Goal: Task Accomplishment & Management: Complete application form

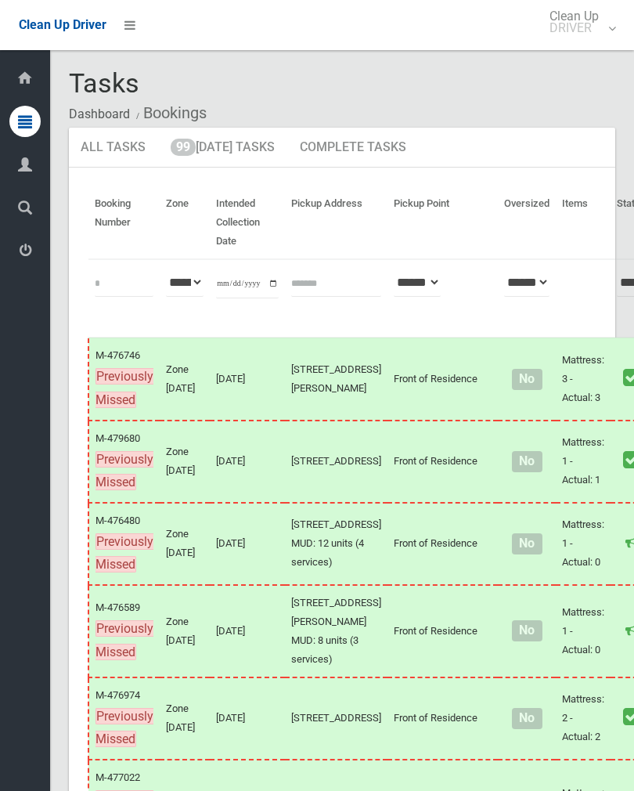
click at [253, 149] on link "99 Today's Tasks" at bounding box center [223, 148] width 128 height 41
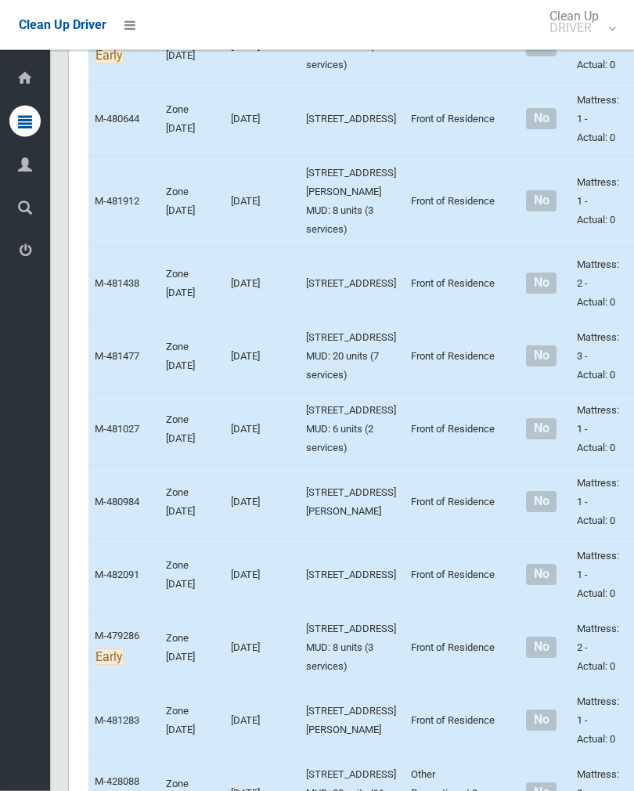
scroll to position [1471, 0]
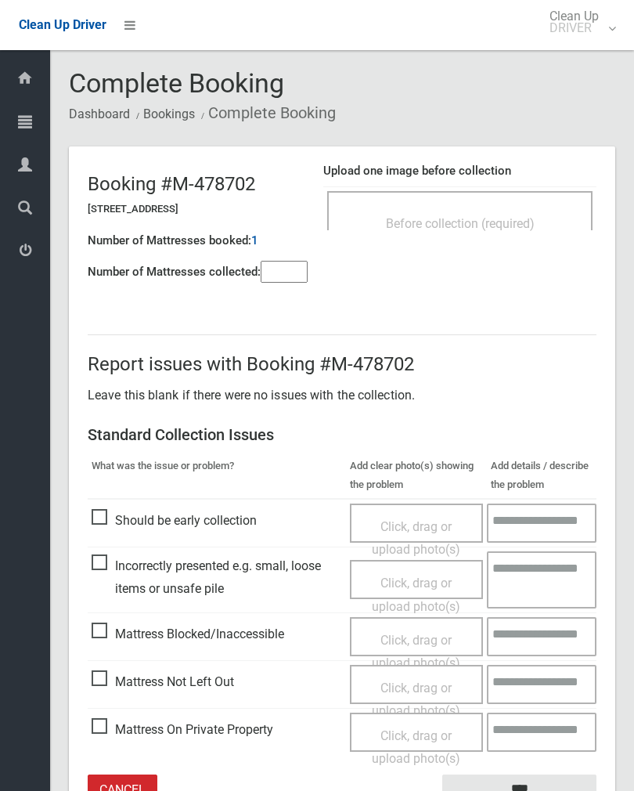
click at [458, 234] on div "Before collection (required)" at bounding box center [459, 222] width 231 height 29
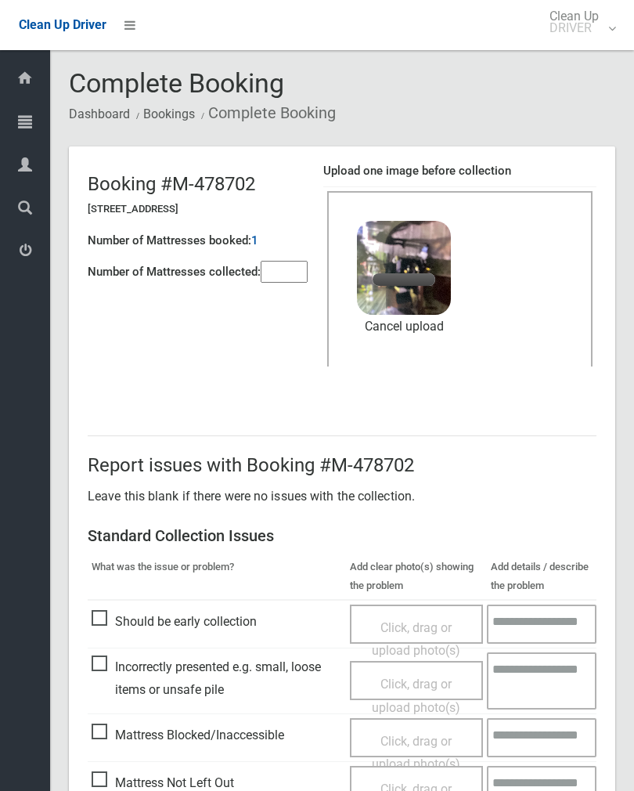
click at [412, 335] on link "Cancel upload" at bounding box center [404, 326] width 94 height 23
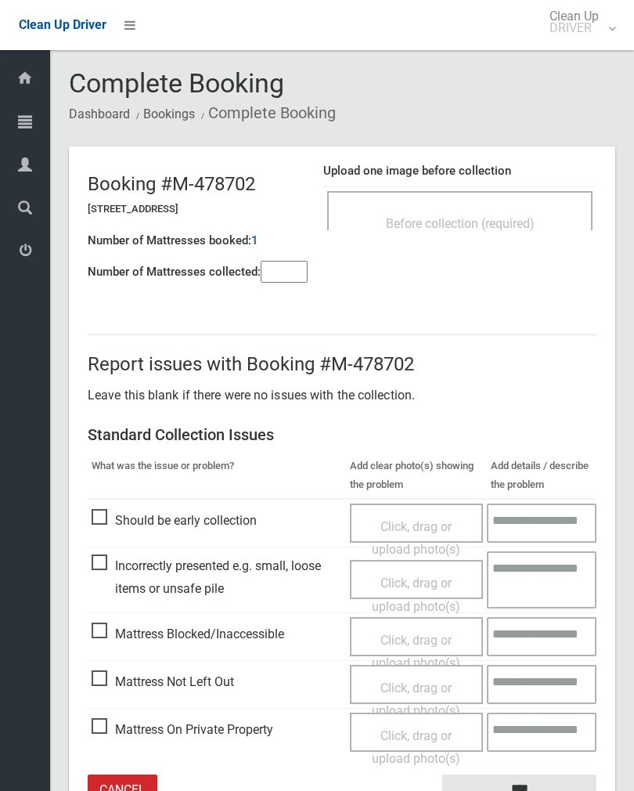
click at [500, 213] on div "Before collection (required)" at bounding box center [459, 222] width 231 height 29
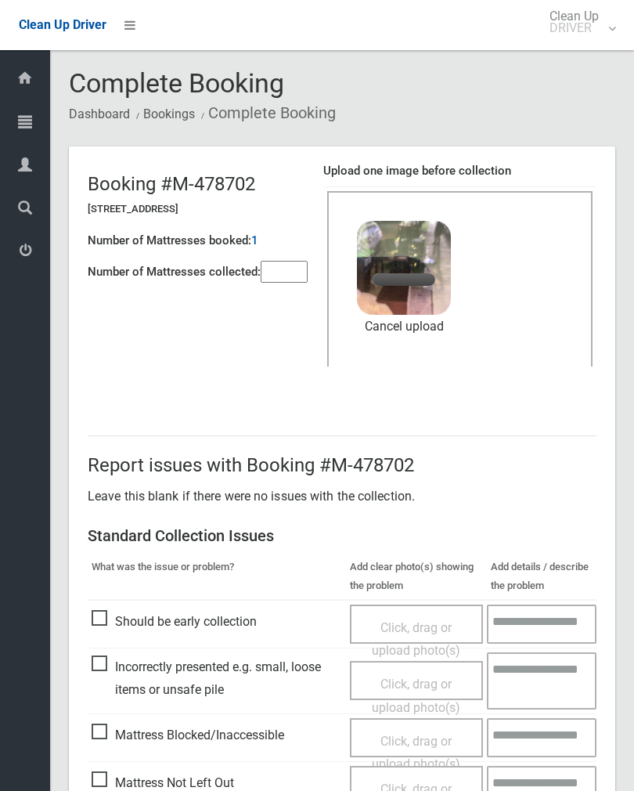
click at [291, 282] on input"] "number" at bounding box center [284, 272] width 47 height 22
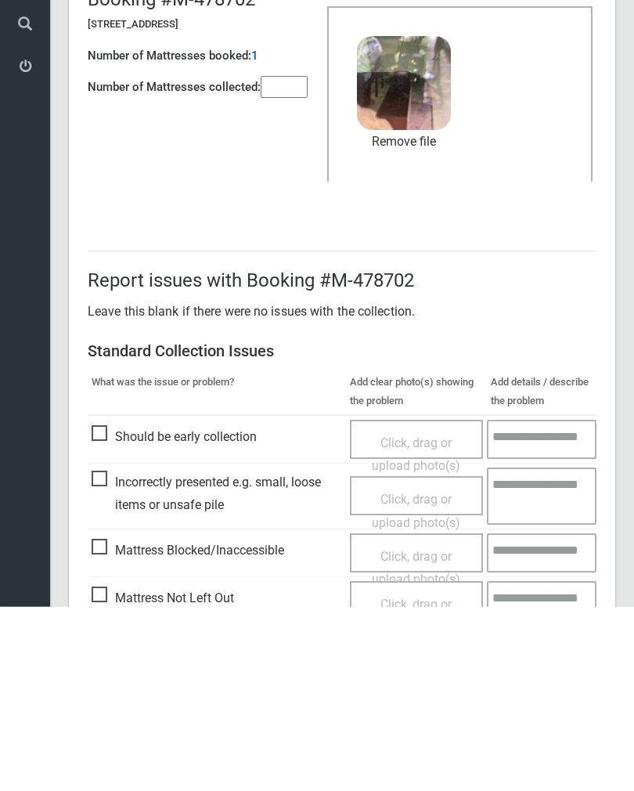
scroll to position [189, 0]
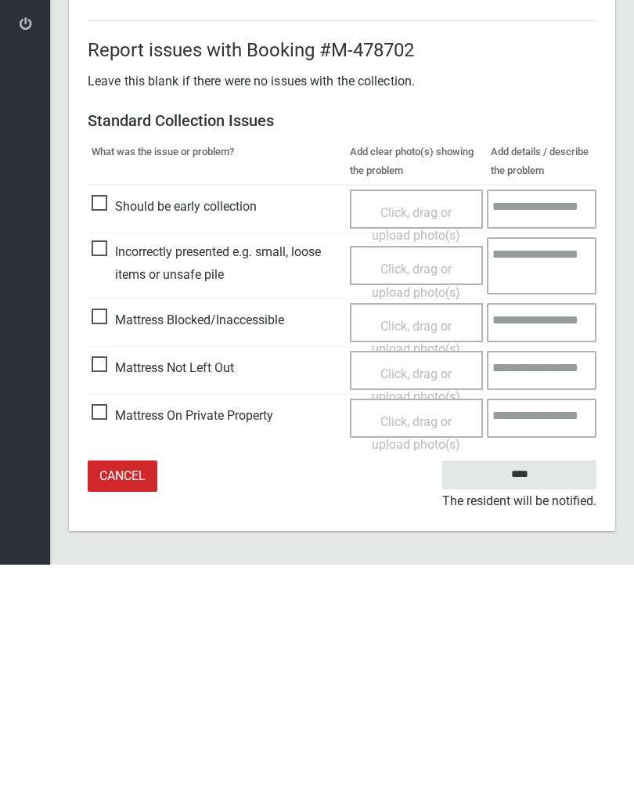
type input"] "*"
click at [521, 686] on input "****" at bounding box center [519, 700] width 154 height 29
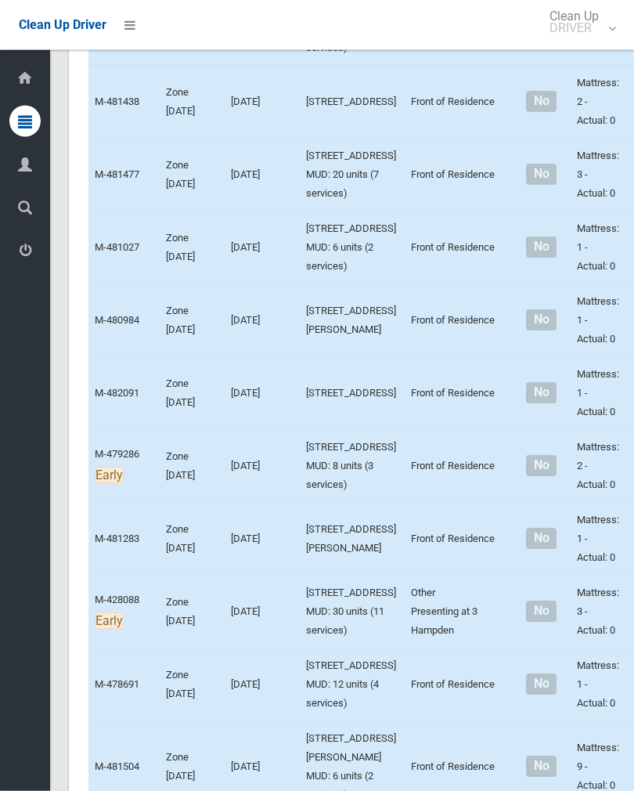
scroll to position [1652, 0]
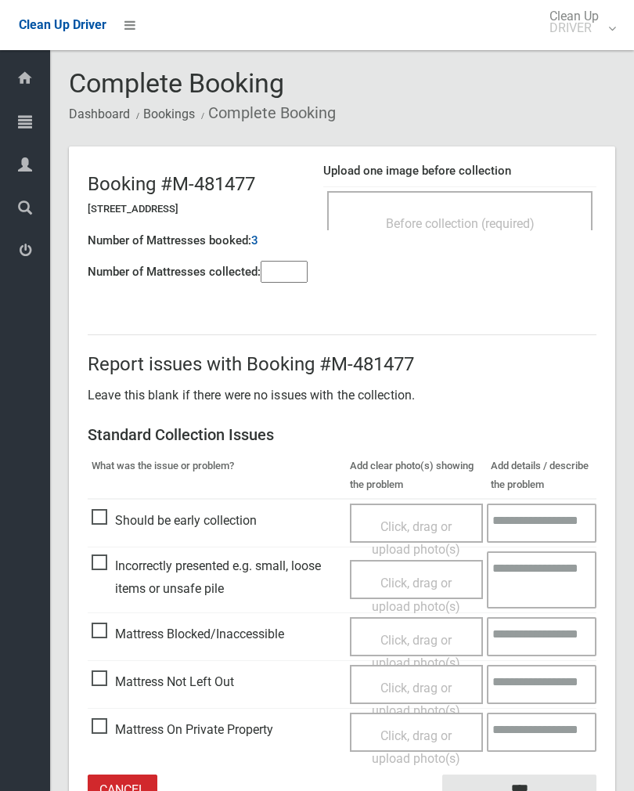
click at [503, 218] on span "Before collection (required)" at bounding box center [460, 223] width 149 height 15
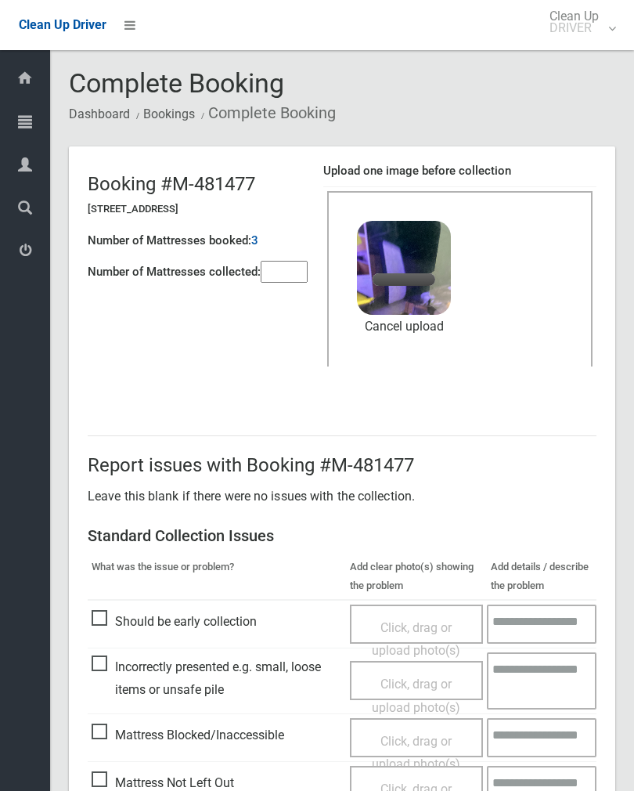
click at [302, 283] on input"] "number" at bounding box center [284, 272] width 47 height 22
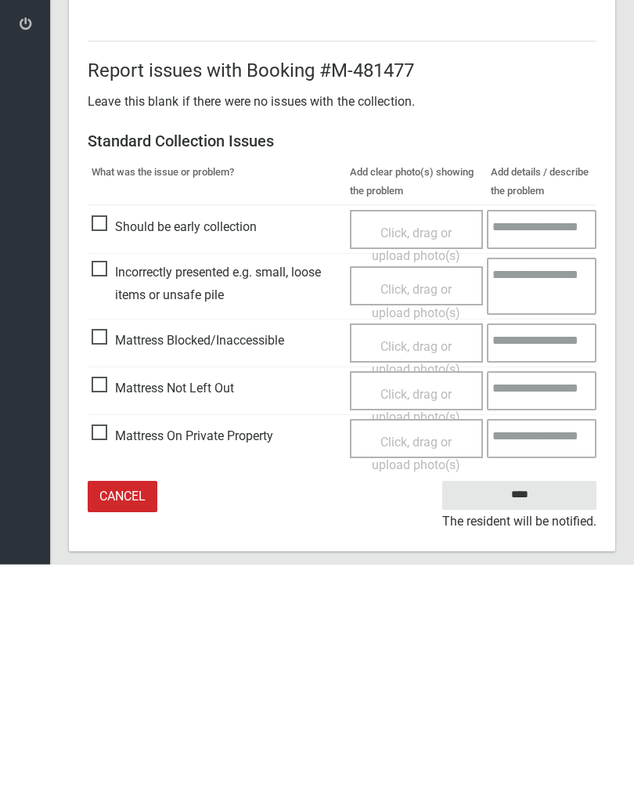
scroll to position [189, 0]
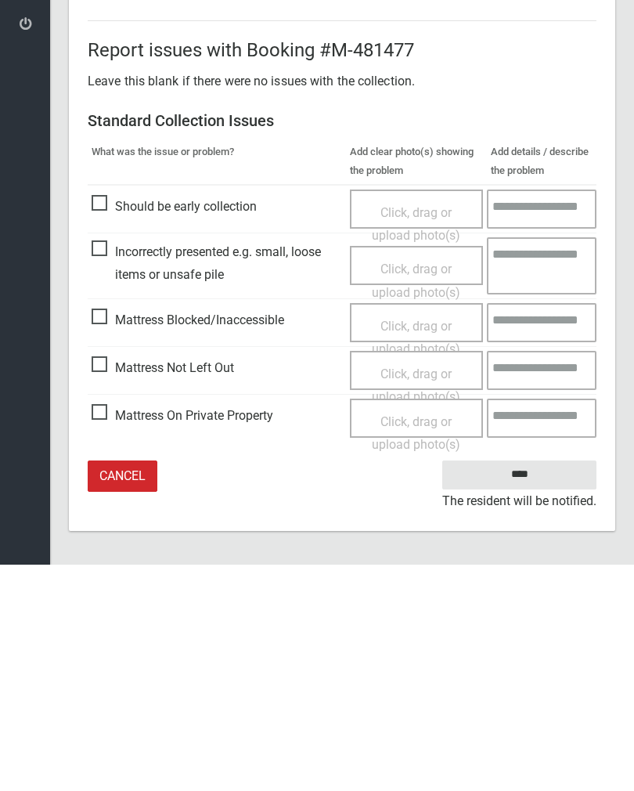
type input"] "*"
click at [98, 535] on span "Mattress Blocked/Inaccessible" at bounding box center [188, 546] width 193 height 23
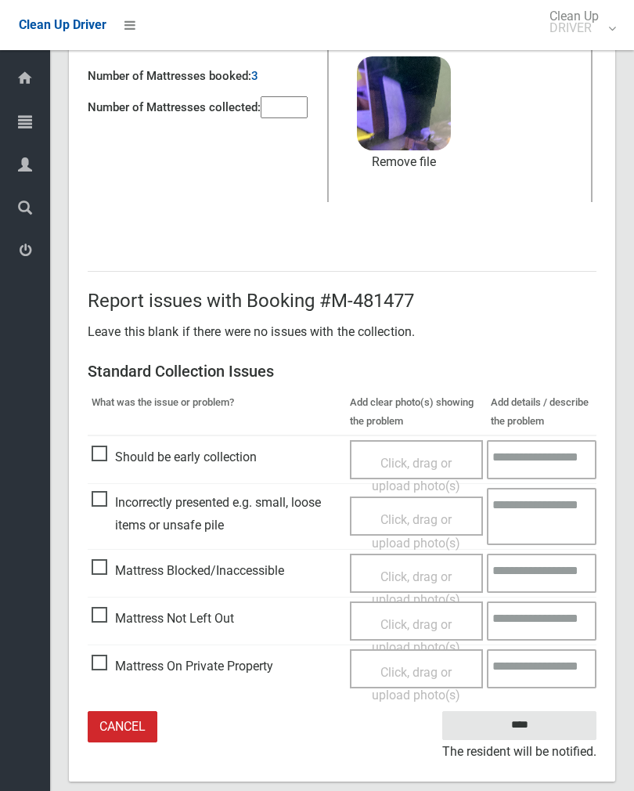
click at [402, 585] on div "Click, drag or upload photo(s)" at bounding box center [417, 588] width 110 height 46
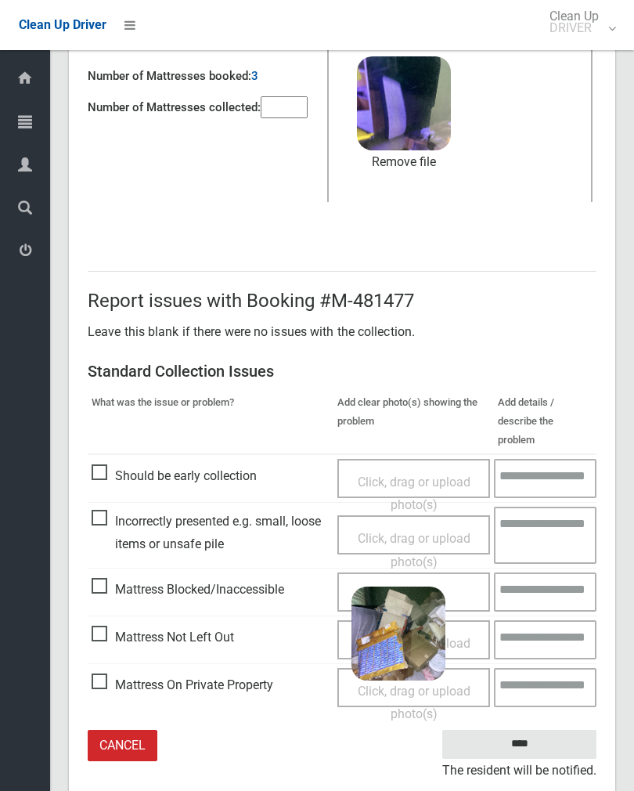
click at [560, 729] on input "****" at bounding box center [519, 743] width 154 height 29
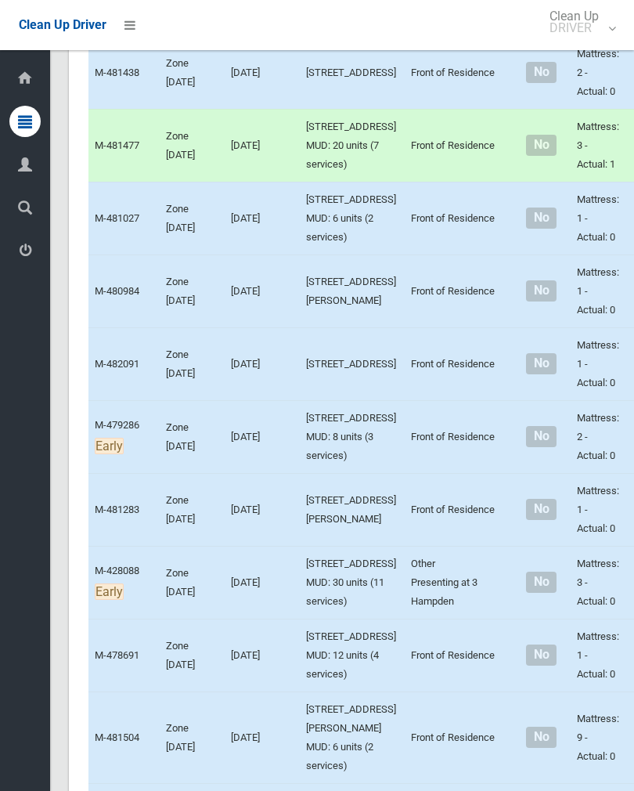
scroll to position [1681, 0]
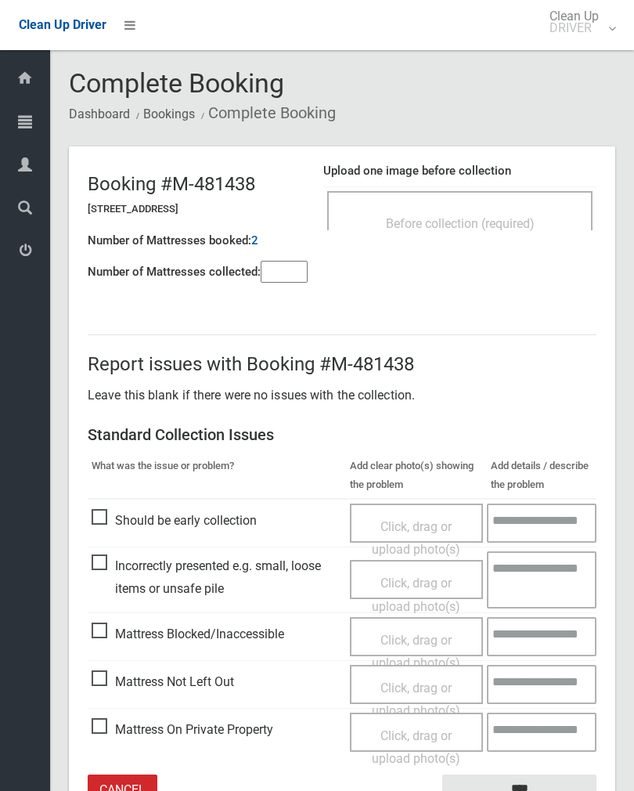
click at [506, 220] on span "Before collection (required)" at bounding box center [460, 223] width 149 height 15
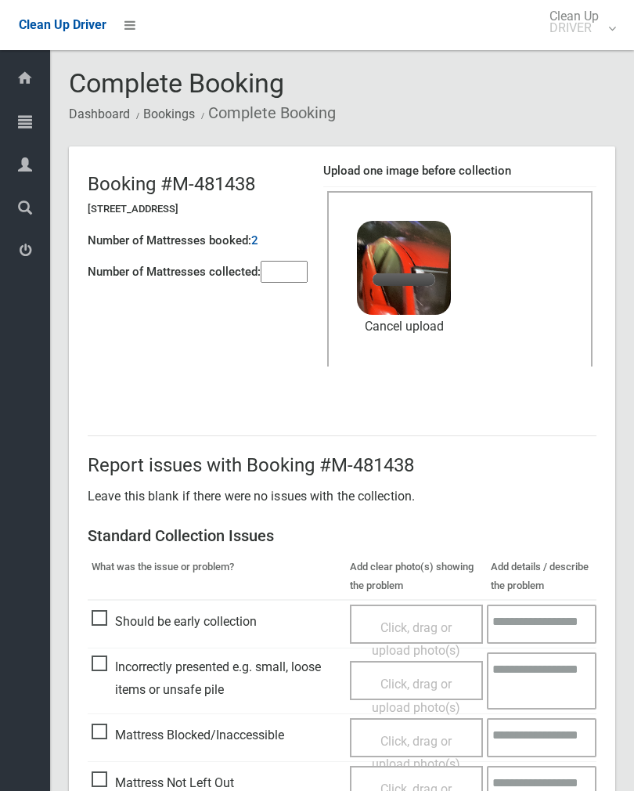
click at [299, 272] on input"] "number" at bounding box center [284, 272] width 47 height 22
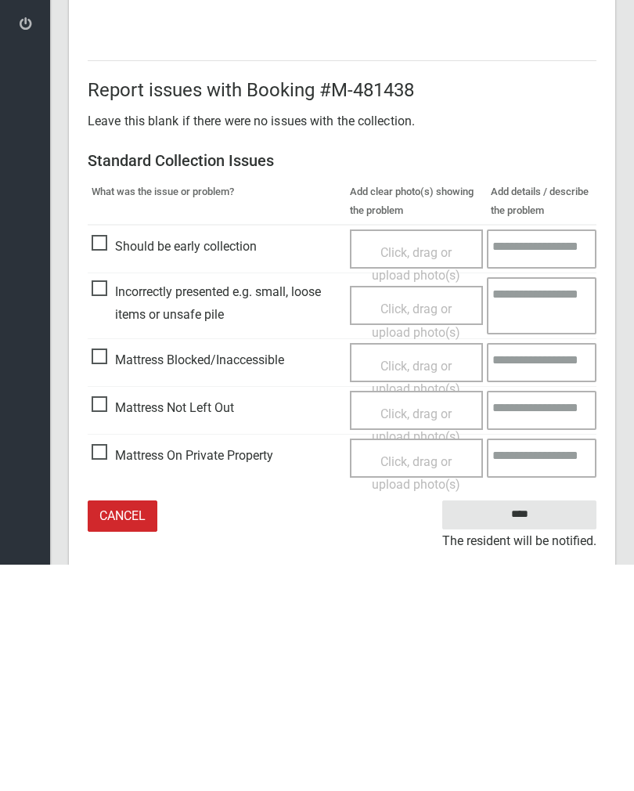
scroll to position [189, 0]
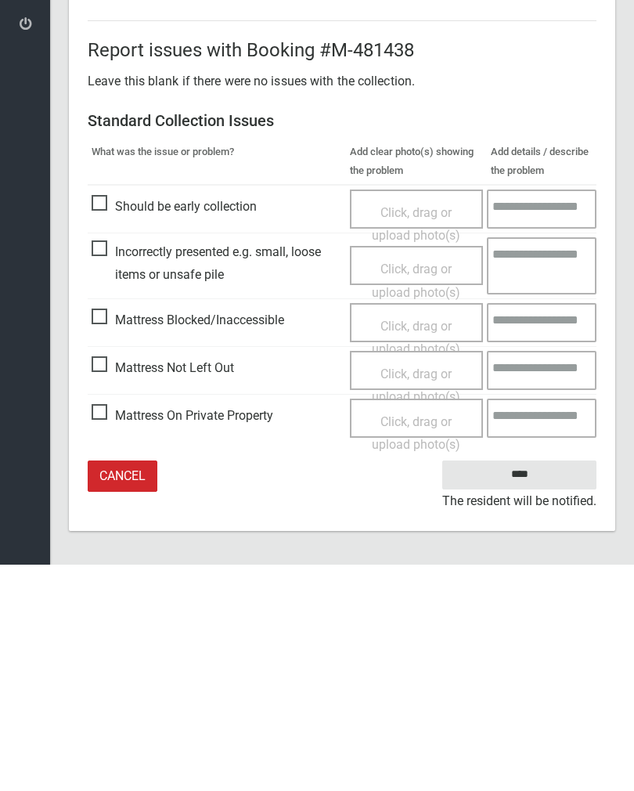
type input"] "*"
click at [526, 686] on input "****" at bounding box center [519, 700] width 154 height 29
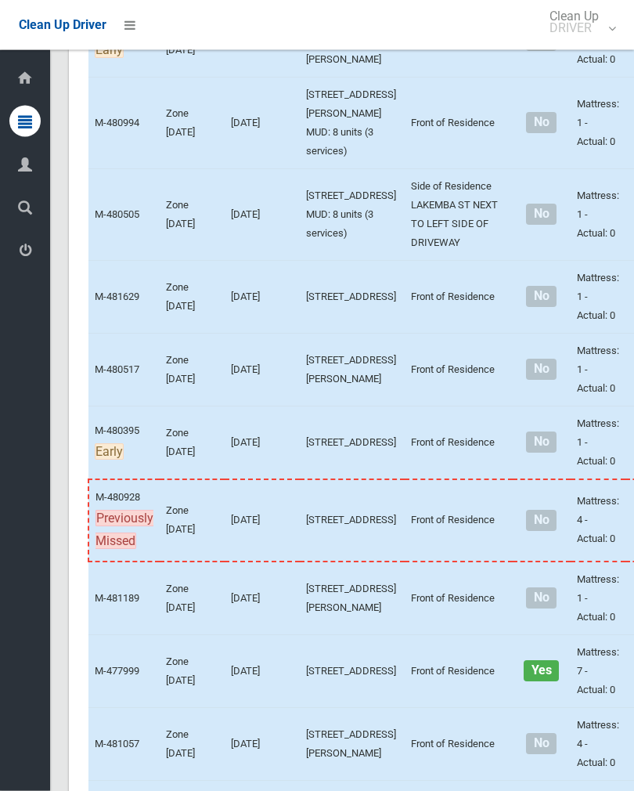
scroll to position [2885, 0]
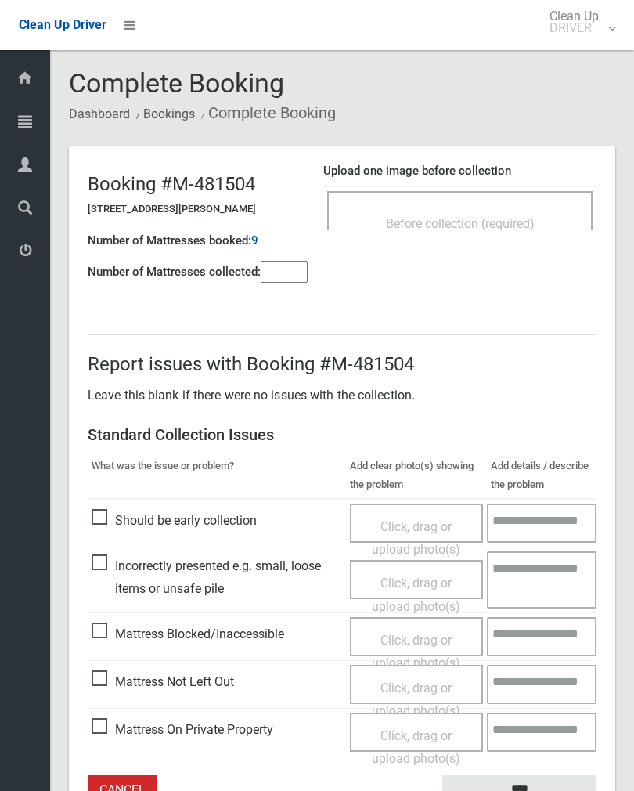
click at [497, 221] on span "Before collection (required)" at bounding box center [460, 223] width 149 height 15
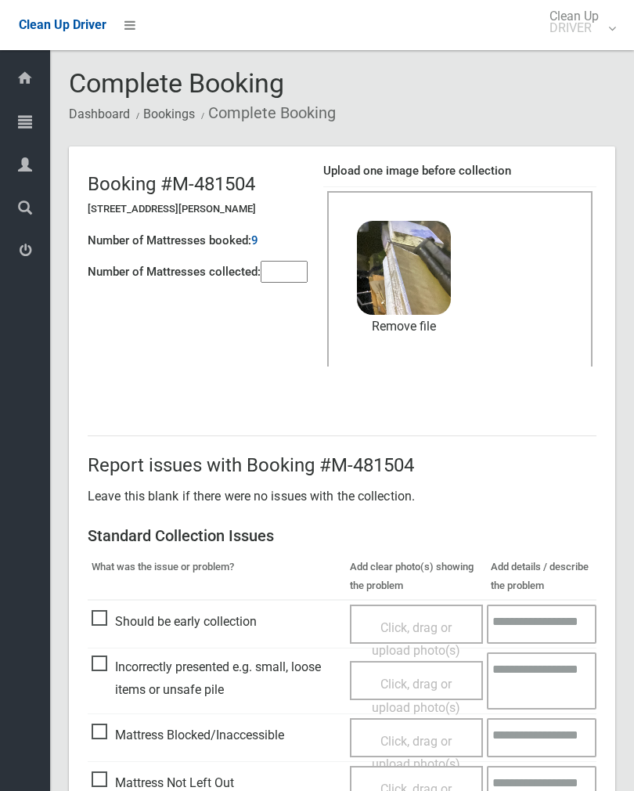
click at [441, 257] on div "1.3 MB image.jpg" at bounding box center [404, 263] width 94 height 85
click at [432, 319] on link "Remove file" at bounding box center [404, 326] width 94 height 23
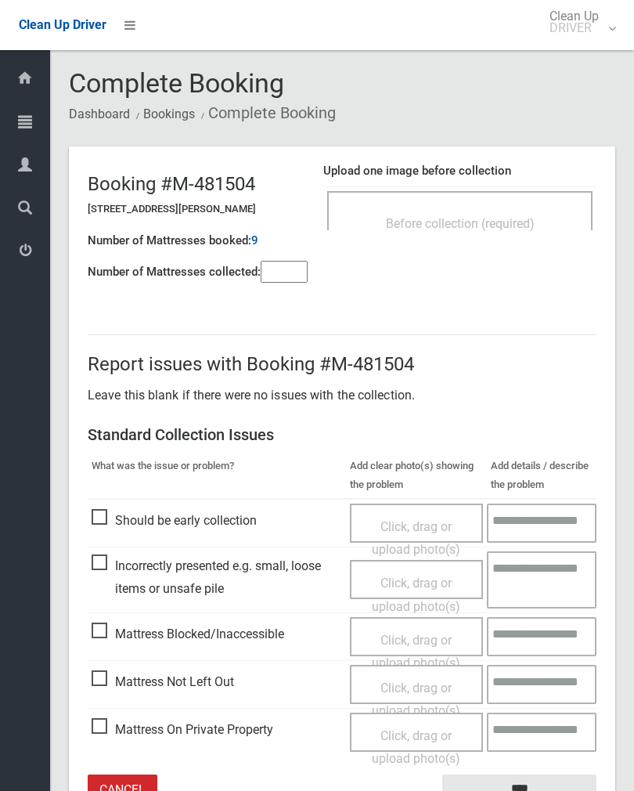
click at [524, 223] on span "Before collection (required)" at bounding box center [460, 223] width 149 height 15
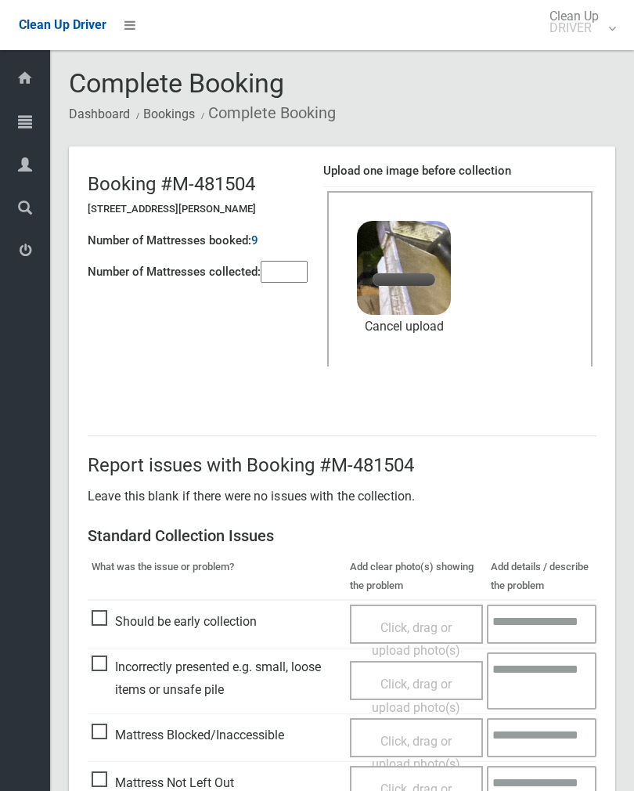
click at [279, 268] on input"] "number" at bounding box center [284, 272] width 47 height 22
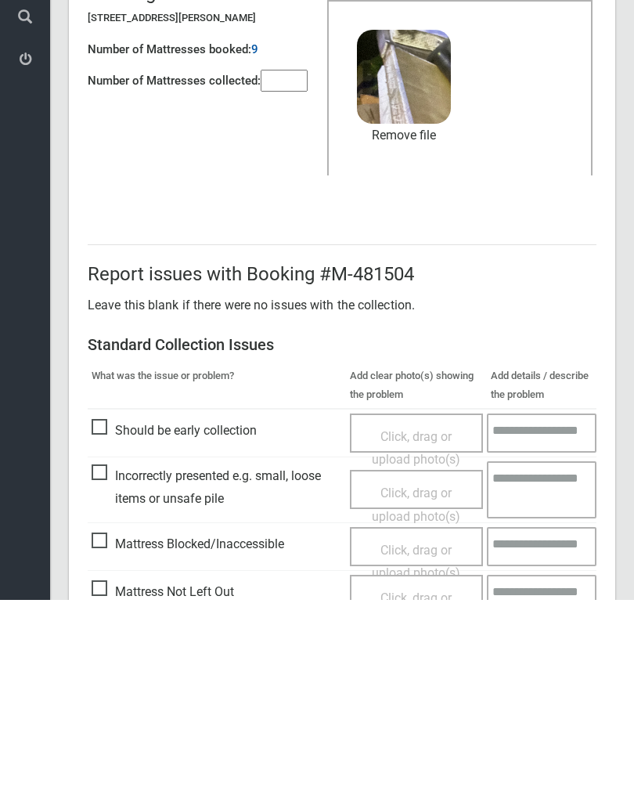
scroll to position [189, 0]
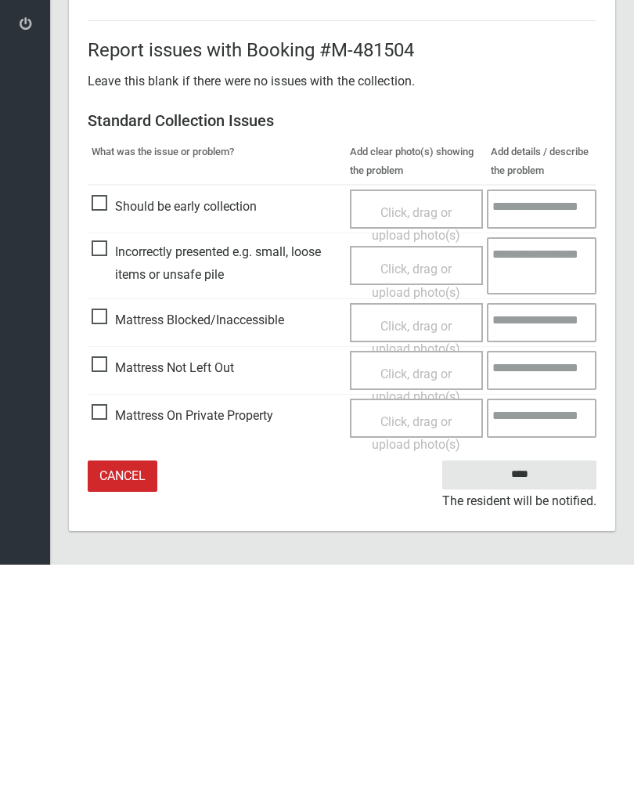
type input"] "*"
click at [531, 686] on input "****" at bounding box center [519, 700] width 154 height 29
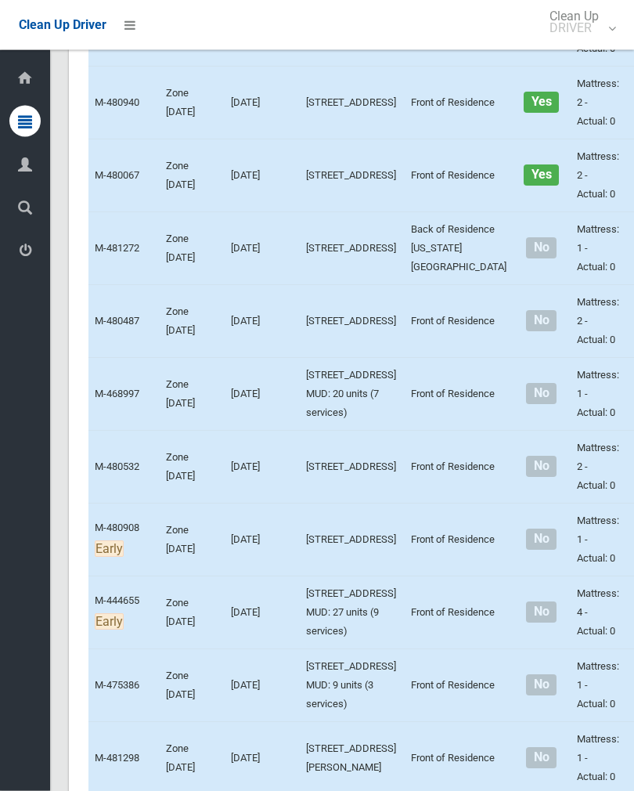
scroll to position [3763, 0]
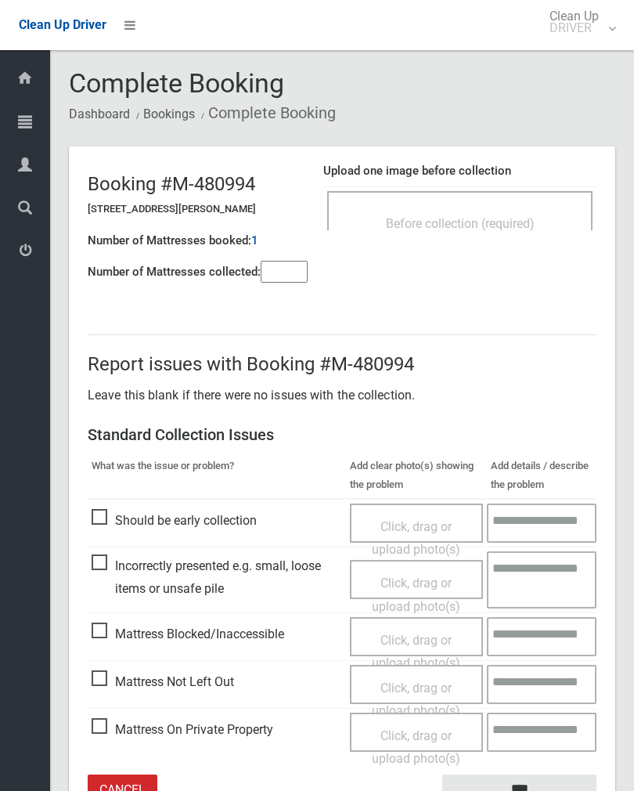
click at [559, 152] on header "Booking #M-480994 [STREET_ADDRESS][PERSON_NAME] Number of Mattresses booked: 1 …" at bounding box center [342, 221] width 546 height 150
click at [538, 214] on div "Before collection (required)" at bounding box center [459, 222] width 231 height 29
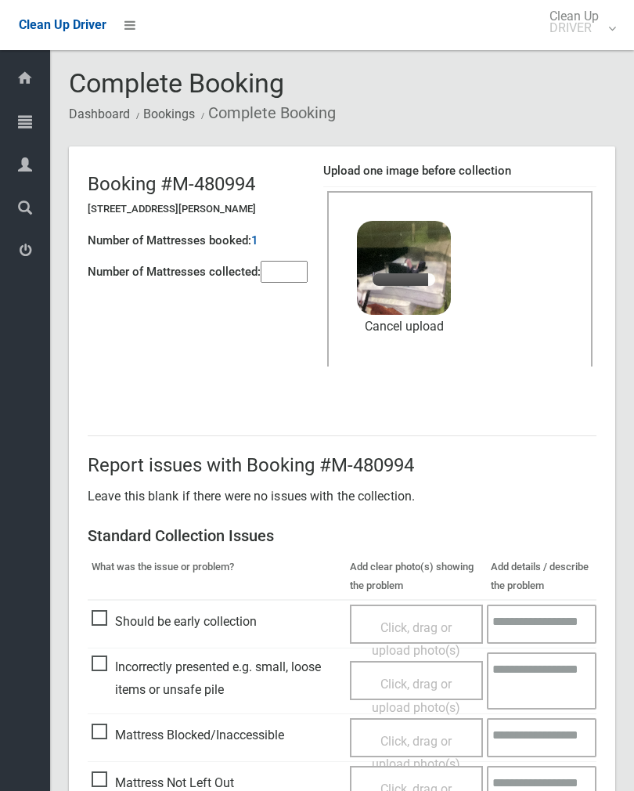
click at [280, 283] on input"] "number" at bounding box center [284, 272] width 47 height 22
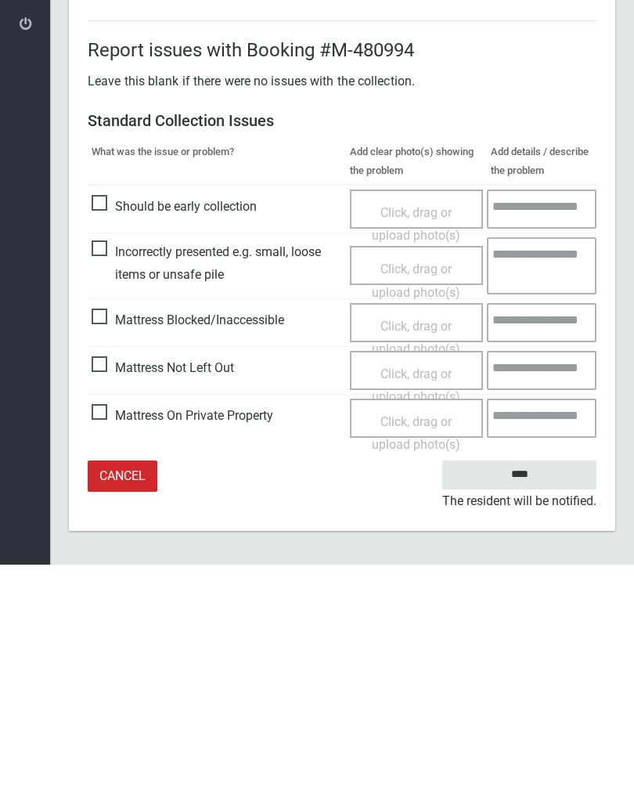
type input"] "*"
click at [544, 686] on input "****" at bounding box center [519, 700] width 154 height 29
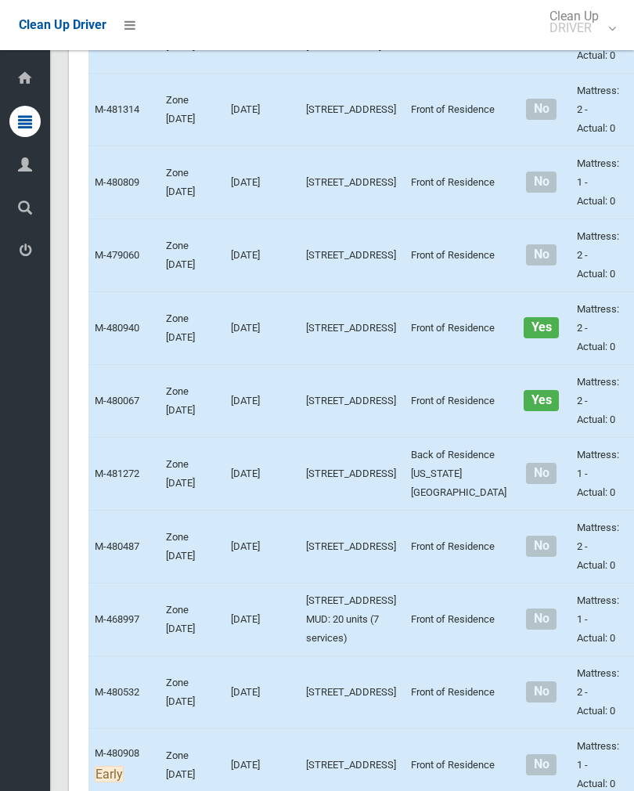
scroll to position [3532, 0]
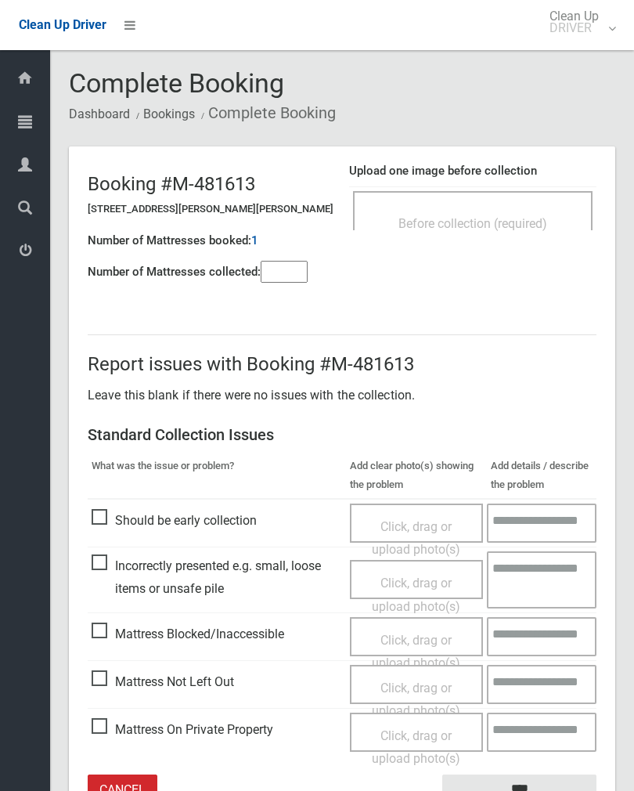
click at [493, 203] on div "Before collection (required)" at bounding box center [473, 210] width 240 height 39
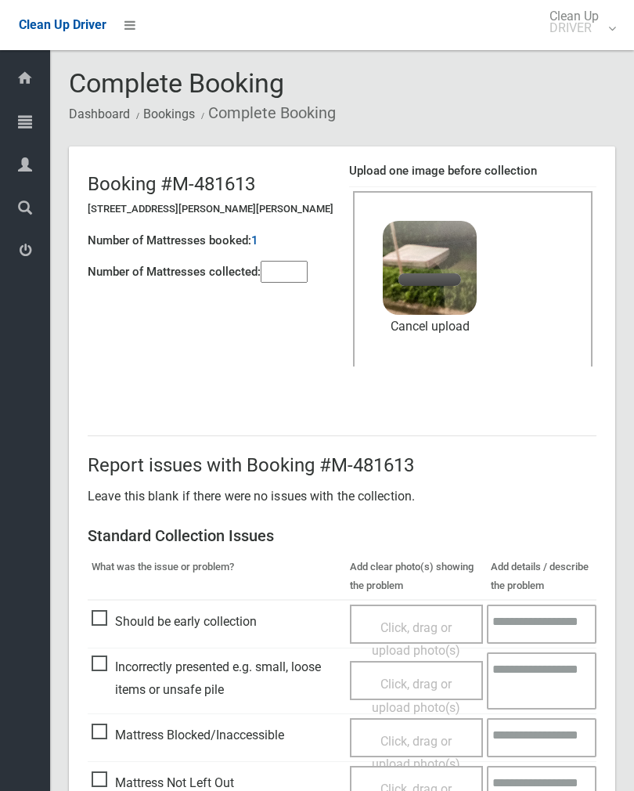
click at [275, 283] on input"] "number" at bounding box center [284, 272] width 47 height 22
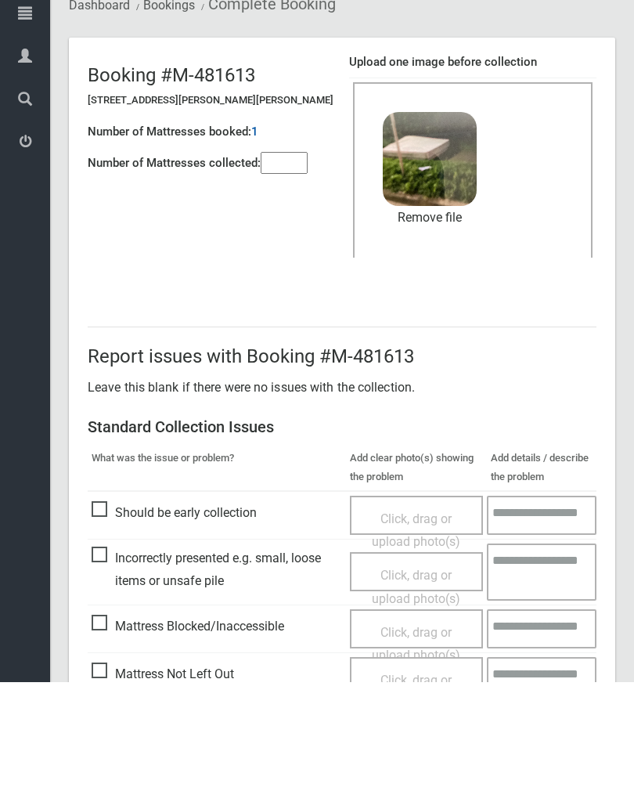
scroll to position [189, 0]
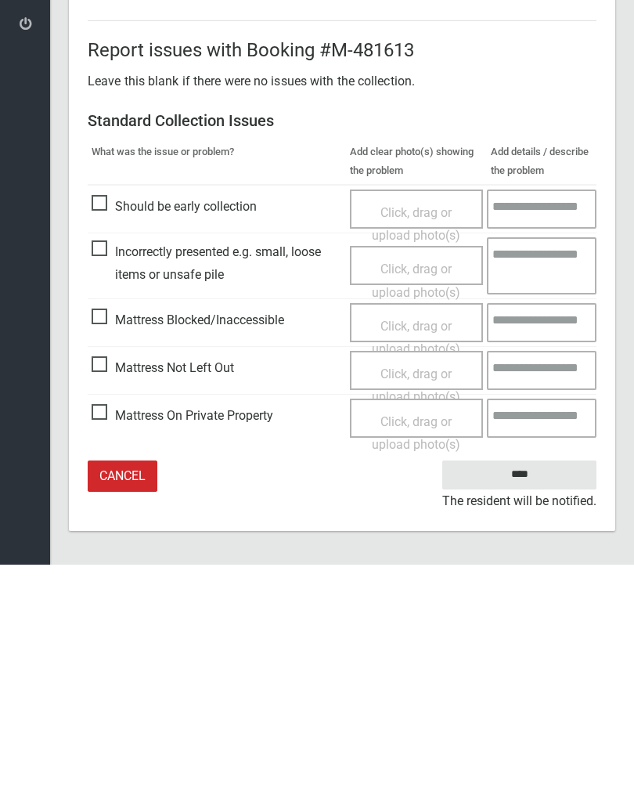
type input"] "*"
click at [529, 686] on input "****" at bounding box center [519, 700] width 154 height 29
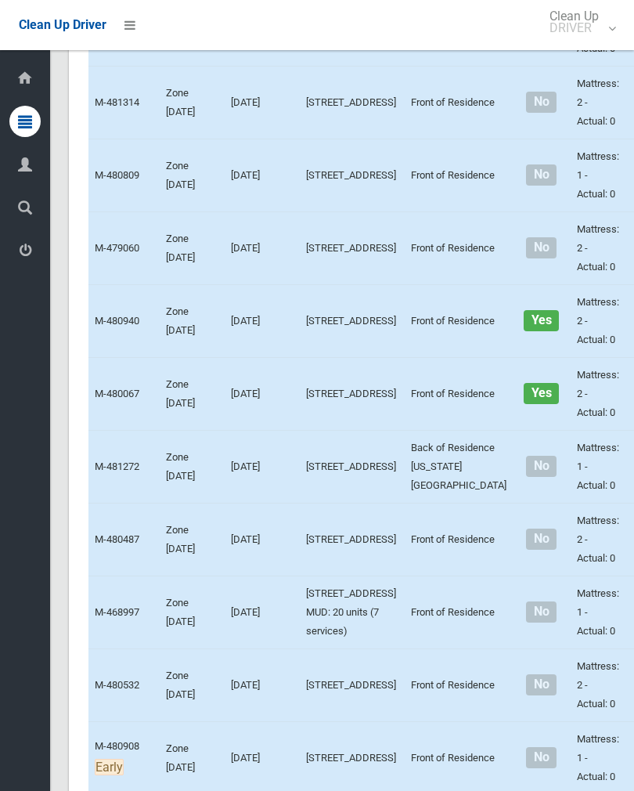
scroll to position [3581, 0]
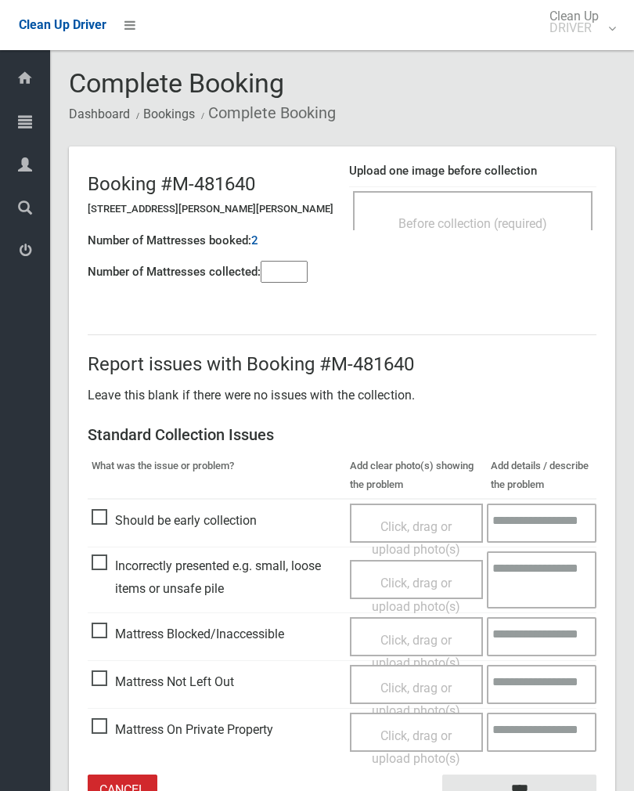
click at [444, 234] on div "Before collection (required)" at bounding box center [472, 222] width 205 height 29
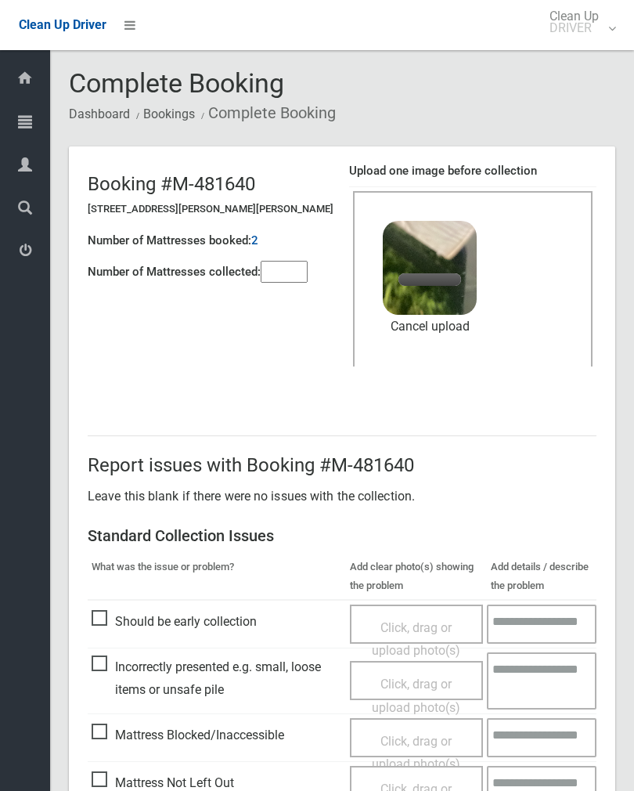
click at [298, 266] on input"] "number" at bounding box center [284, 272] width 47 height 22
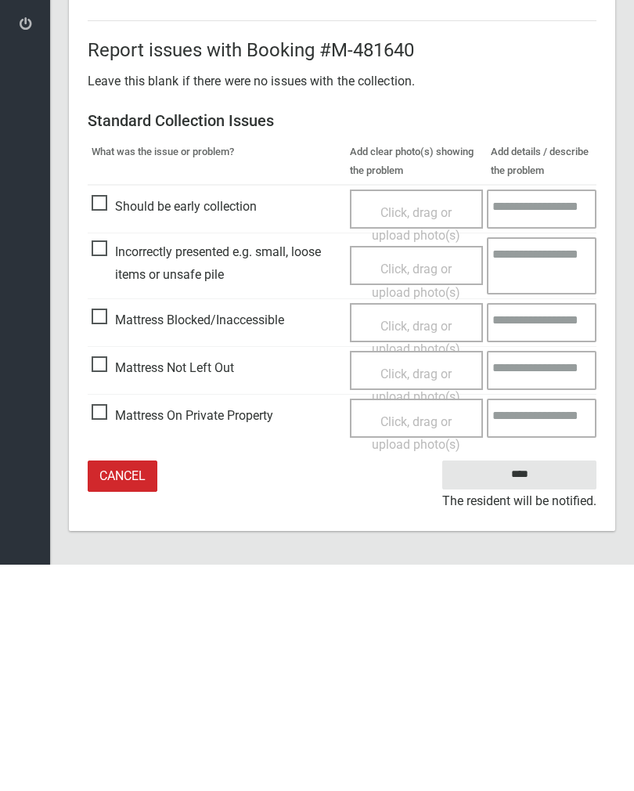
type input"] "*"
click at [521, 686] on input "****" at bounding box center [519, 700] width 154 height 29
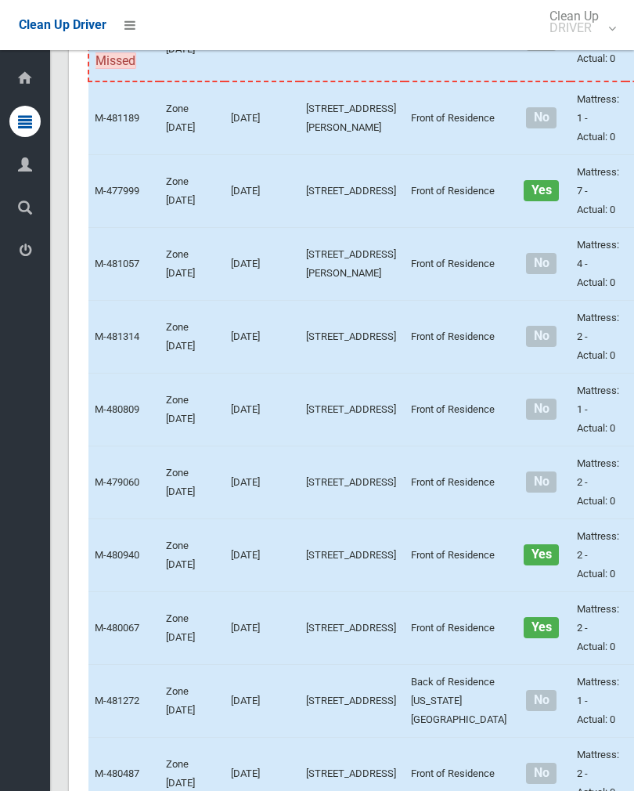
scroll to position [3356, 0]
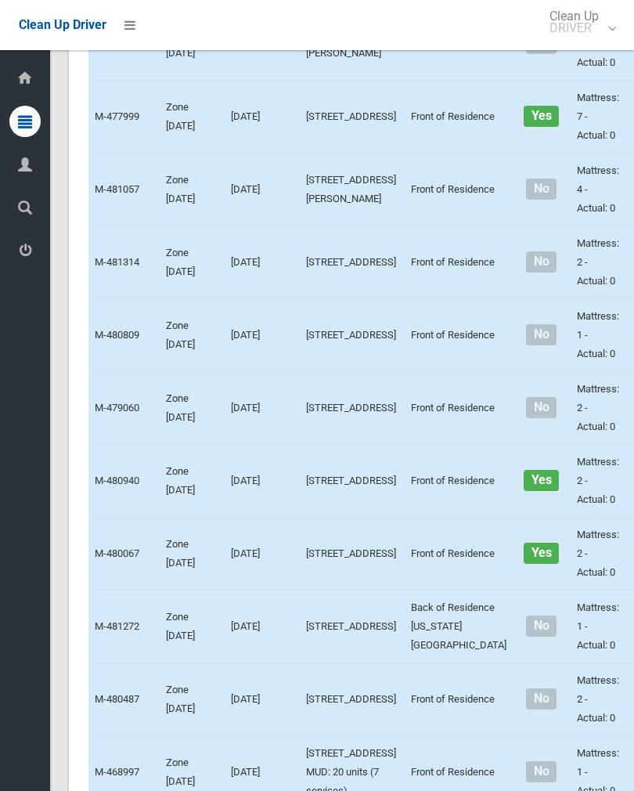
scroll to position [3380, 0]
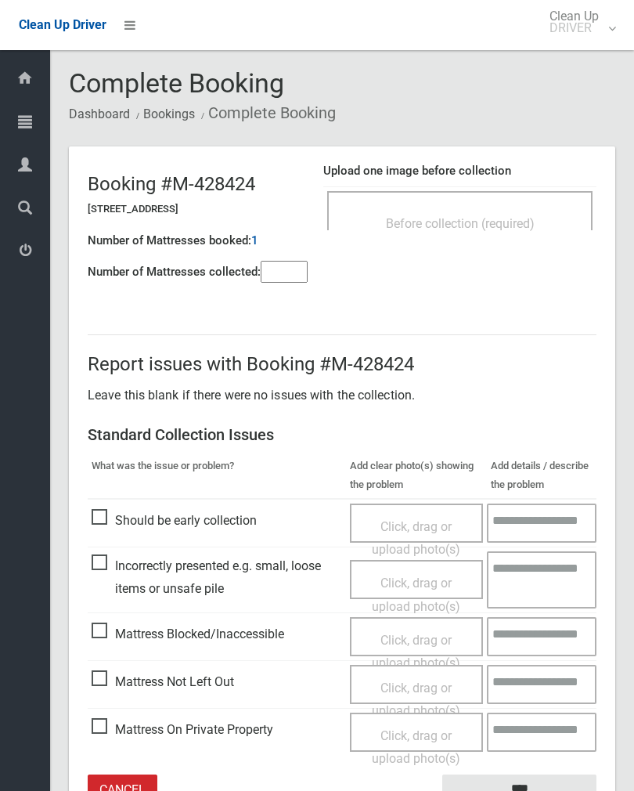
click at [534, 200] on div "Before collection (required)" at bounding box center [459, 210] width 265 height 39
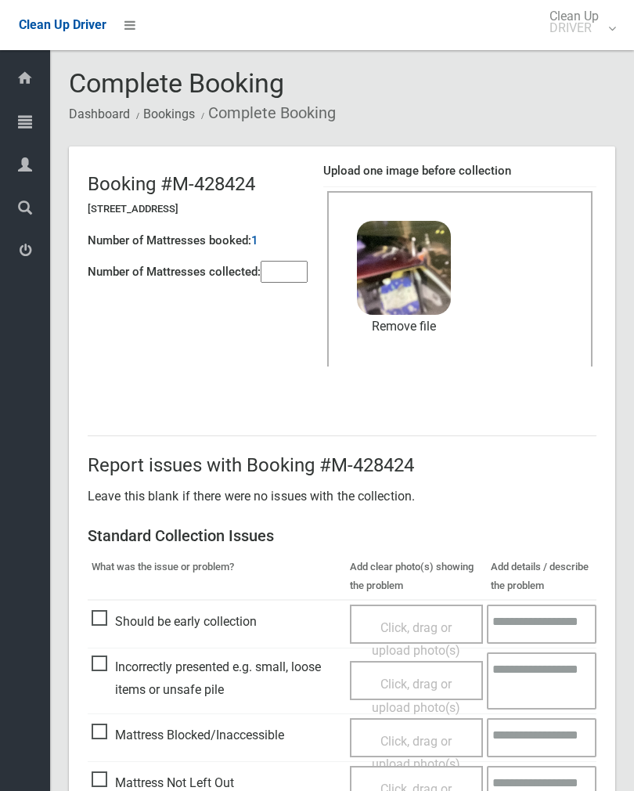
click at [289, 271] on input"] "number" at bounding box center [284, 272] width 47 height 22
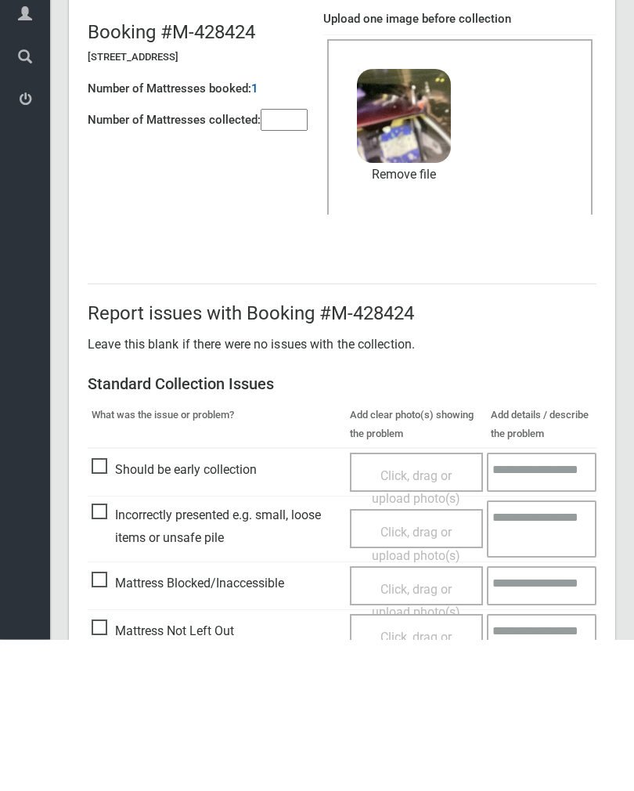
scroll to position [189, 0]
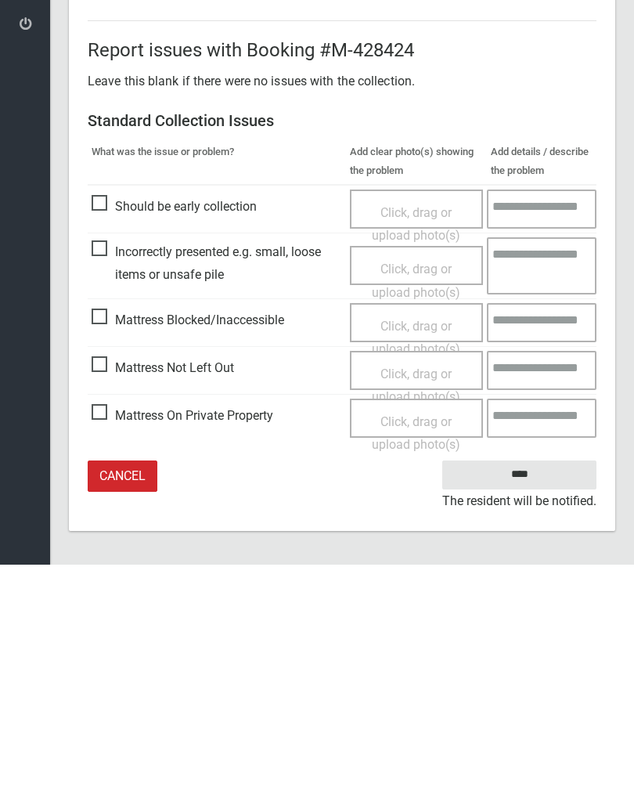
type input"] "*"
click at [538, 686] on input "****" at bounding box center [519, 700] width 154 height 29
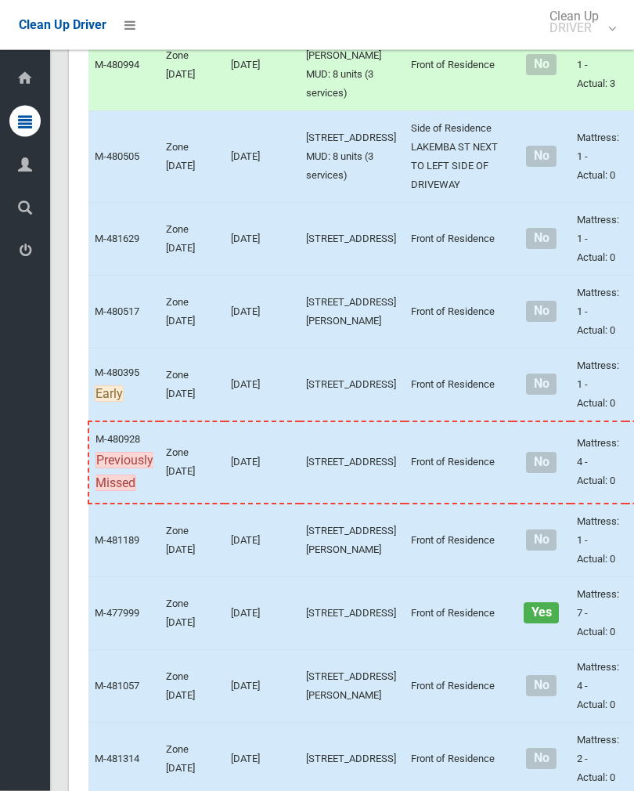
scroll to position [2884, 0]
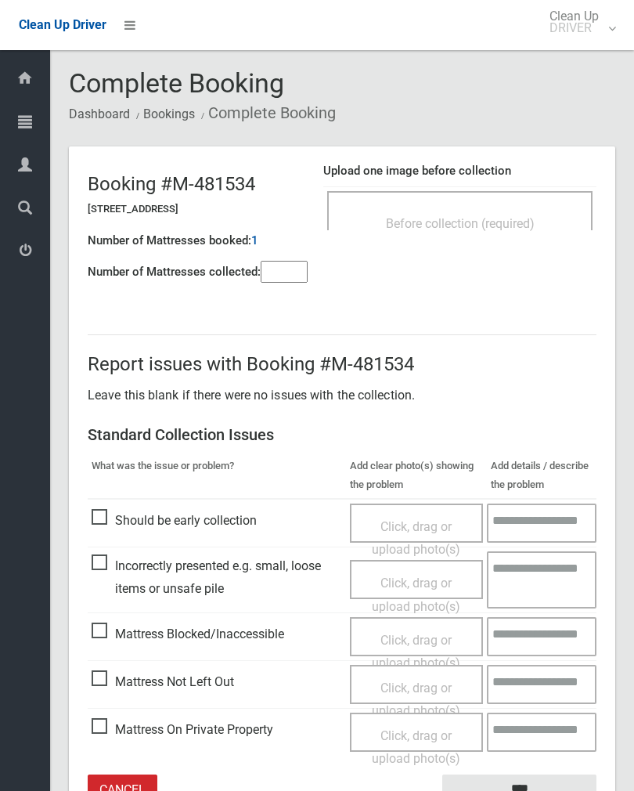
click at [272, 297] on div "Report issues with Booking #M-481534 Leave this blank if there were no issues w…" at bounding box center [342, 571] width 546 height 548
click at [286, 265] on input"] "number" at bounding box center [284, 272] width 47 height 22
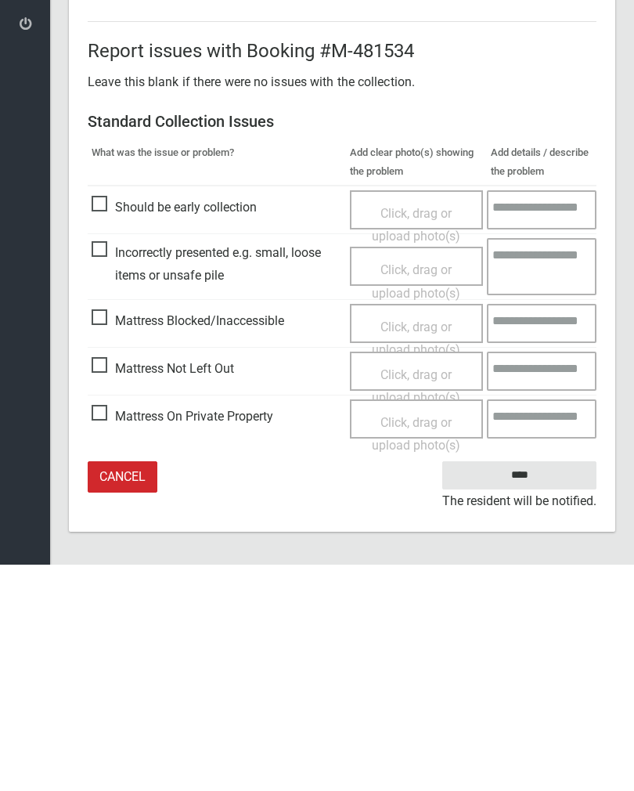
type input"] "*"
click at [103, 583] on span "Mattress Not Left Out" at bounding box center [163, 594] width 142 height 23
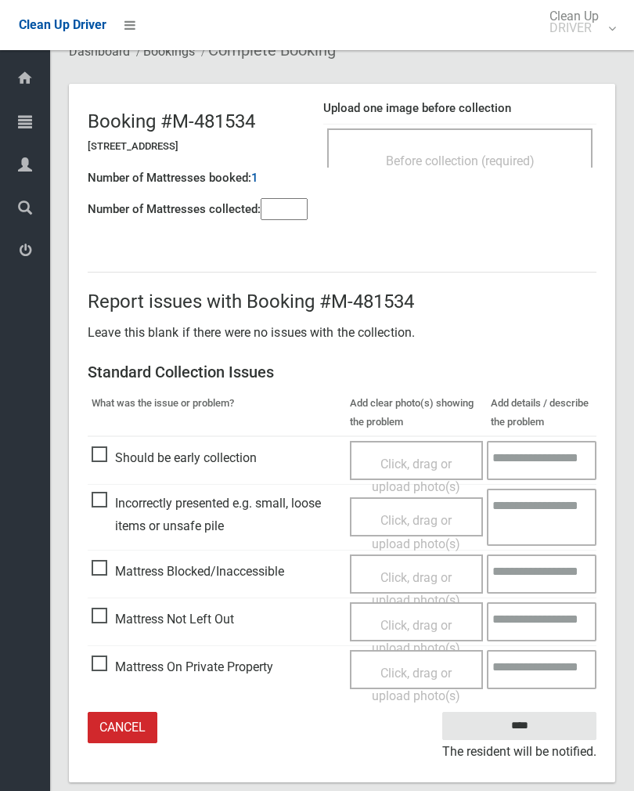
click at [426, 625] on span "Click, drag or upload photo(s)" at bounding box center [416, 637] width 88 height 38
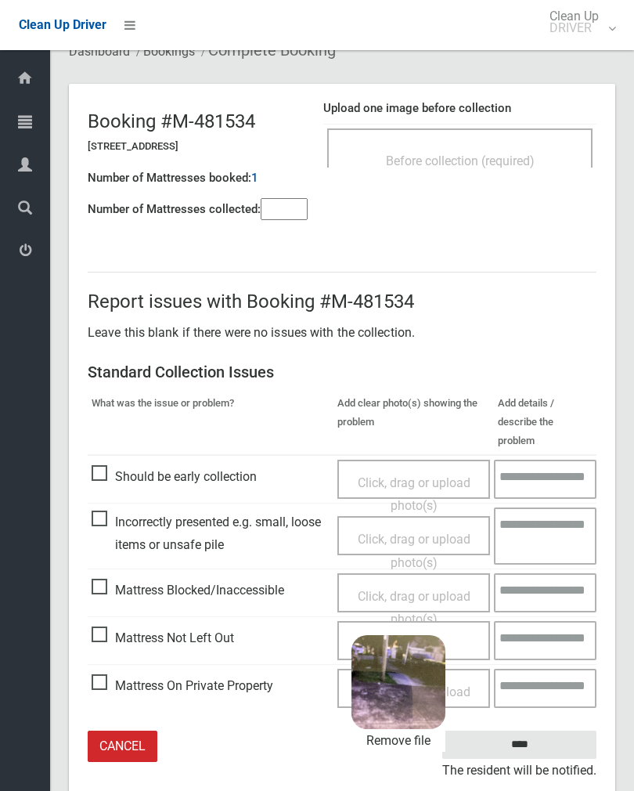
click at [536, 730] on input "****" at bounding box center [519, 744] width 154 height 29
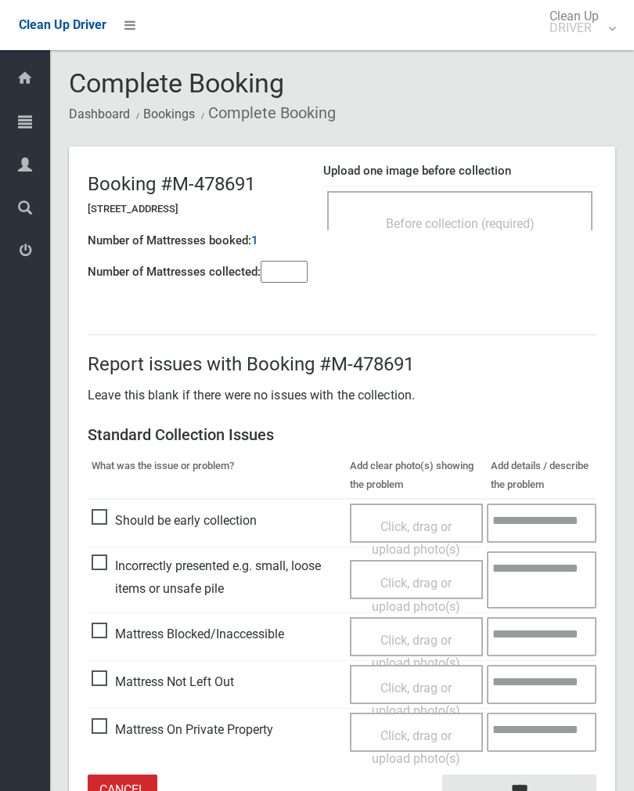
click at [503, 200] on div "Before collection (required)" at bounding box center [459, 210] width 265 height 39
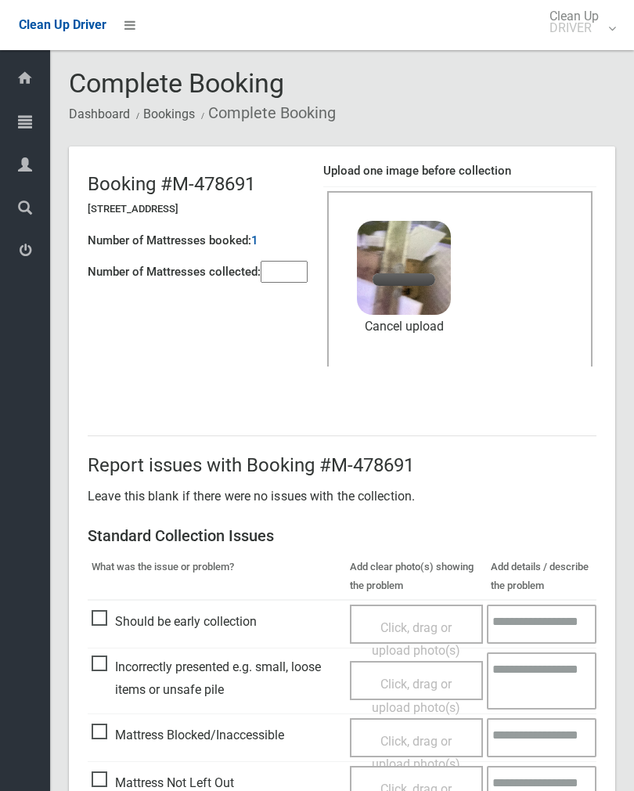
click at [284, 274] on input"] "number" at bounding box center [284, 272] width 47 height 22
type input"] "*"
click at [431, 322] on link "Remove file" at bounding box center [404, 326] width 94 height 23
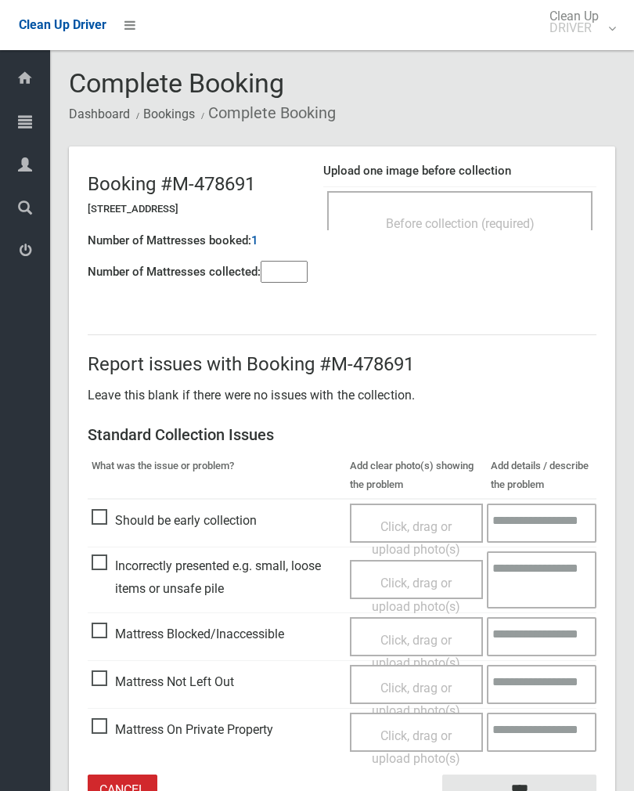
click at [517, 218] on span "Before collection (required)" at bounding box center [460, 223] width 149 height 15
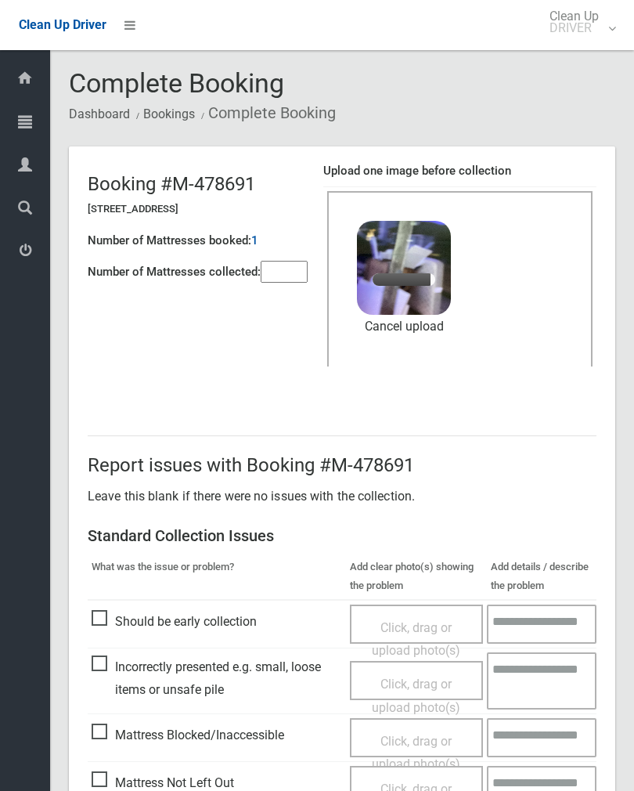
click at [296, 262] on input"] "number" at bounding box center [284, 272] width 47 height 22
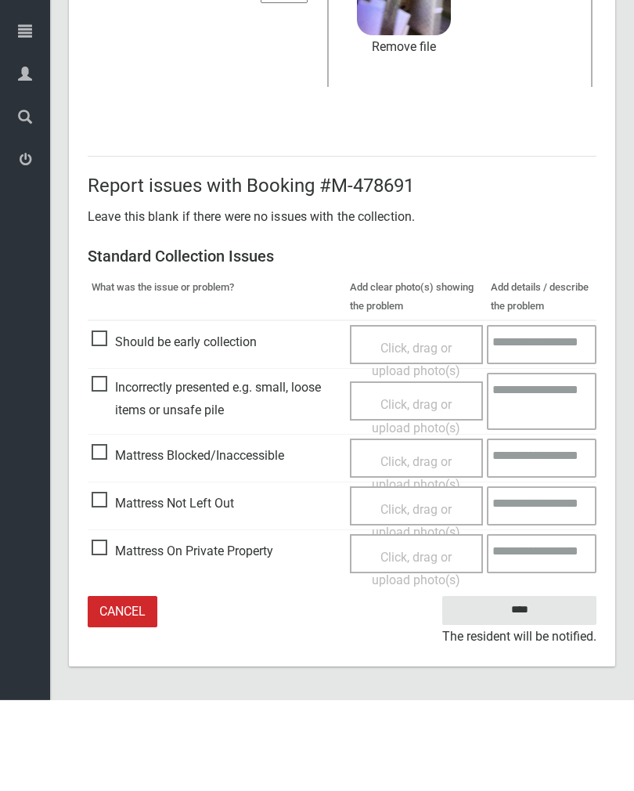
type input"] "*"
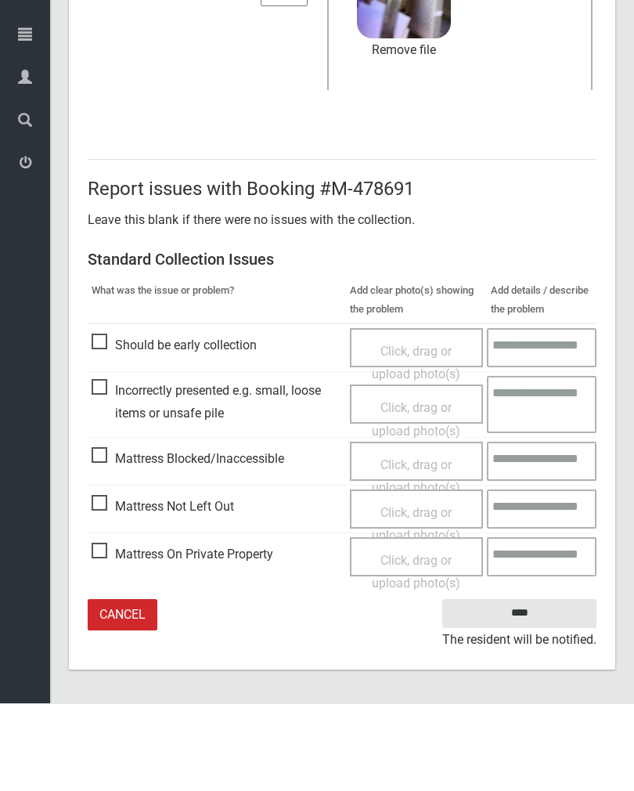
click at [535, 686] on input "****" at bounding box center [519, 700] width 154 height 29
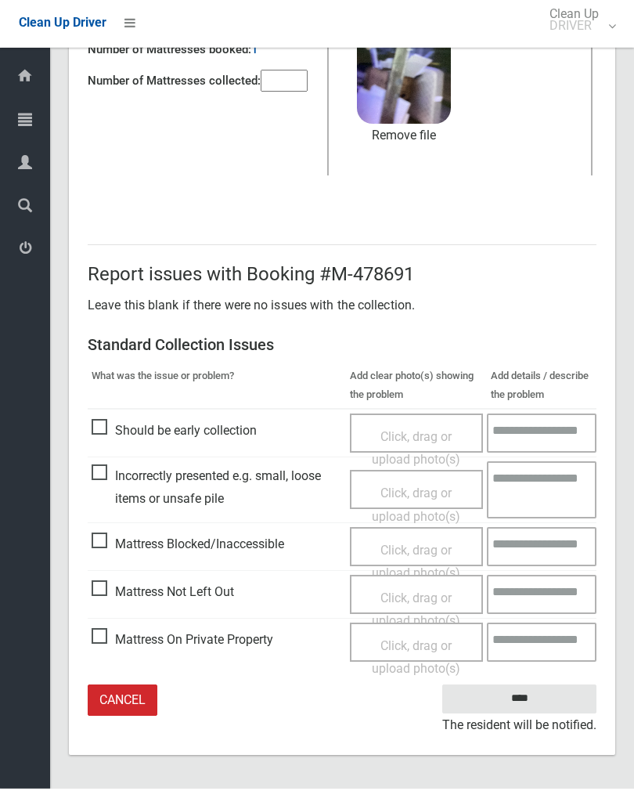
scroll to position [170, 0]
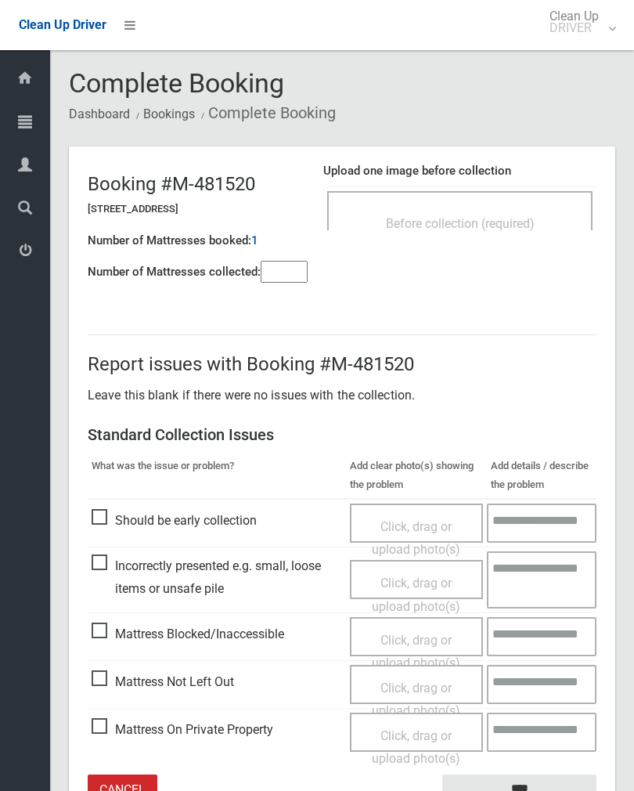
click at [497, 228] on span "Before collection (required)" at bounding box center [460, 223] width 149 height 15
click at [282, 279] on input"] "number" at bounding box center [284, 272] width 47 height 22
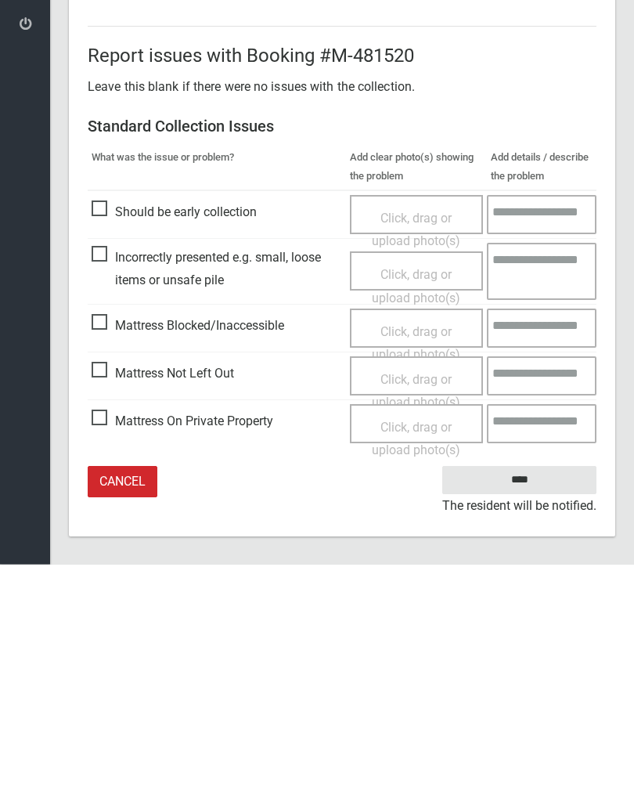
scroll to position [87, 0]
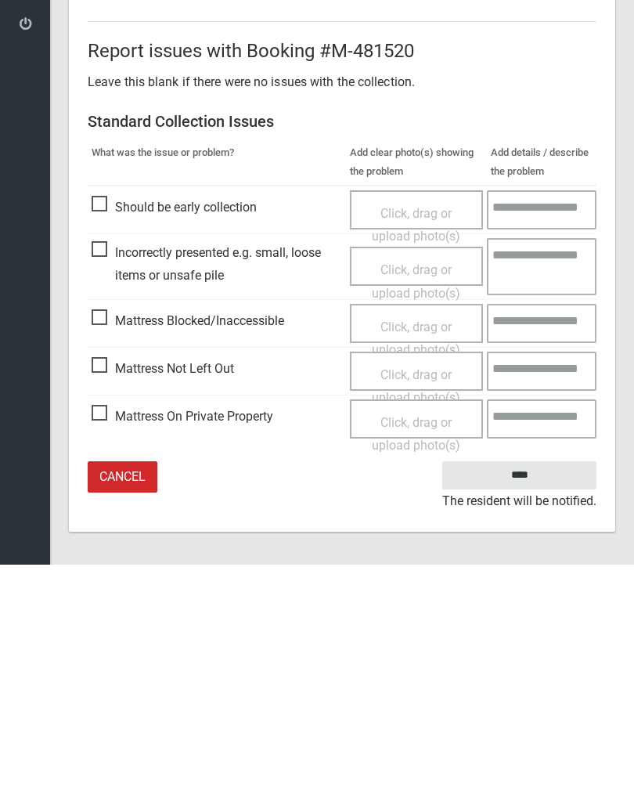
type input"] "*"
click at [102, 583] on span "Mattress Not Left Out" at bounding box center [163, 594] width 142 height 23
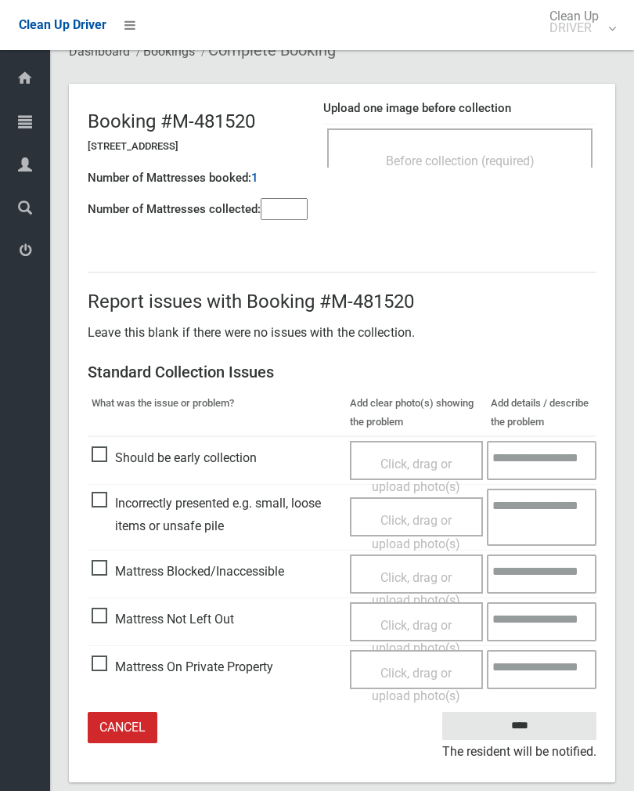
click at [409, 618] on span "Click, drag or upload photo(s)" at bounding box center [416, 637] width 88 height 38
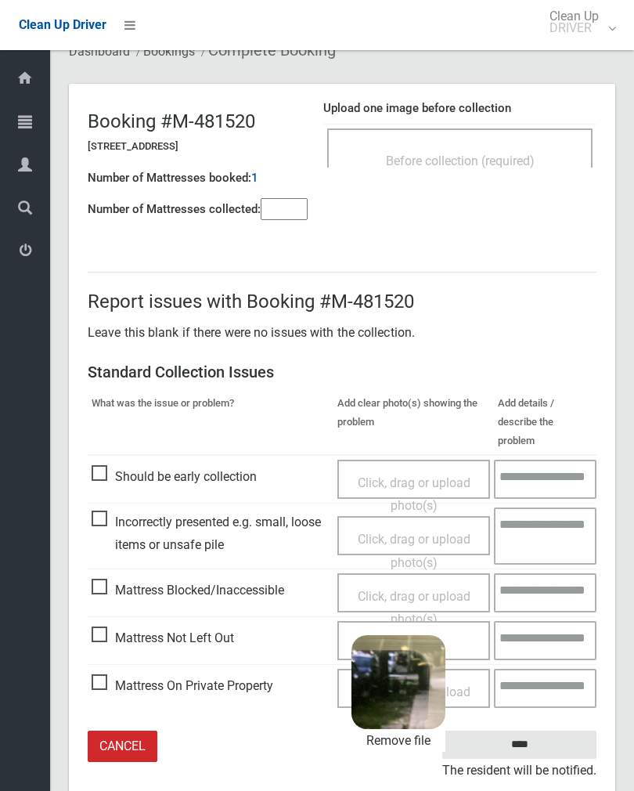
click at [549, 730] on input "****" at bounding box center [519, 744] width 154 height 29
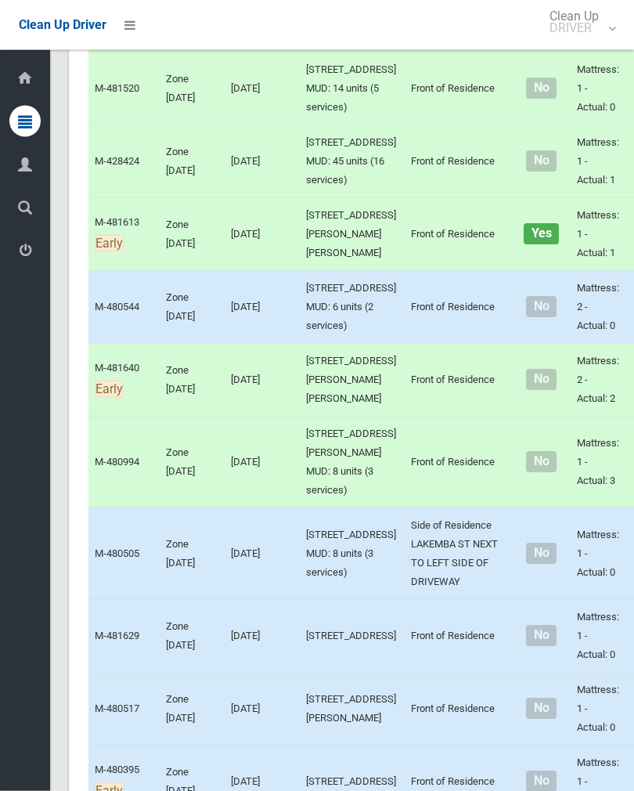
scroll to position [2487, 0]
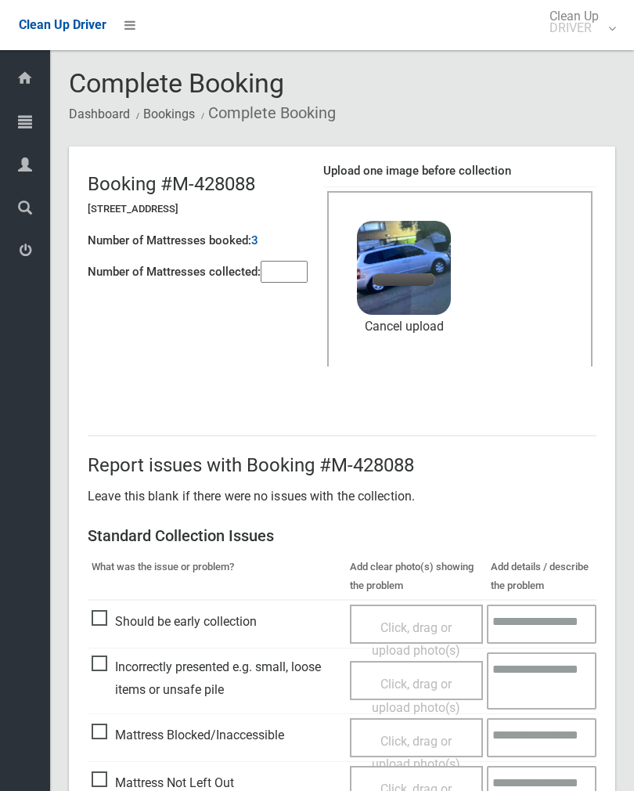
click at [304, 251] on div "Number of Mattresses booked: 3" at bounding box center [198, 241] width 220 height 32
click at [297, 276] on input"] "number" at bounding box center [284, 272] width 47 height 22
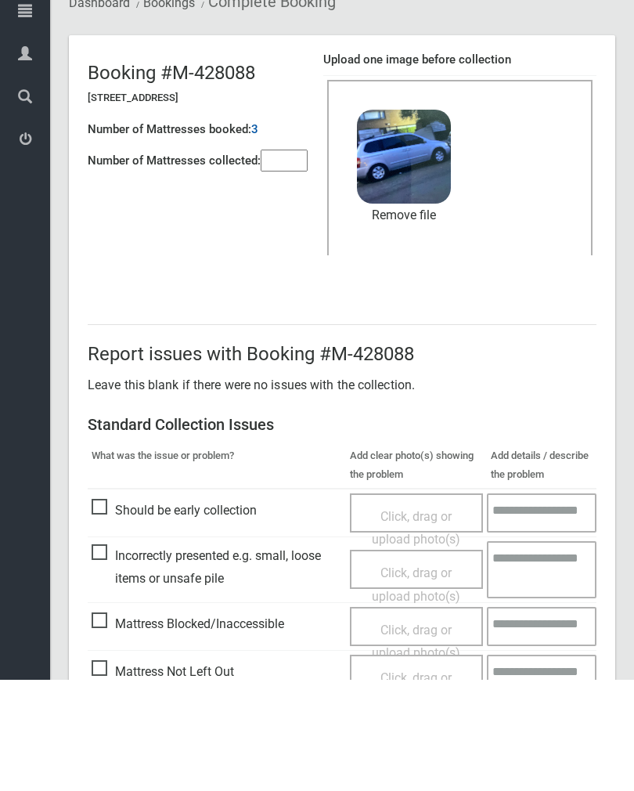
scroll to position [189, 0]
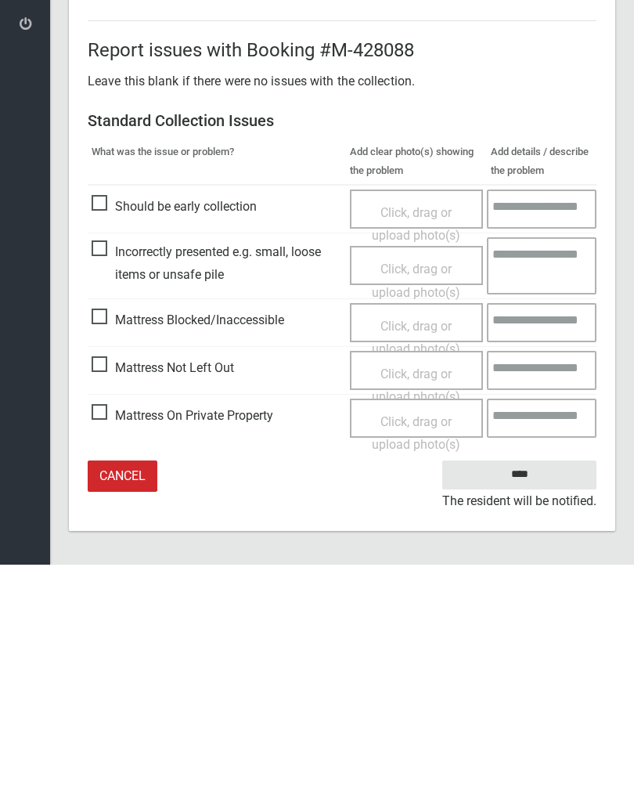
type input"] "*"
click at [546, 686] on input "****" at bounding box center [519, 700] width 154 height 29
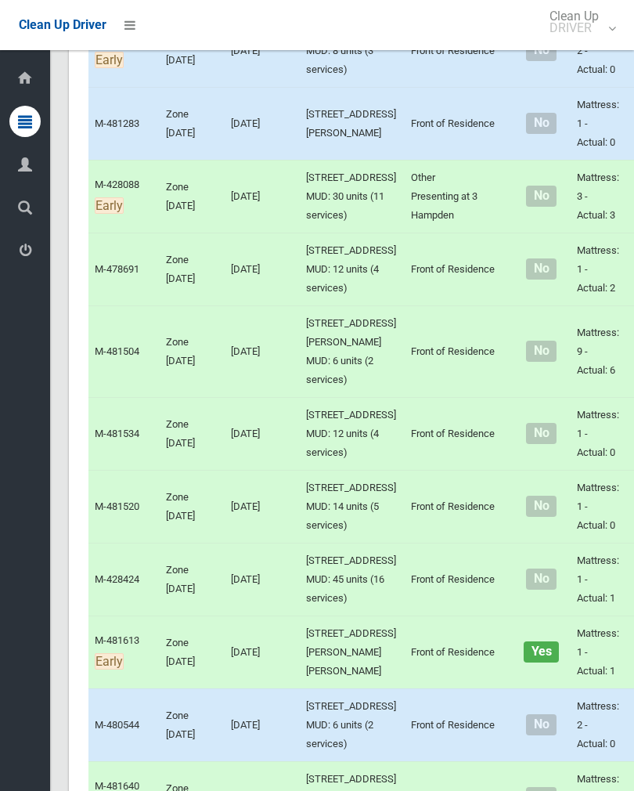
scroll to position [2068, 0]
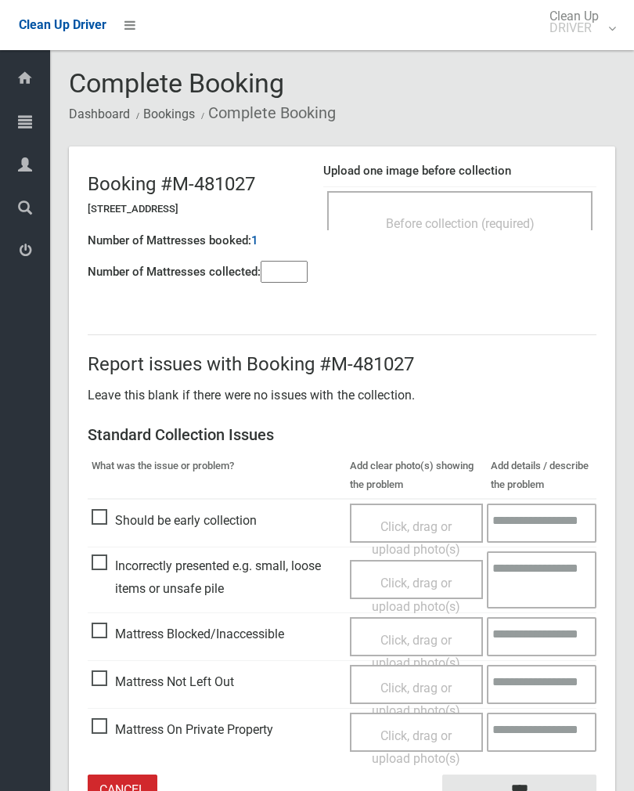
click at [544, 182] on div "Upload one image before collection Before collection (required)" at bounding box center [459, 204] width 273 height 99
click at [538, 206] on div "Before collection (required)" at bounding box center [459, 210] width 265 height 39
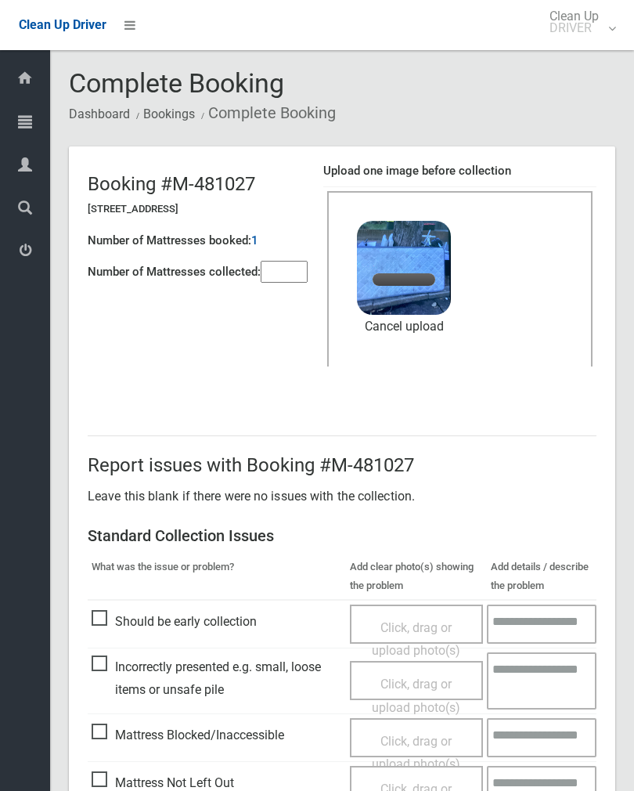
click at [289, 278] on input"] "number" at bounding box center [284, 272] width 47 height 22
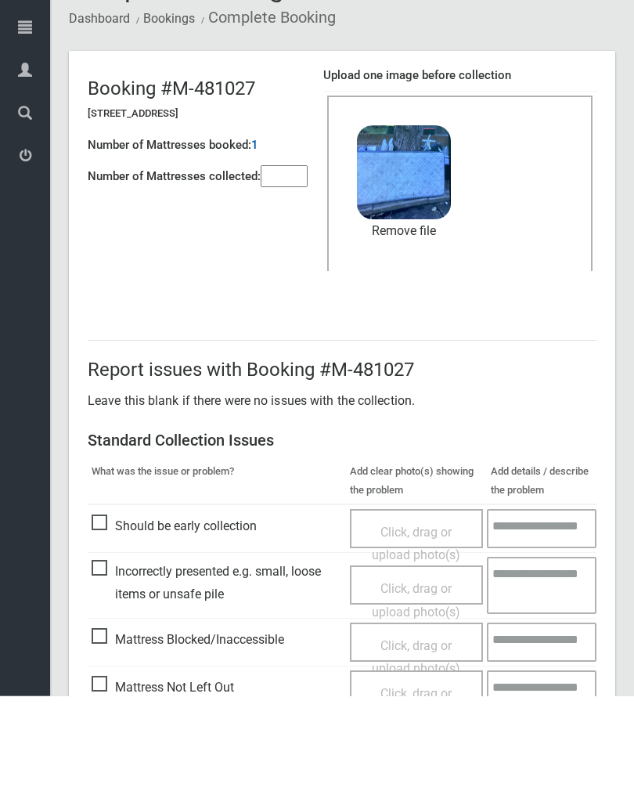
scroll to position [189, 0]
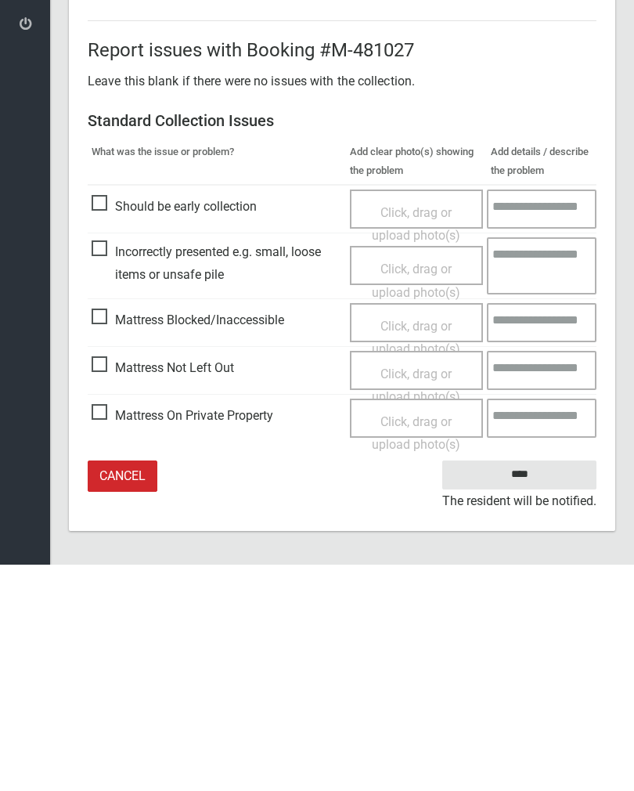
type input"] "*"
click at [519, 686] on input "****" at bounding box center [519, 700] width 154 height 29
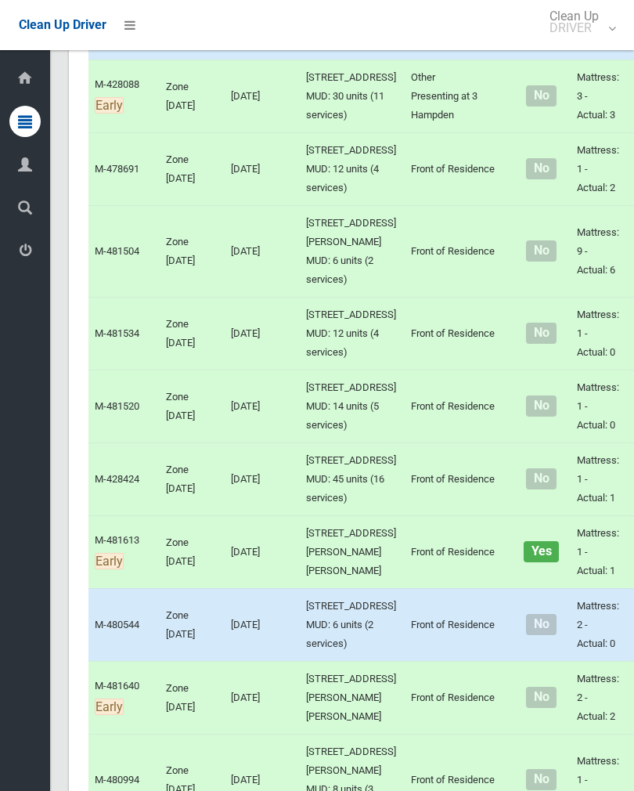
scroll to position [2291, 0]
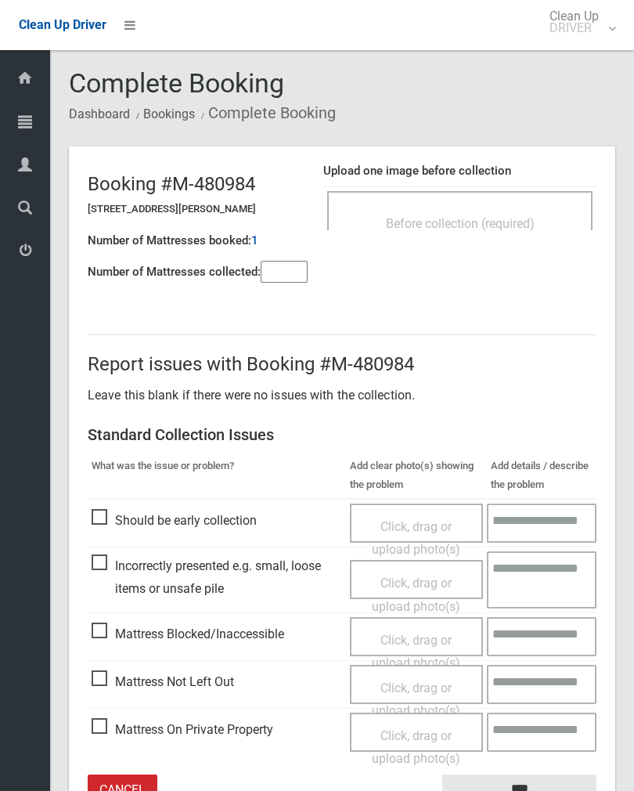
click at [503, 217] on span "Before collection (required)" at bounding box center [460, 223] width 149 height 15
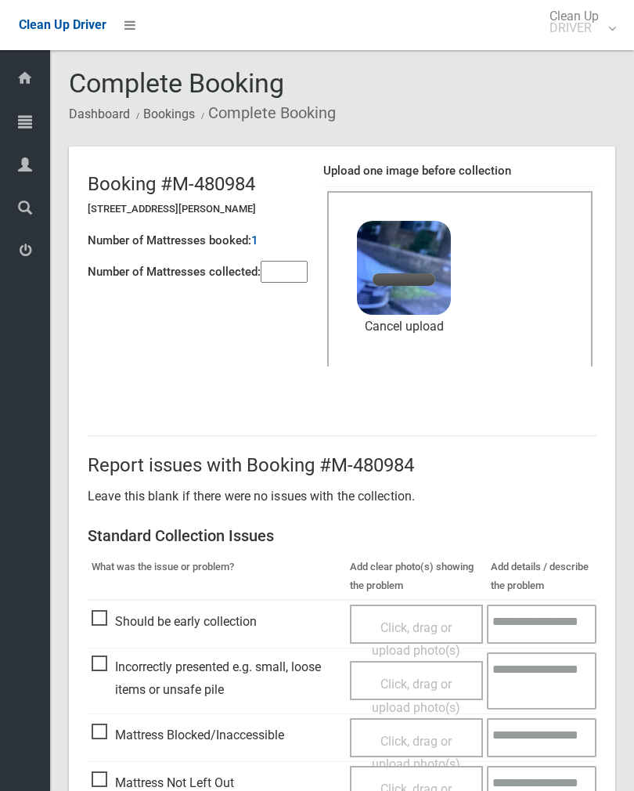
click at [287, 266] on input"] "number" at bounding box center [284, 272] width 47 height 22
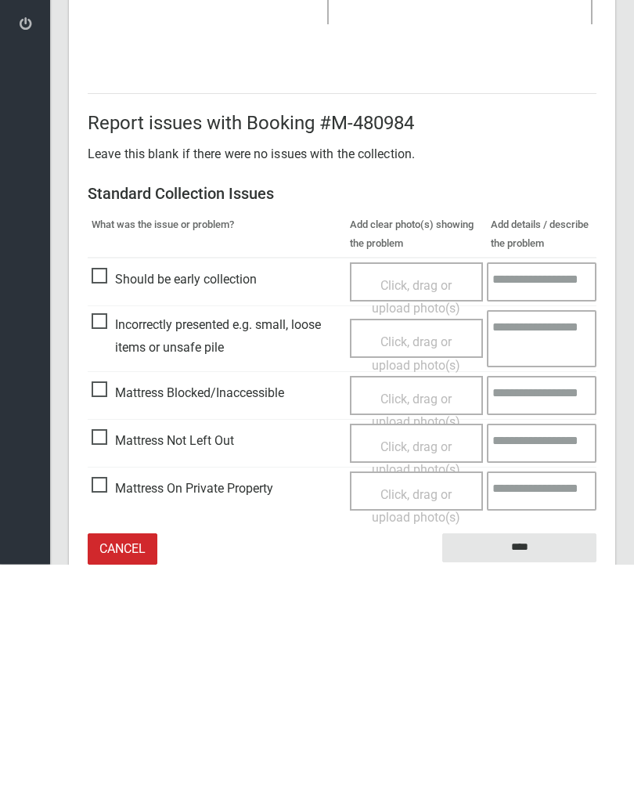
scroll to position [189, 0]
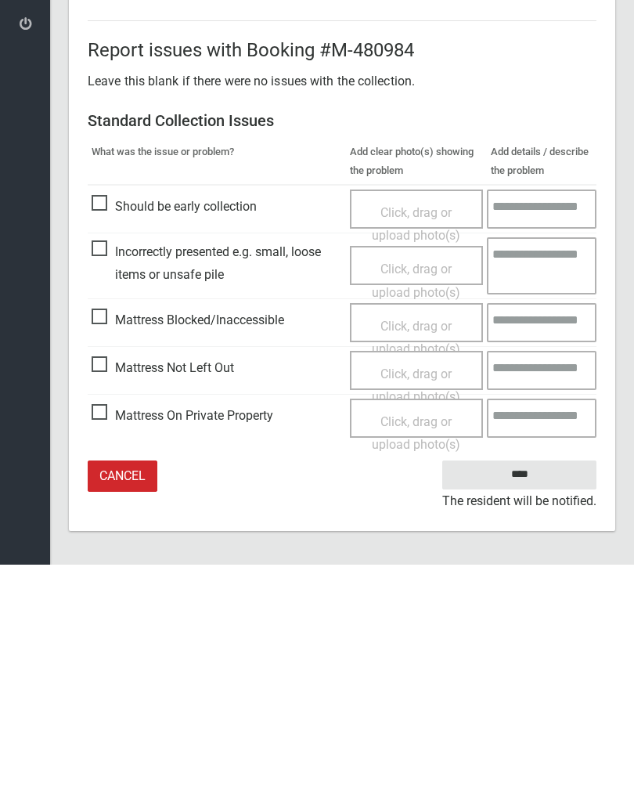
type input"] "*"
click at [540, 686] on input "****" at bounding box center [519, 700] width 154 height 29
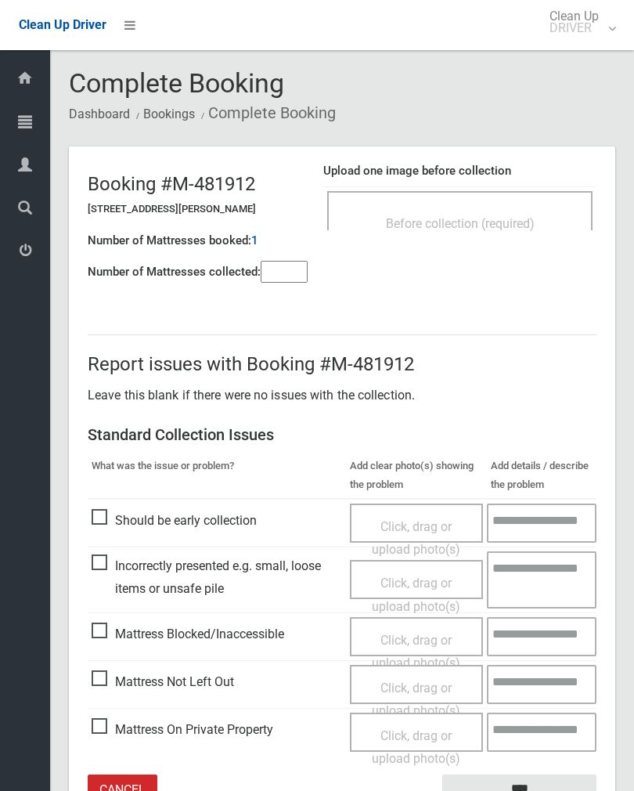
click at [499, 204] on div "Before collection (required)" at bounding box center [459, 210] width 265 height 39
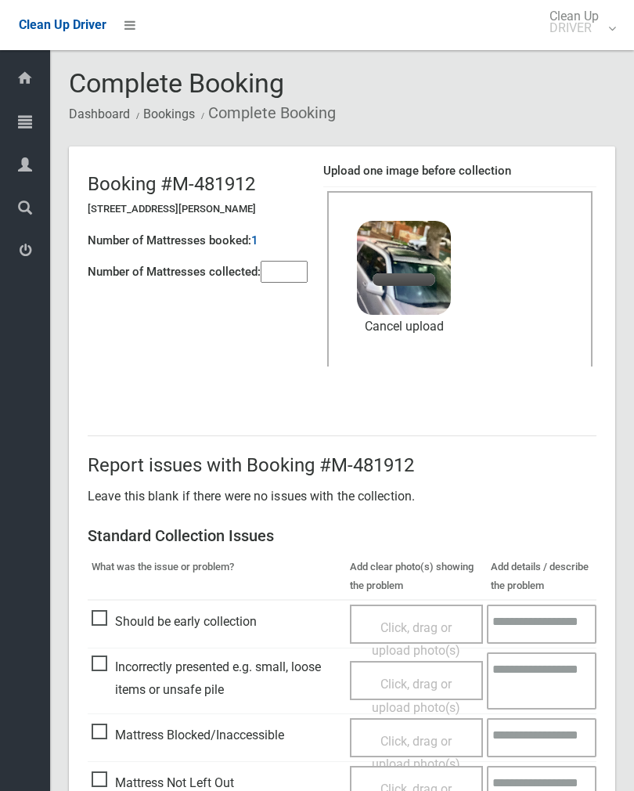
click at [272, 261] on input"] "number" at bounding box center [284, 272] width 47 height 22
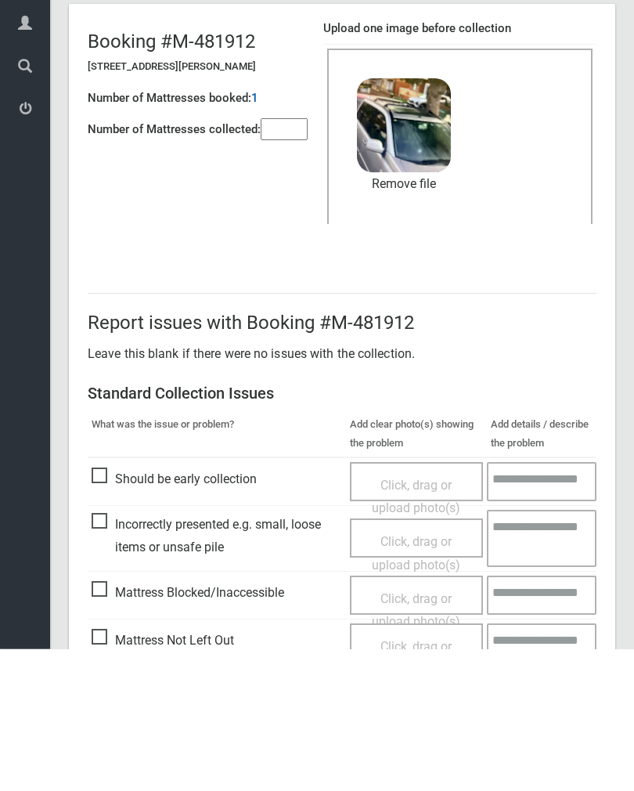
scroll to position [189, 0]
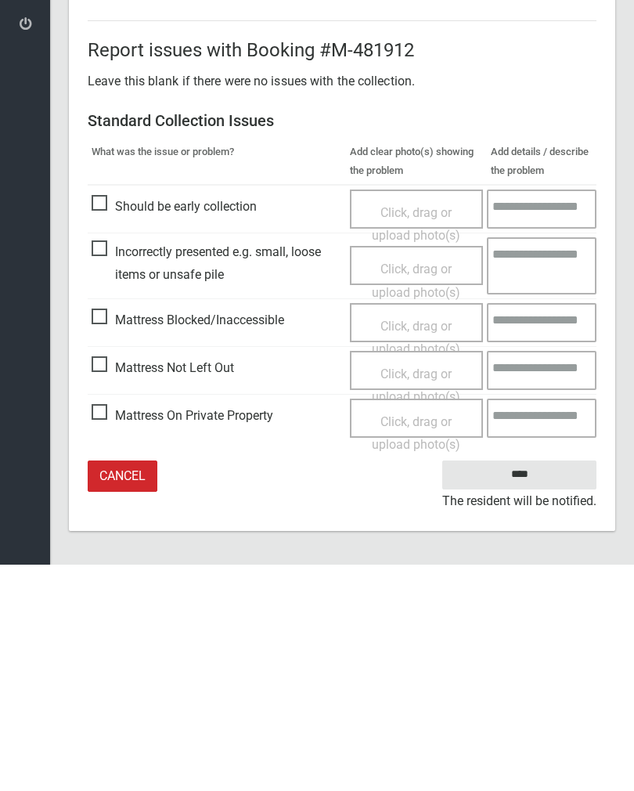
type input"] "*"
click at [532, 686] on input "****" at bounding box center [519, 700] width 154 height 29
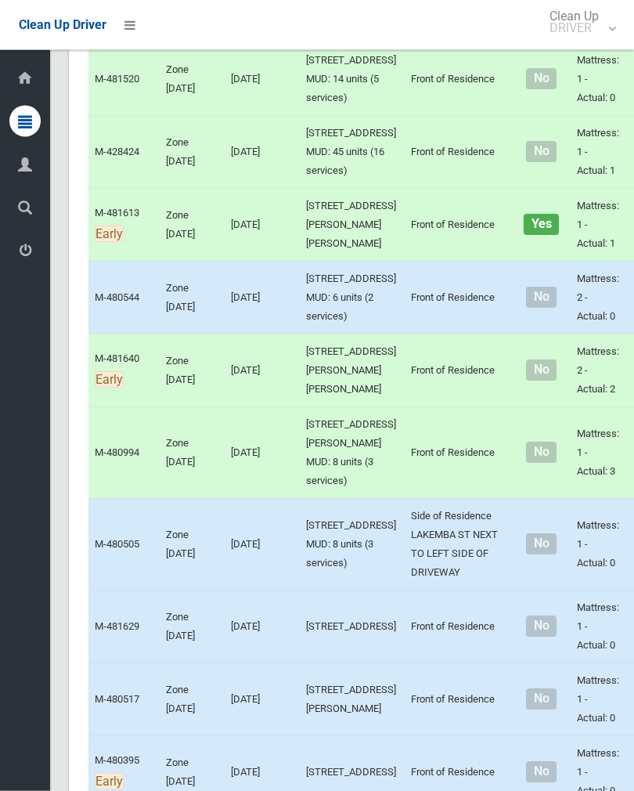
scroll to position [2494, 0]
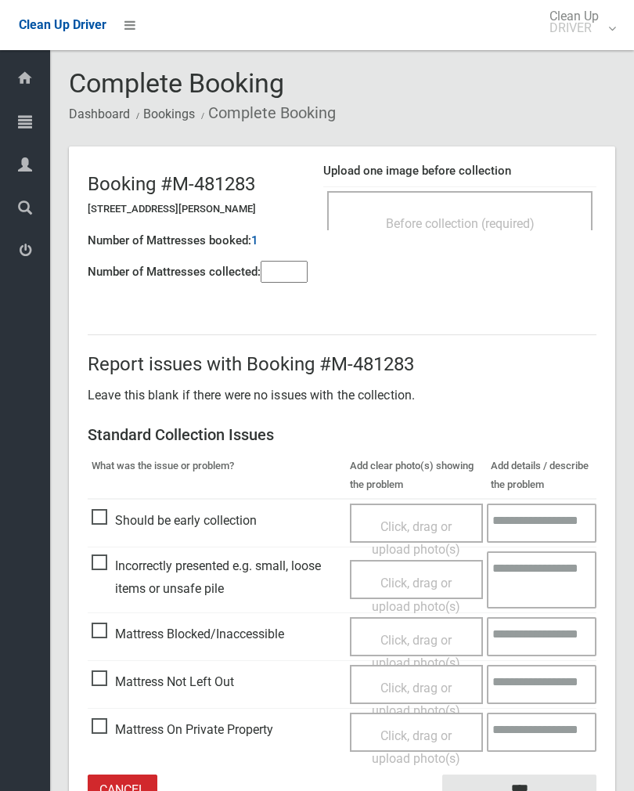
click at [285, 270] on input"] "number" at bounding box center [284, 272] width 47 height 22
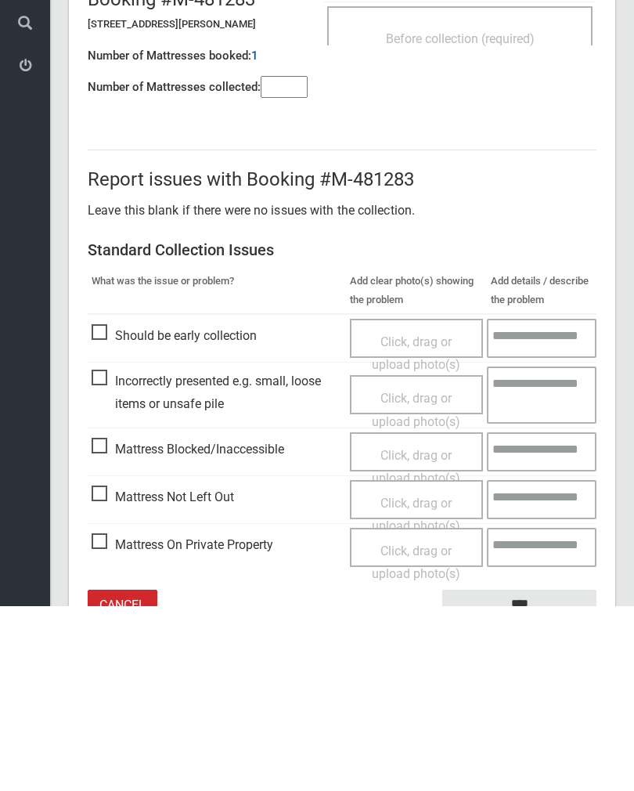
scroll to position [87, 0]
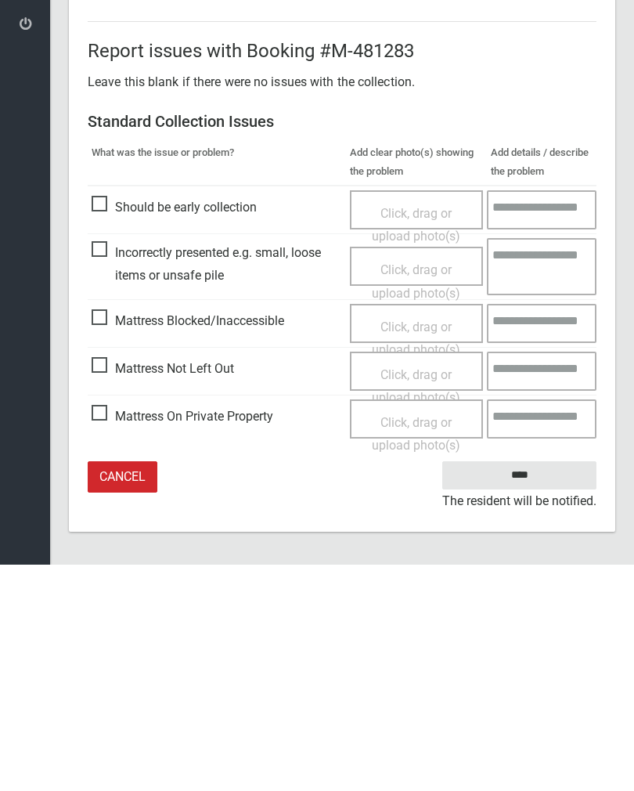
type input"] "*"
click at [110, 583] on span "Mattress Not Left Out" at bounding box center [163, 594] width 142 height 23
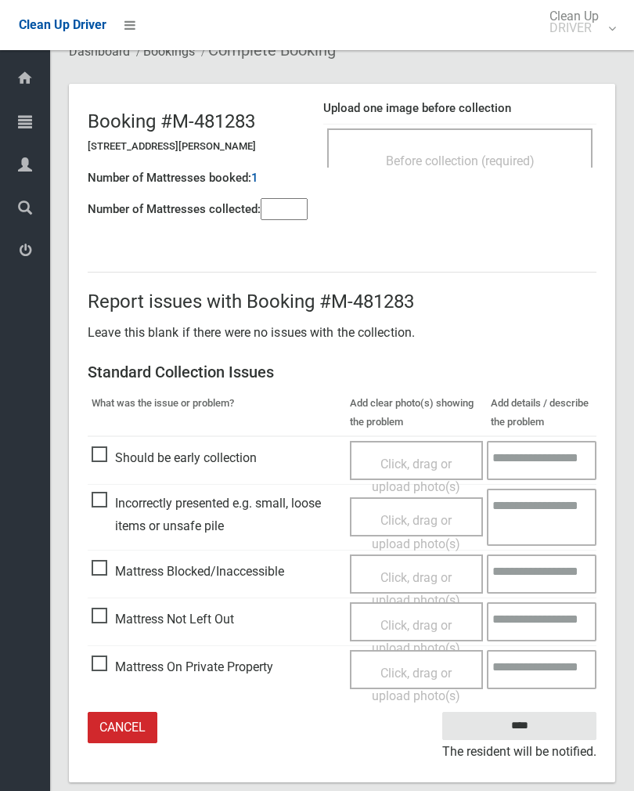
click at [420, 623] on span "Click, drag or upload photo(s)" at bounding box center [416, 637] width 88 height 38
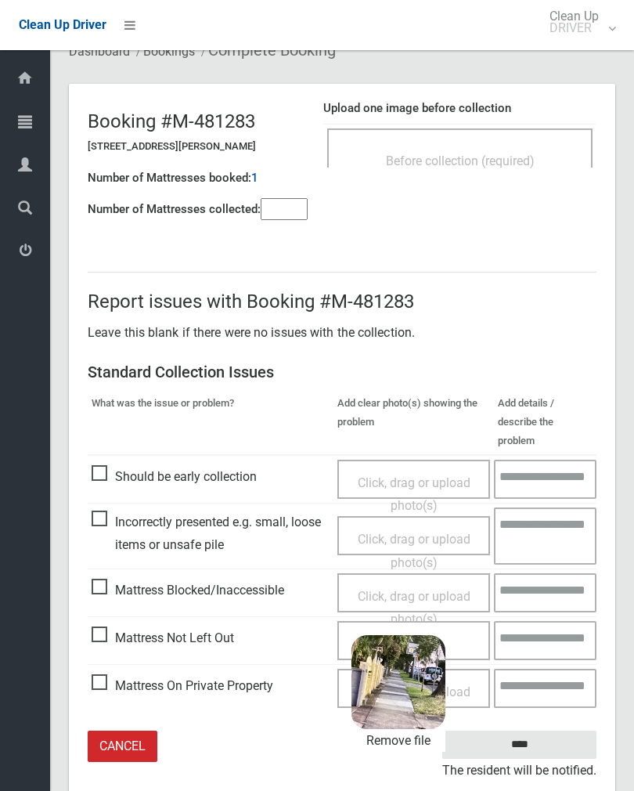
click at [551, 730] on input "****" at bounding box center [519, 744] width 154 height 29
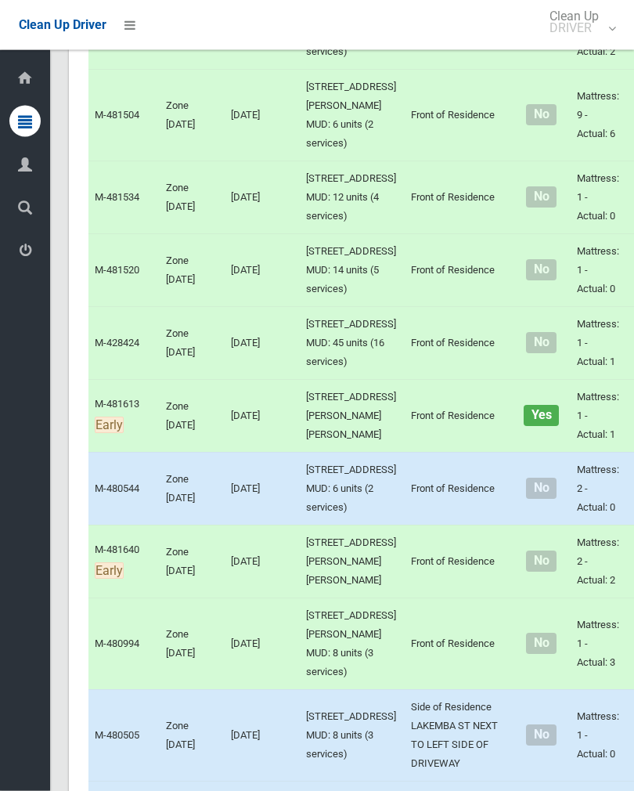
scroll to position [2304, 0]
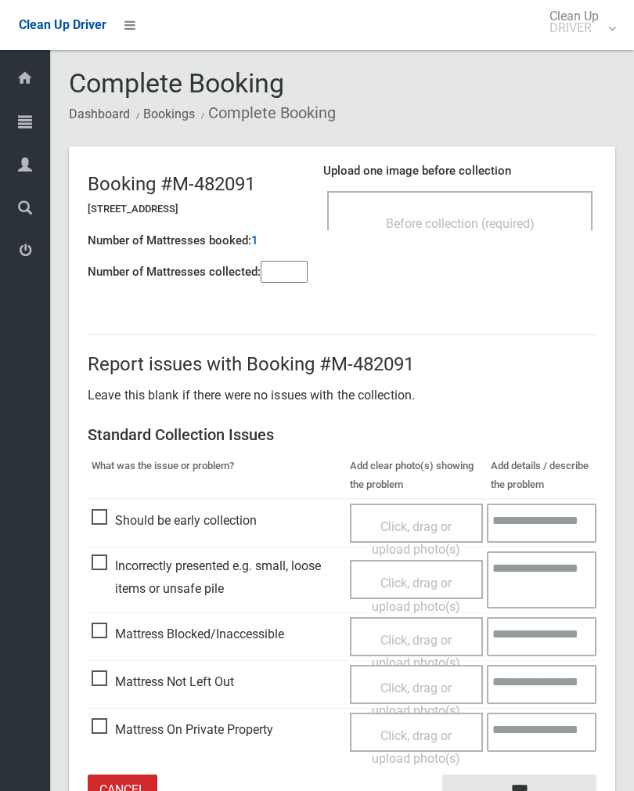
click at [507, 197] on div "Before collection (required)" at bounding box center [459, 210] width 265 height 39
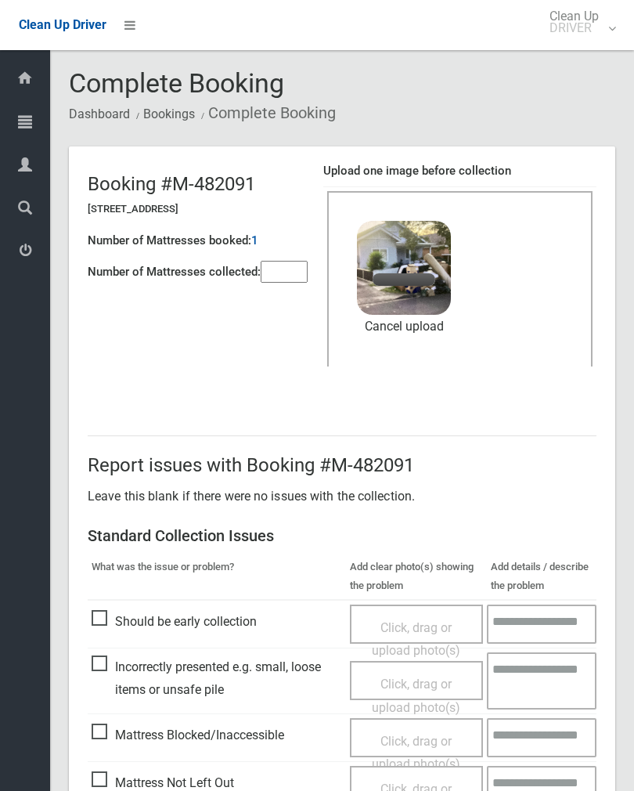
click at [298, 270] on input"] "number" at bounding box center [284, 272] width 47 height 22
click at [423, 332] on link "Cancel upload" at bounding box center [404, 326] width 94 height 23
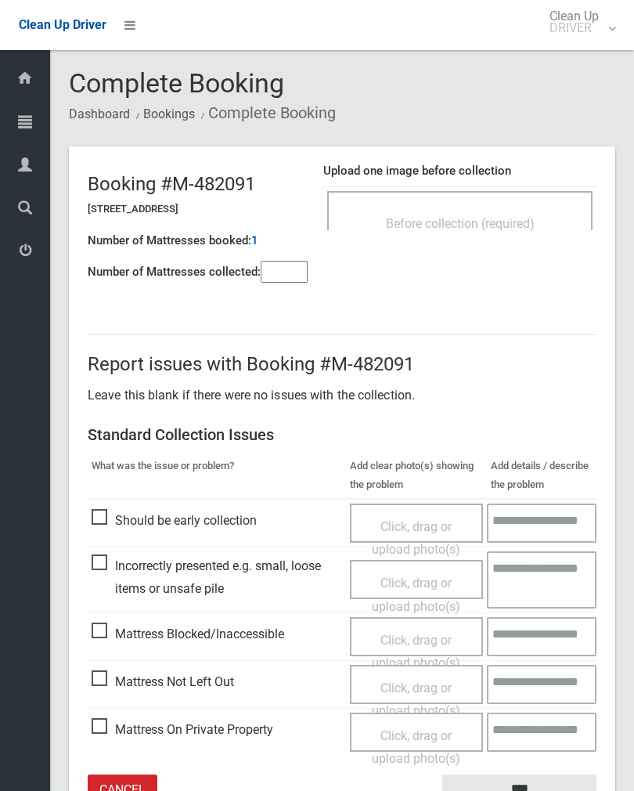
click at [513, 217] on span "Before collection (required)" at bounding box center [460, 223] width 149 height 15
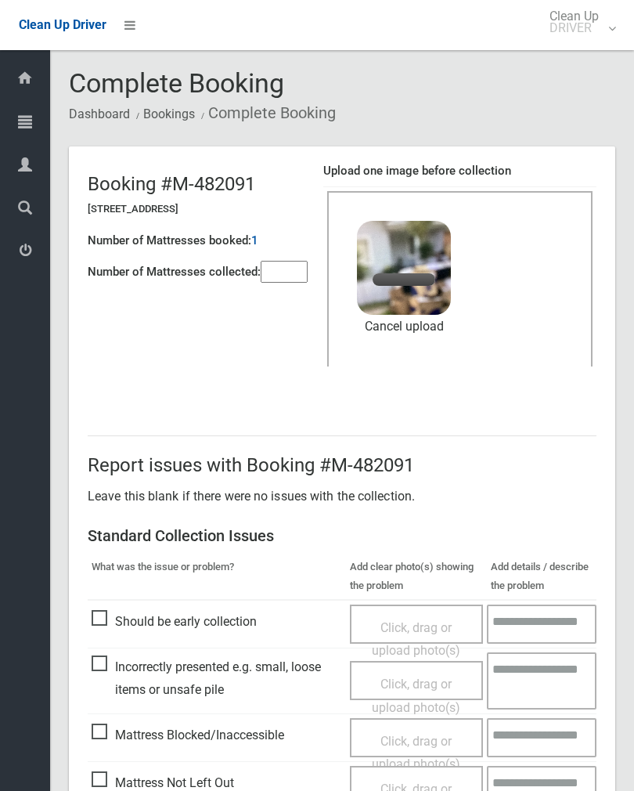
click at [279, 261] on input"] "number" at bounding box center [284, 272] width 47 height 22
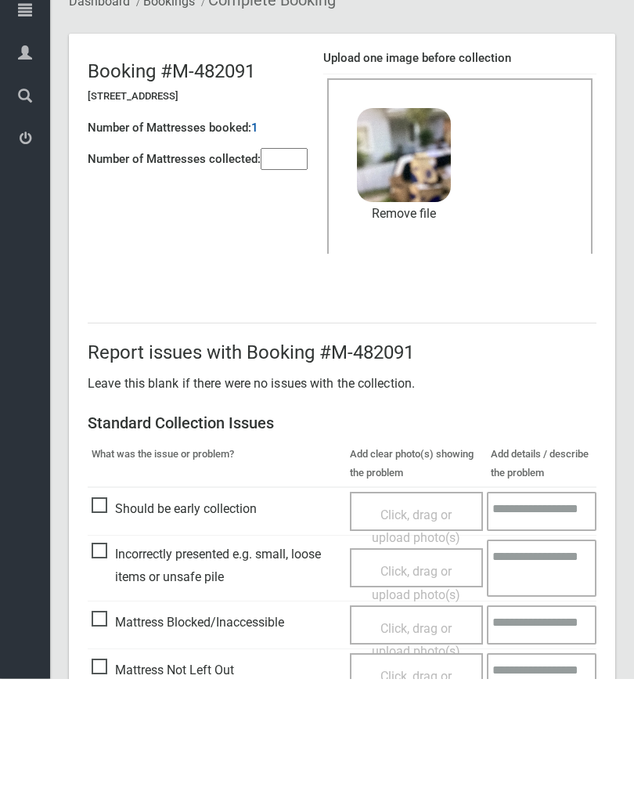
scroll to position [189, 0]
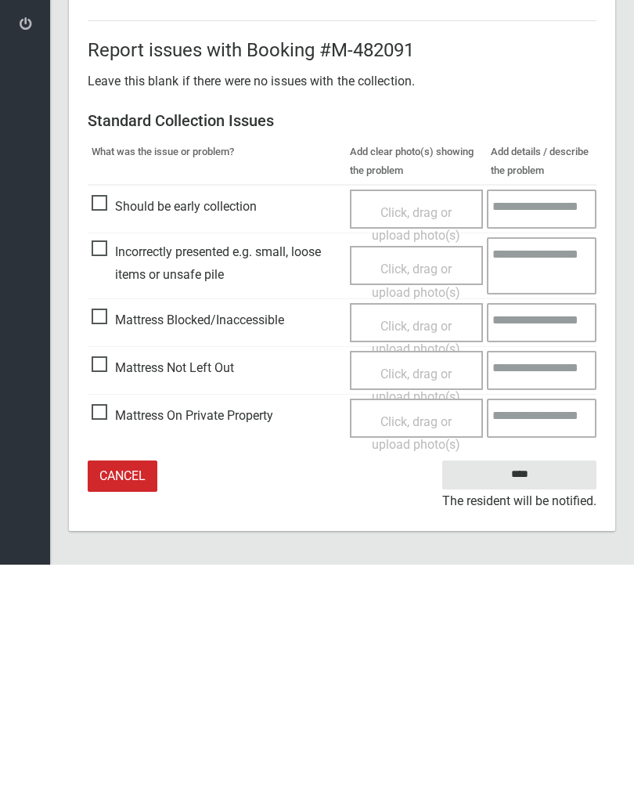
type input"] "*"
click at [535, 686] on input "****" at bounding box center [519, 700] width 154 height 29
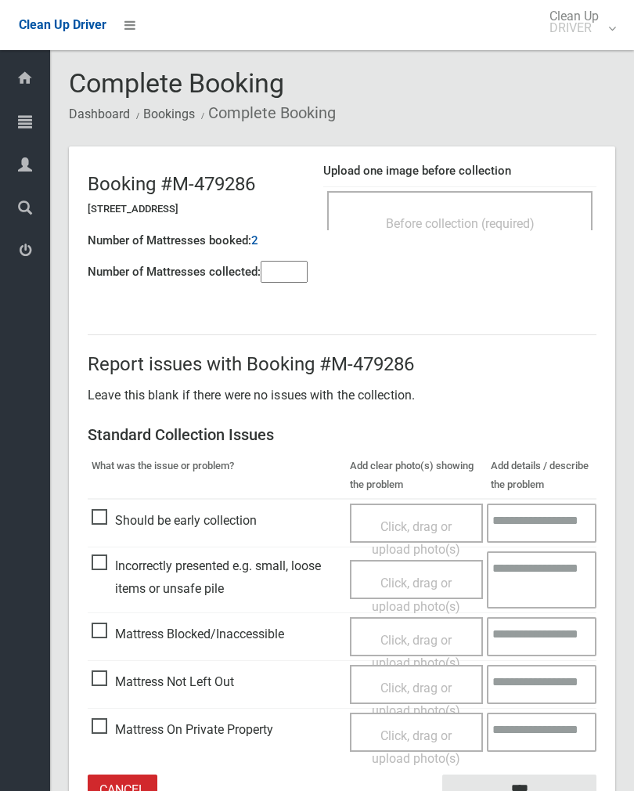
click at [273, 274] on input"] "number" at bounding box center [284, 272] width 47 height 22
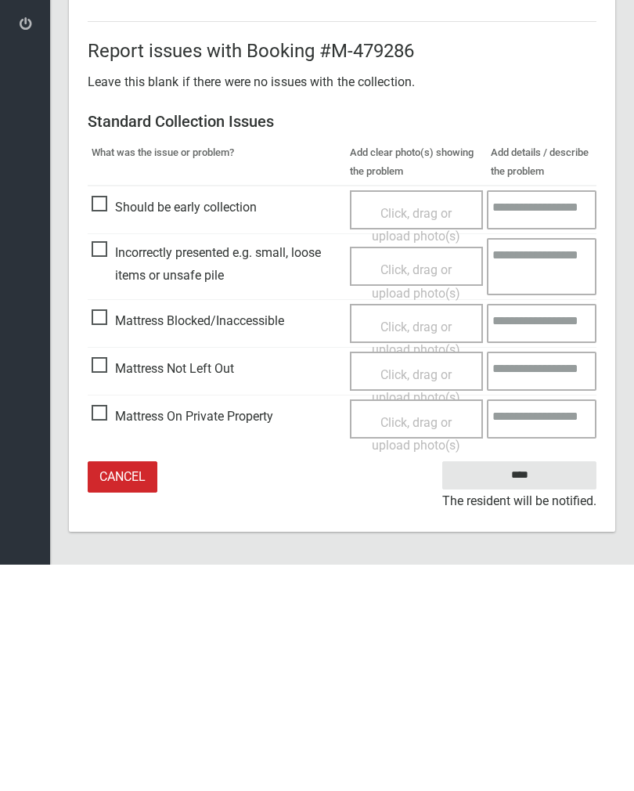
type input"] "*"
click at [106, 583] on span "Mattress Not Left Out" at bounding box center [163, 594] width 142 height 23
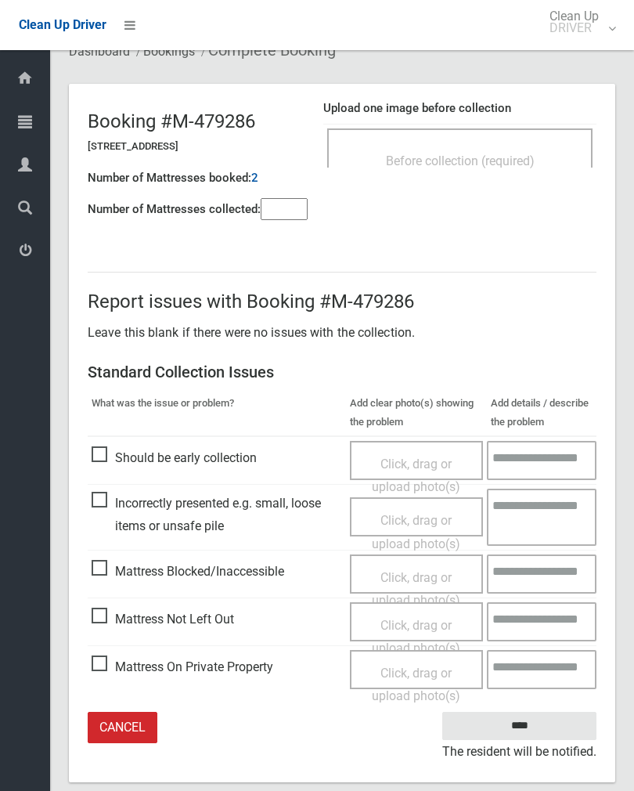
click at [401, 629] on div "Click, drag or upload photo(s)" at bounding box center [417, 637] width 110 height 46
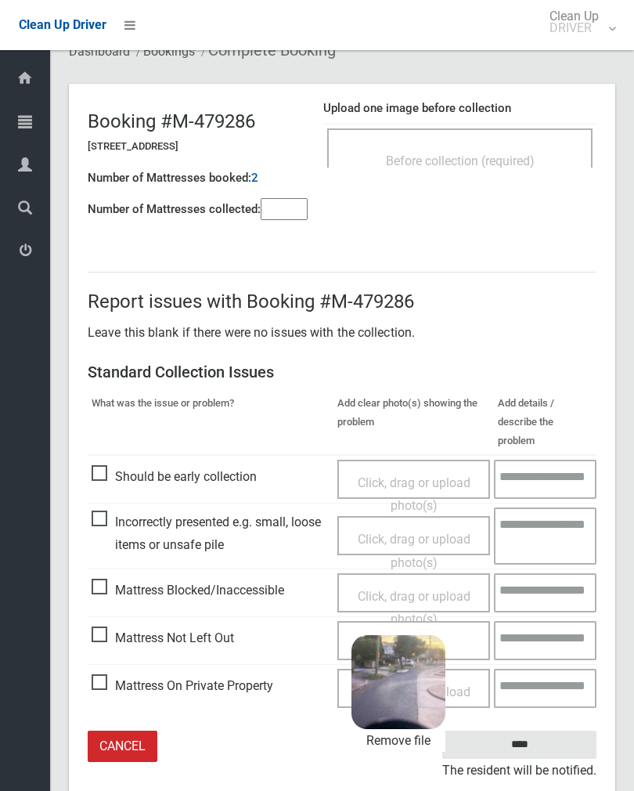
click at [548, 730] on input "****" at bounding box center [519, 744] width 154 height 29
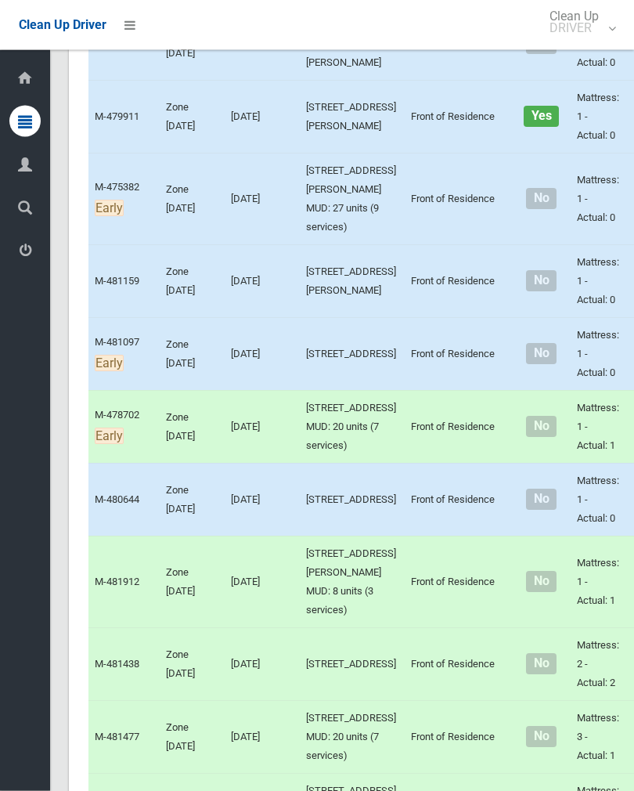
scroll to position [1015, 0]
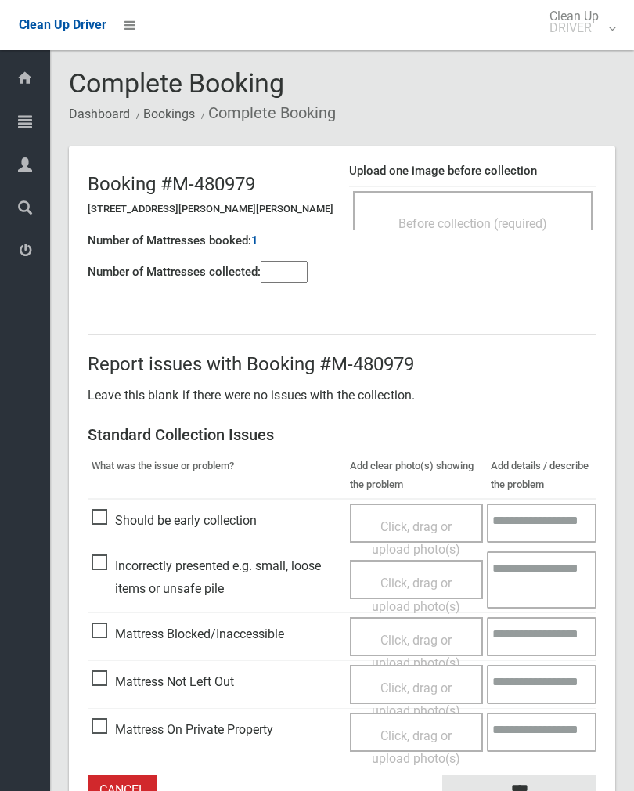
click at [497, 198] on div "Before collection (required)" at bounding box center [473, 210] width 240 height 39
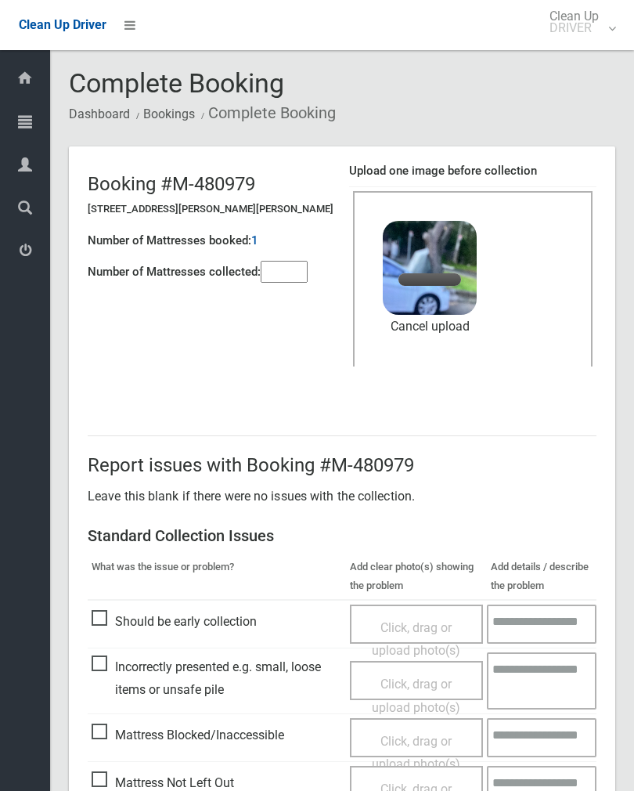
click at [300, 271] on input"] "number" at bounding box center [284, 272] width 47 height 22
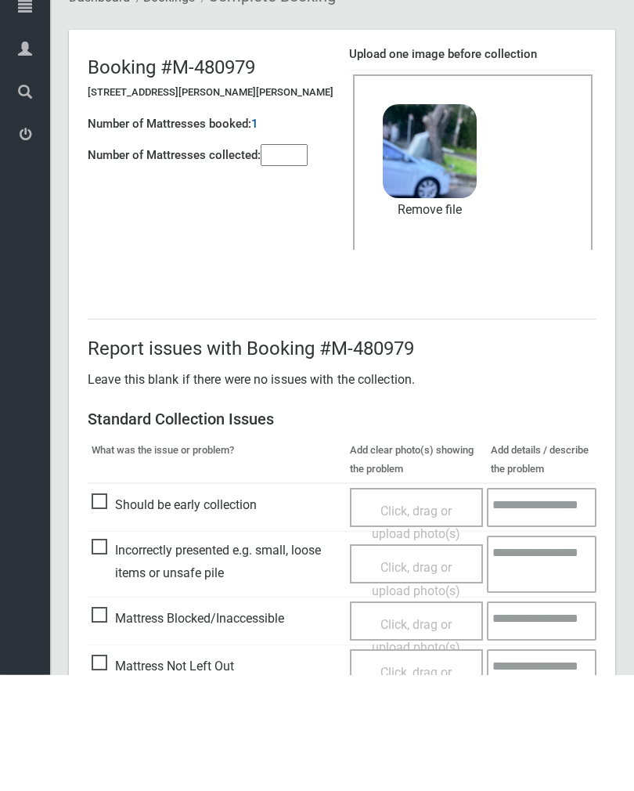
scroll to position [189, 0]
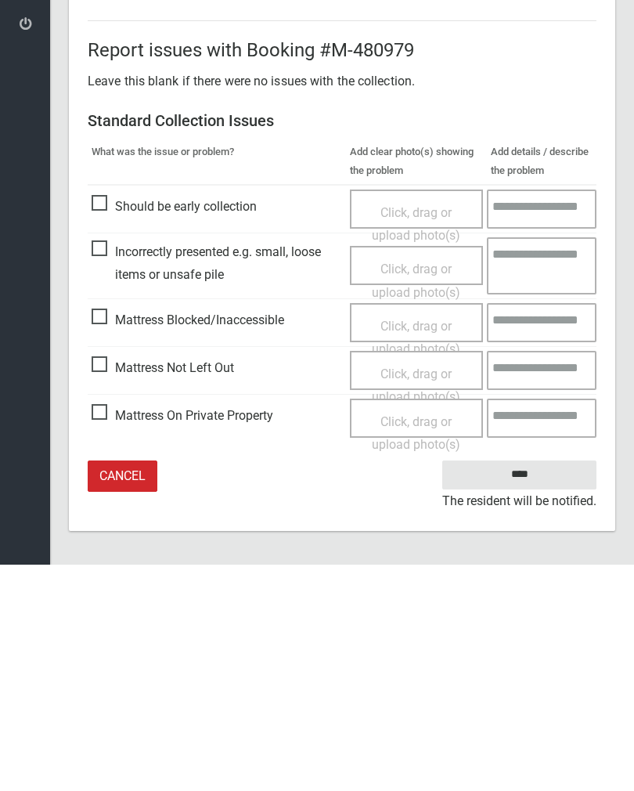
type input"] "*"
click at [536, 686] on input "****" at bounding box center [519, 700] width 154 height 29
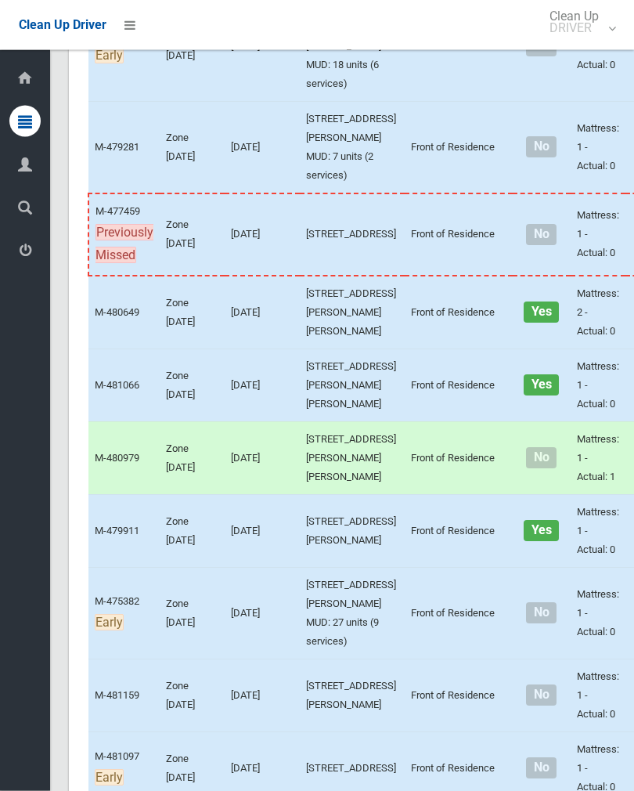
scroll to position [676, 0]
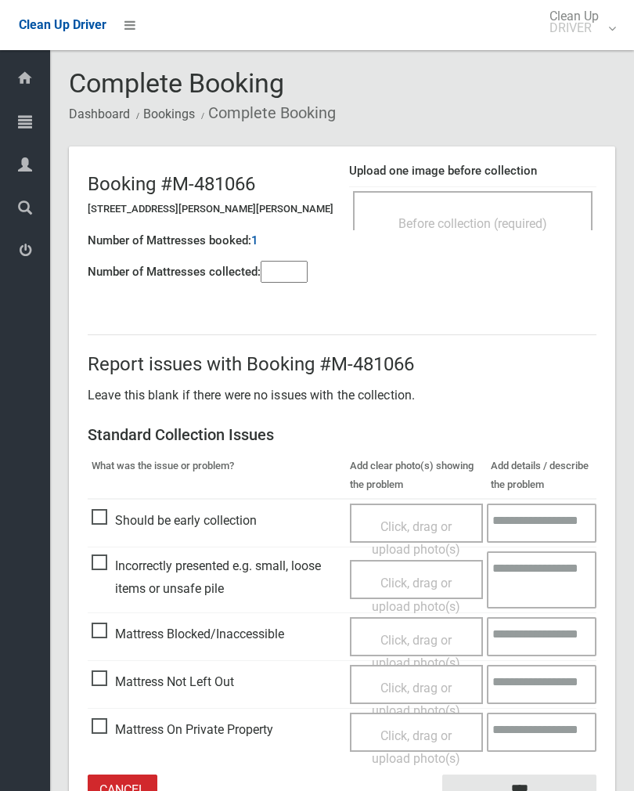
click at [468, 217] on span "Before collection (required)" at bounding box center [472, 223] width 149 height 15
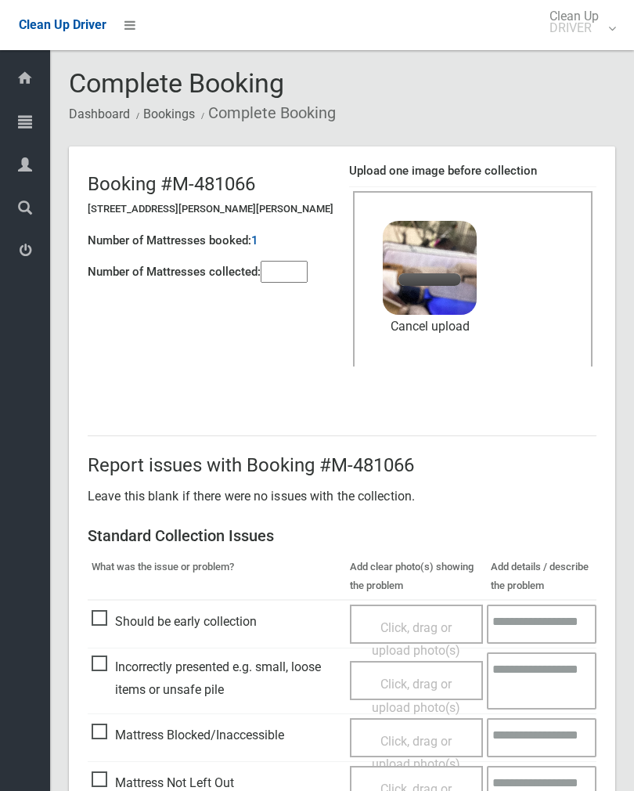
click at [288, 264] on input"] "number" at bounding box center [284, 272] width 47 height 22
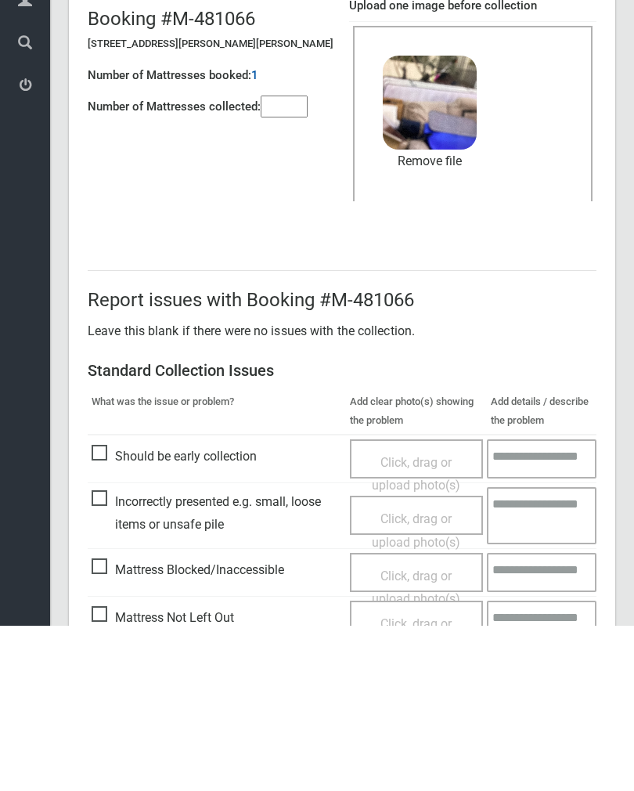
scroll to position [189, 0]
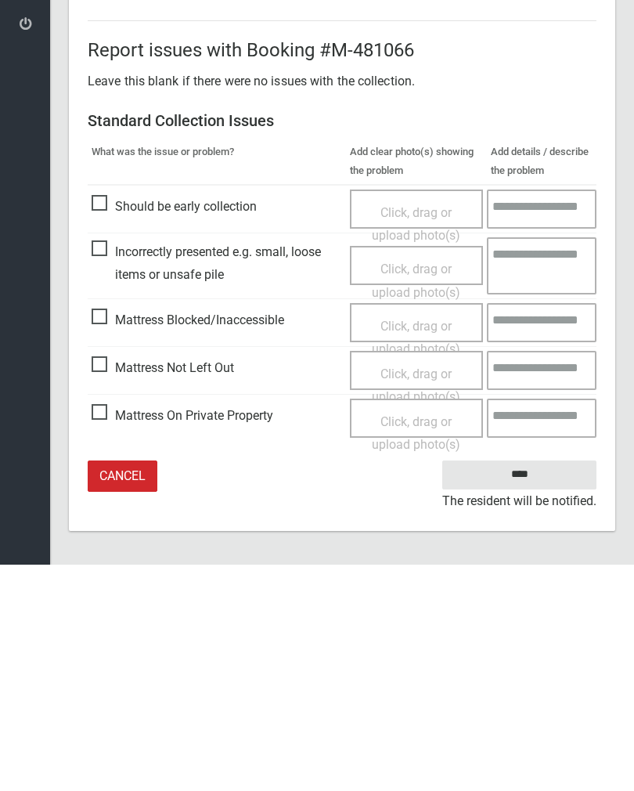
type input"] "*"
click at [529, 686] on input "****" at bounding box center [519, 700] width 154 height 29
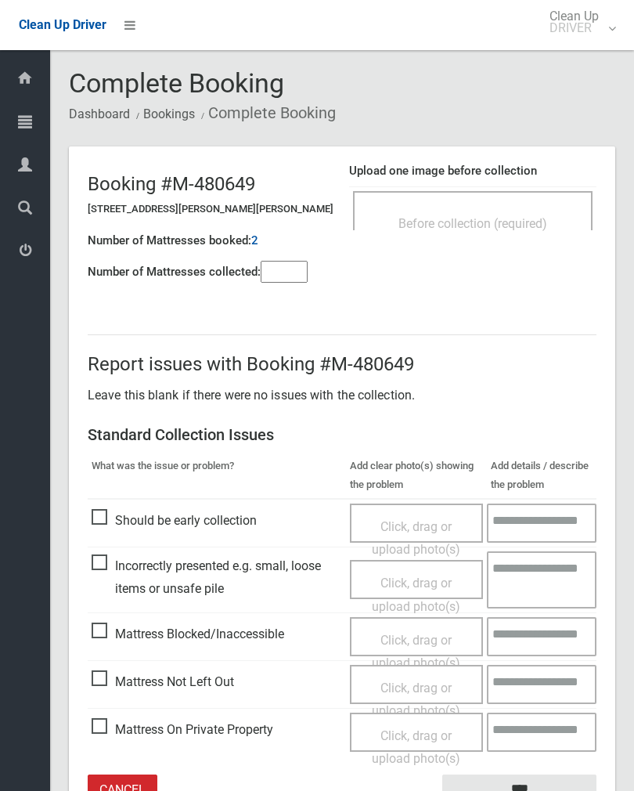
click at [292, 277] on input"] "number" at bounding box center [284, 272] width 47 height 22
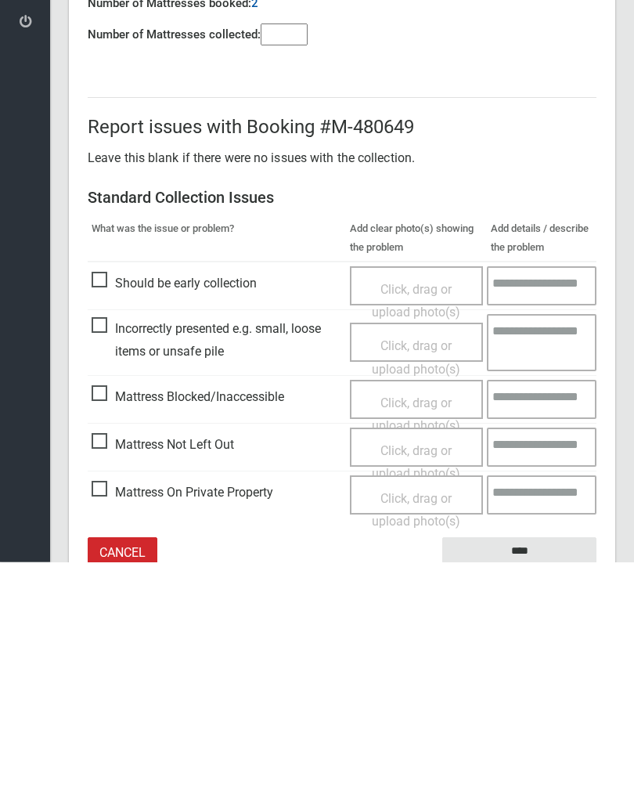
scroll to position [87, 0]
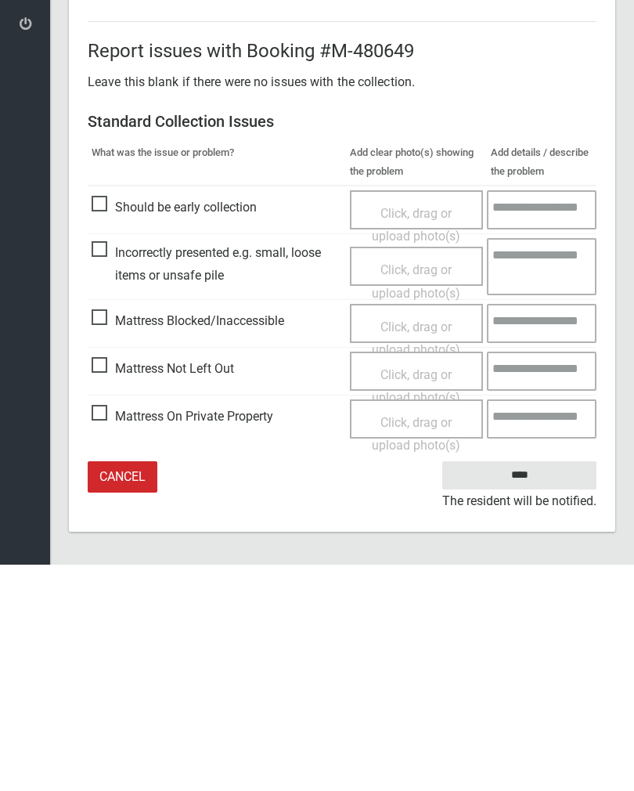
type input"] "*"
click at [104, 583] on span "Mattress Not Left Out" at bounding box center [163, 594] width 142 height 23
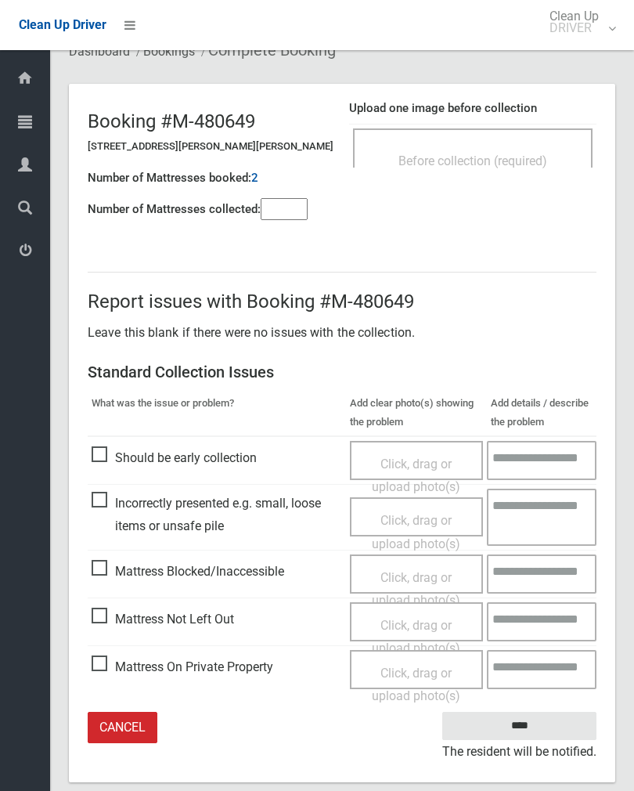
click at [401, 622] on span "Click, drag or upload photo(s)" at bounding box center [416, 637] width 88 height 38
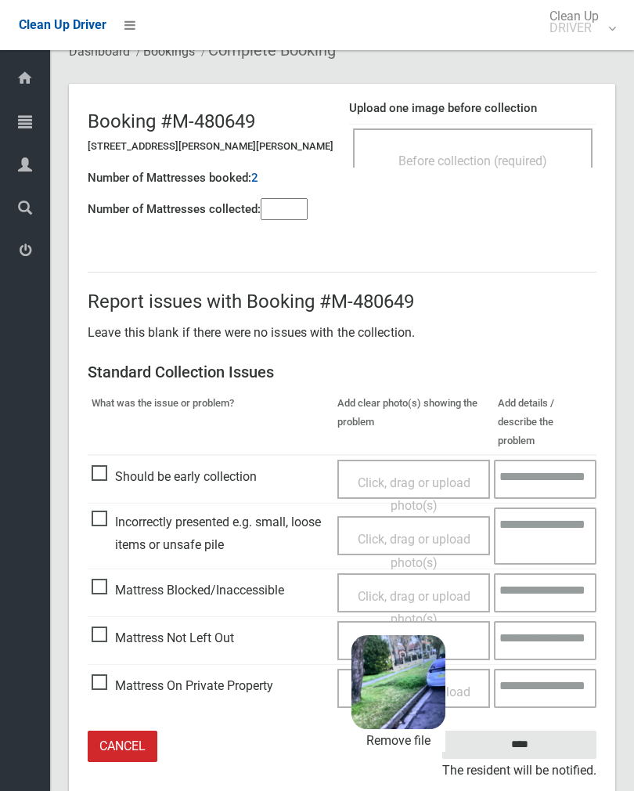
click at [557, 730] on input "****" at bounding box center [519, 744] width 154 height 29
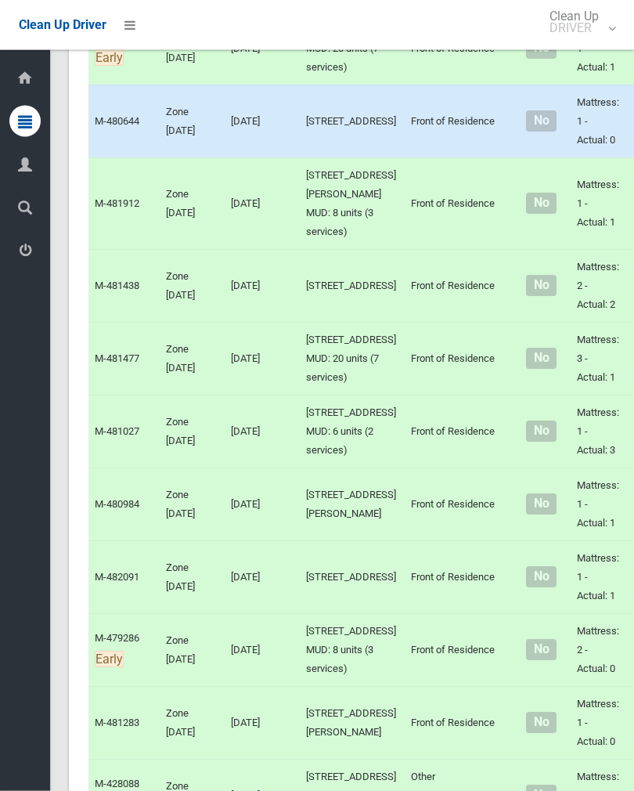
scroll to position [1515, 0]
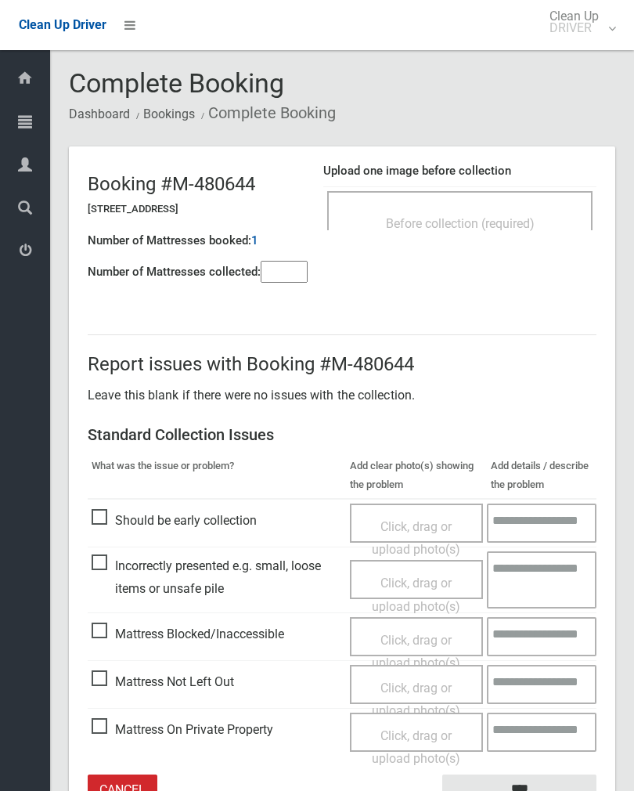
click at [512, 225] on span "Before collection (required)" at bounding box center [460, 223] width 149 height 15
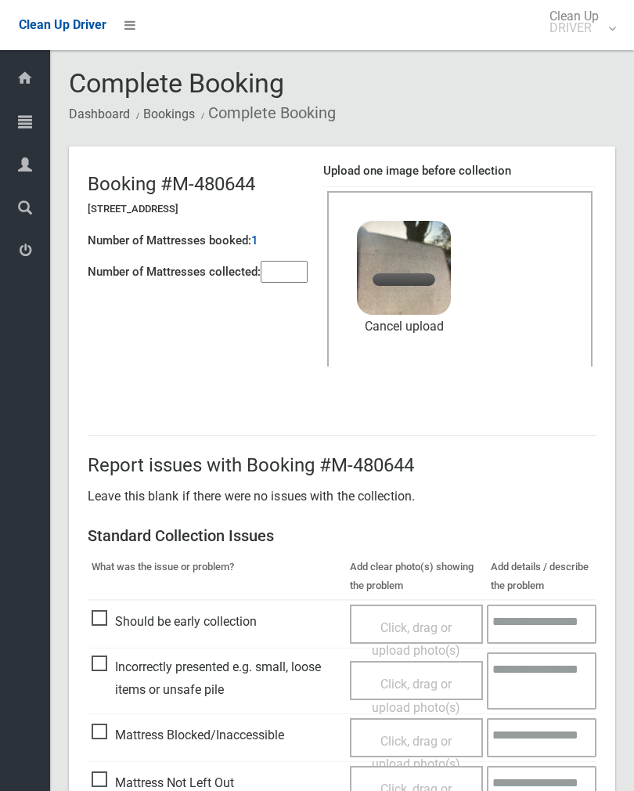
click at [292, 282] on input"] "number" at bounding box center [284, 272] width 47 height 22
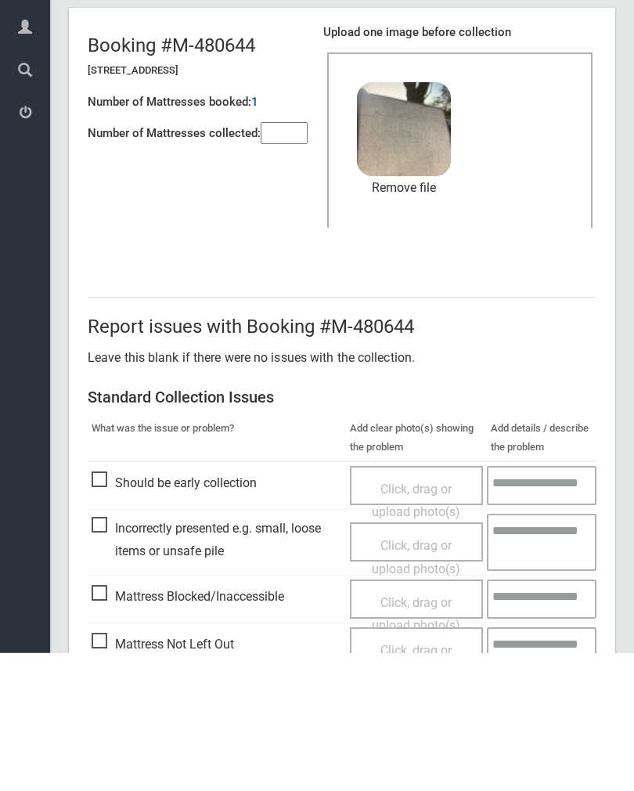
scroll to position [189, 0]
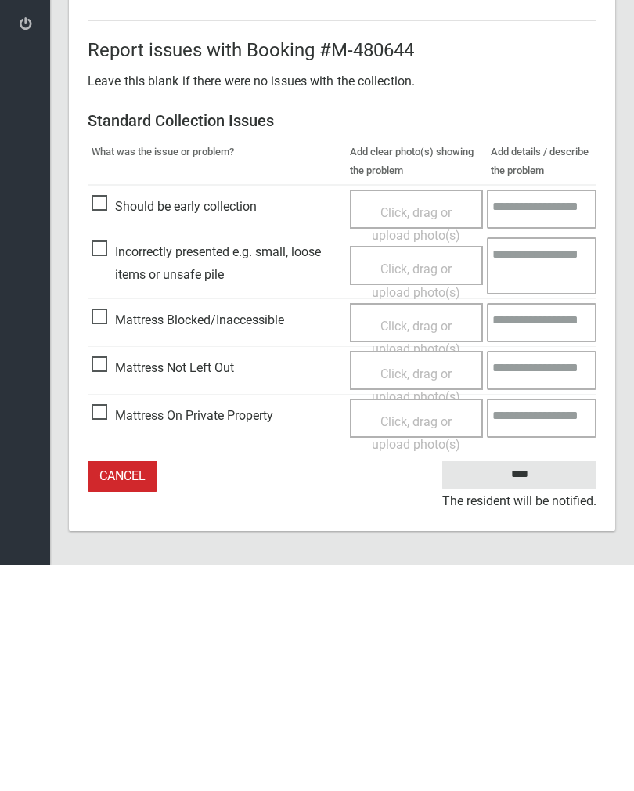
type input"] "*"
click at [535, 686] on input "****" at bounding box center [519, 700] width 154 height 29
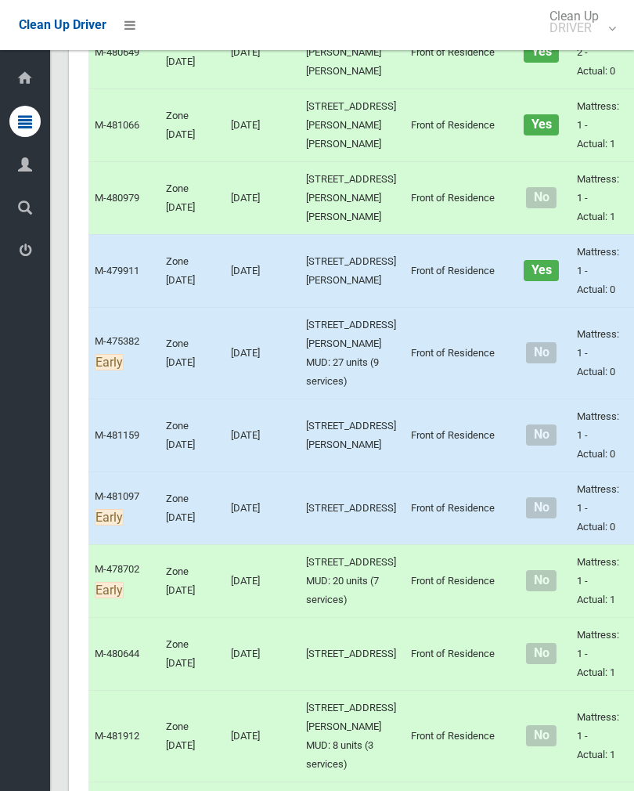
scroll to position [1224, 0]
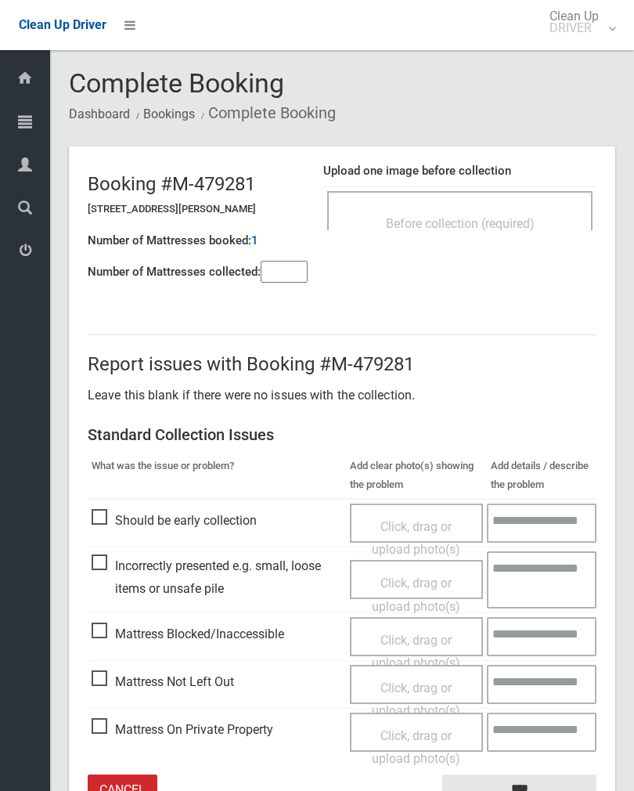
click at [505, 214] on div "Before collection (required)" at bounding box center [459, 222] width 231 height 29
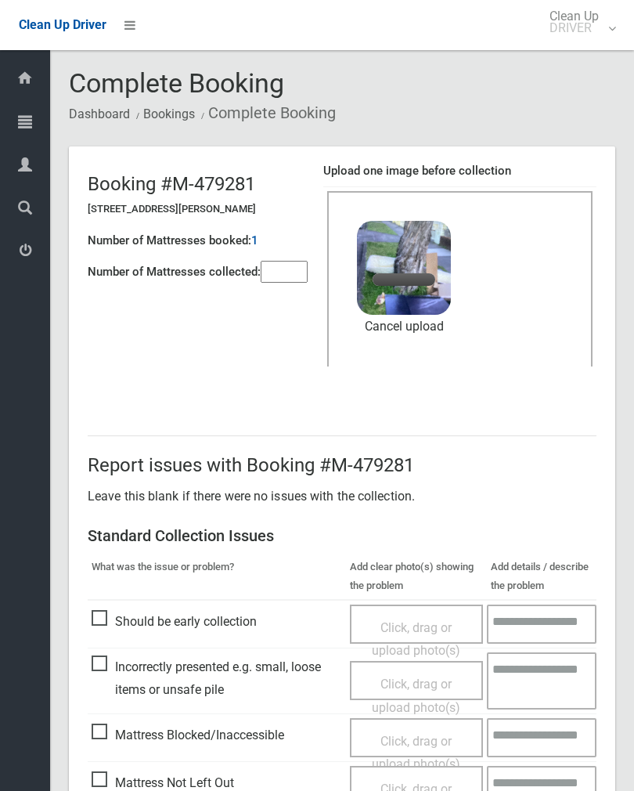
click at [265, 268] on input"] "number" at bounding box center [284, 272] width 47 height 22
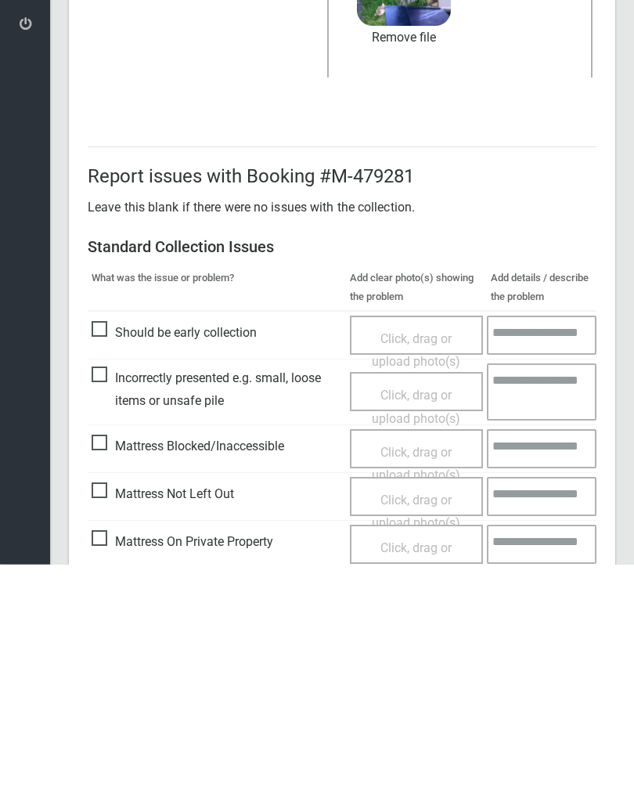
scroll to position [189, 0]
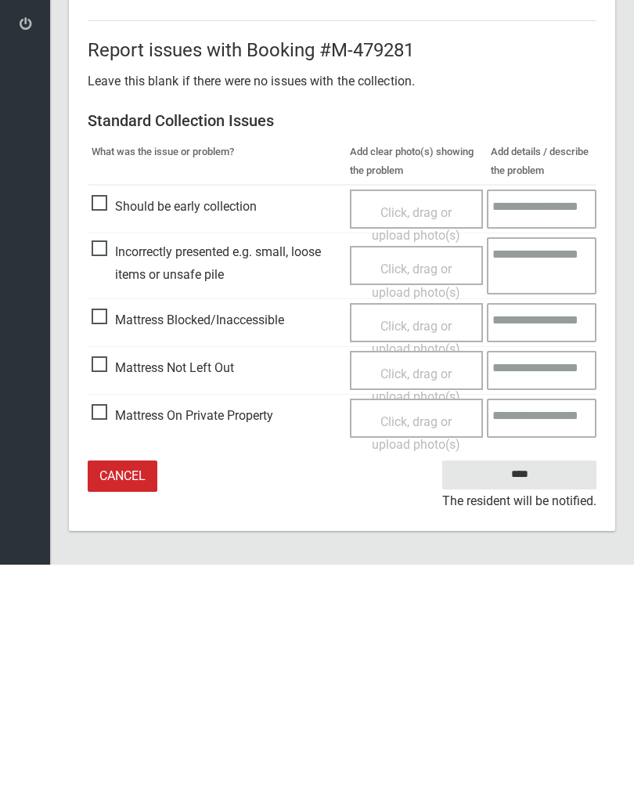
type input"] "*"
click at [539, 686] on input "****" at bounding box center [519, 700] width 154 height 29
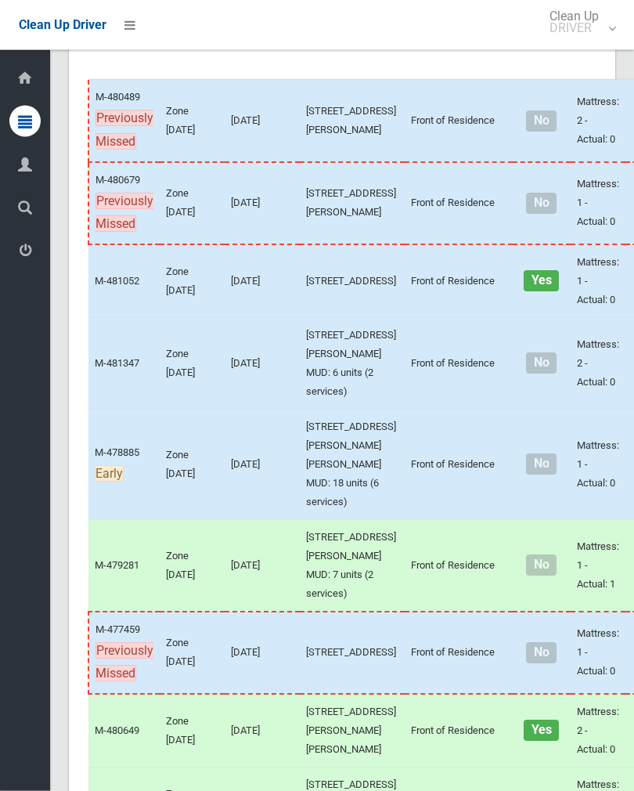
scroll to position [258, 0]
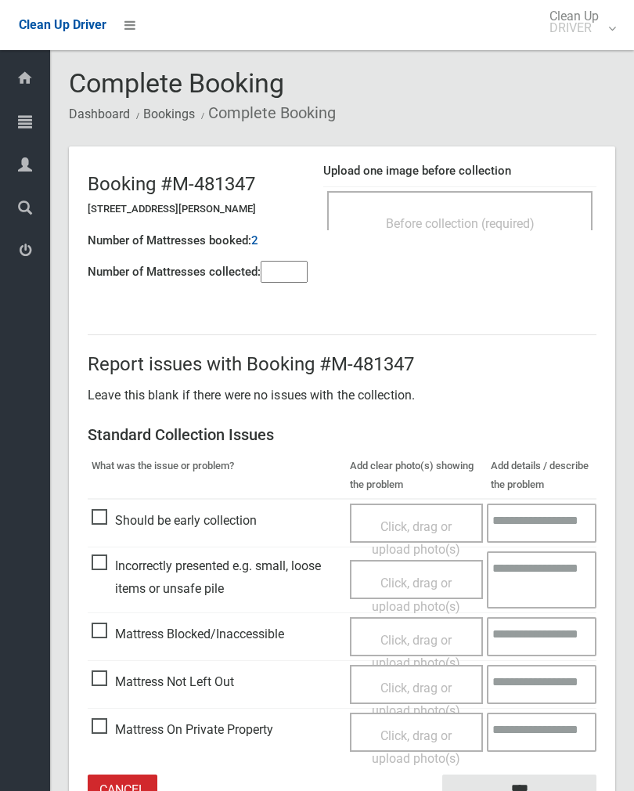
click at [540, 226] on div "Before collection (required)" at bounding box center [459, 222] width 231 height 29
click at [288, 271] on input"] "number" at bounding box center [284, 272] width 47 height 22
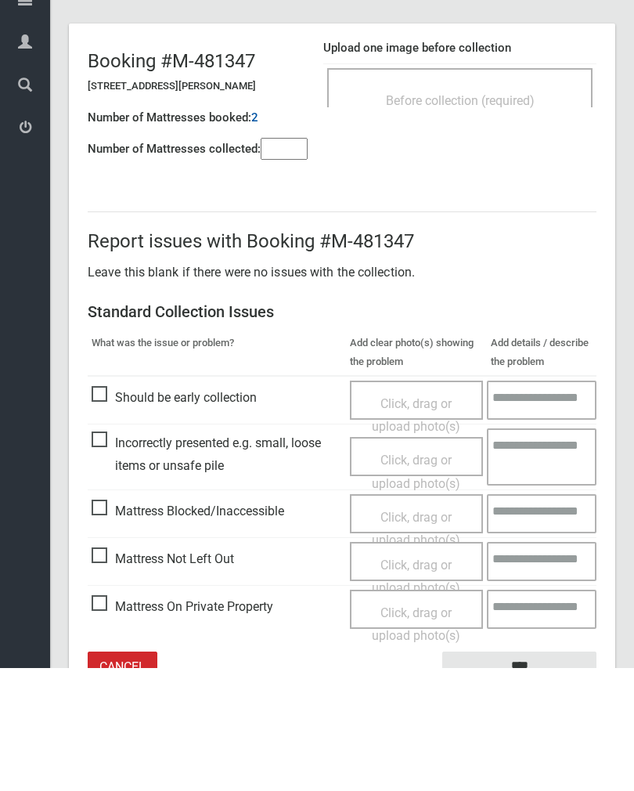
scroll to position [87, 0]
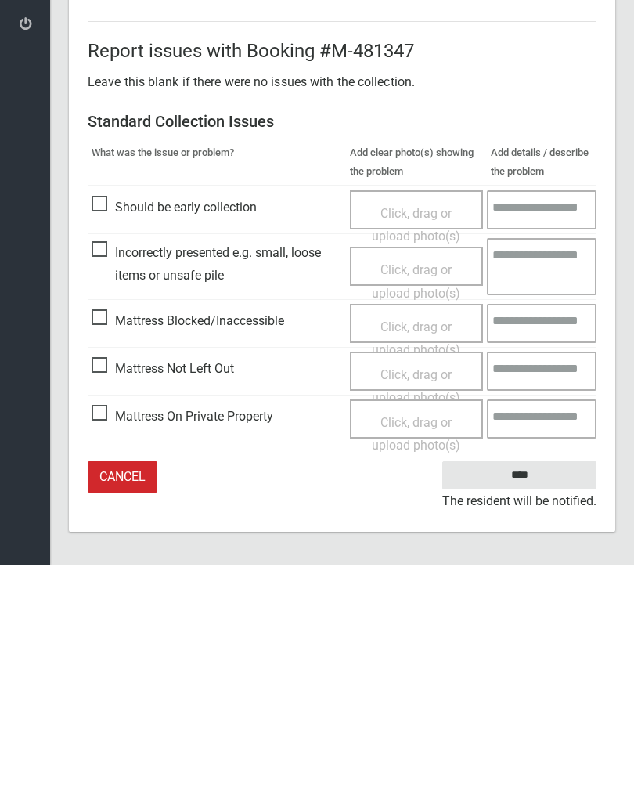
type input"] "*"
click at [107, 583] on span "Mattress Not Left Out" at bounding box center [163, 594] width 142 height 23
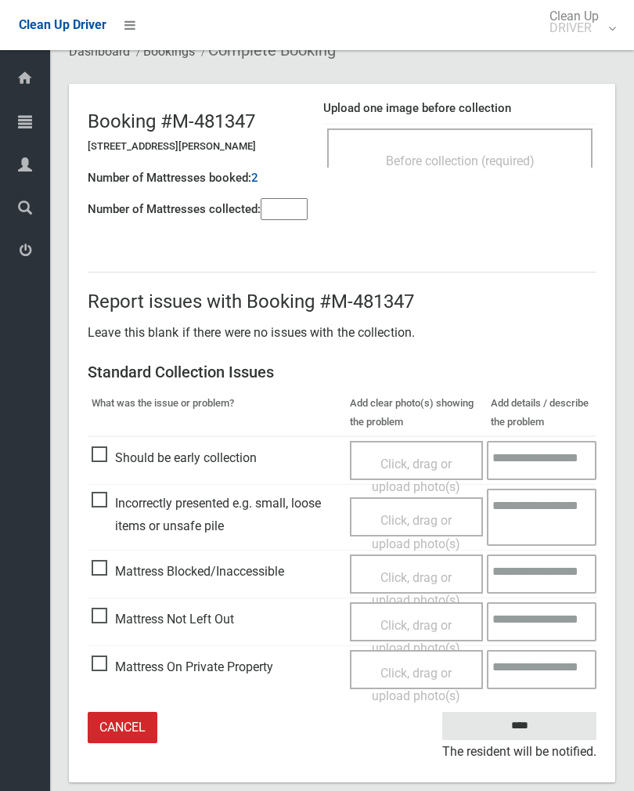
click at [419, 626] on span "Click, drag or upload photo(s)" at bounding box center [416, 637] width 88 height 38
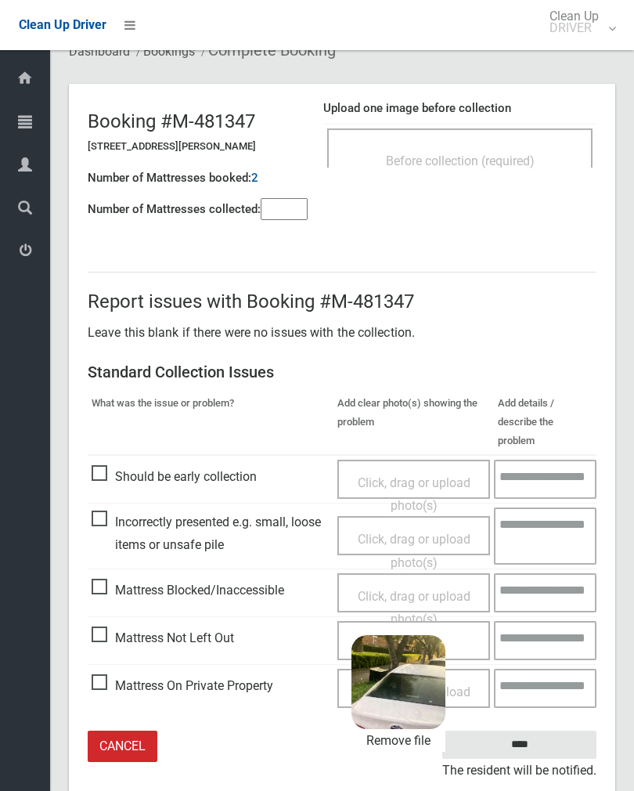
click at [558, 730] on input "****" at bounding box center [519, 744] width 154 height 29
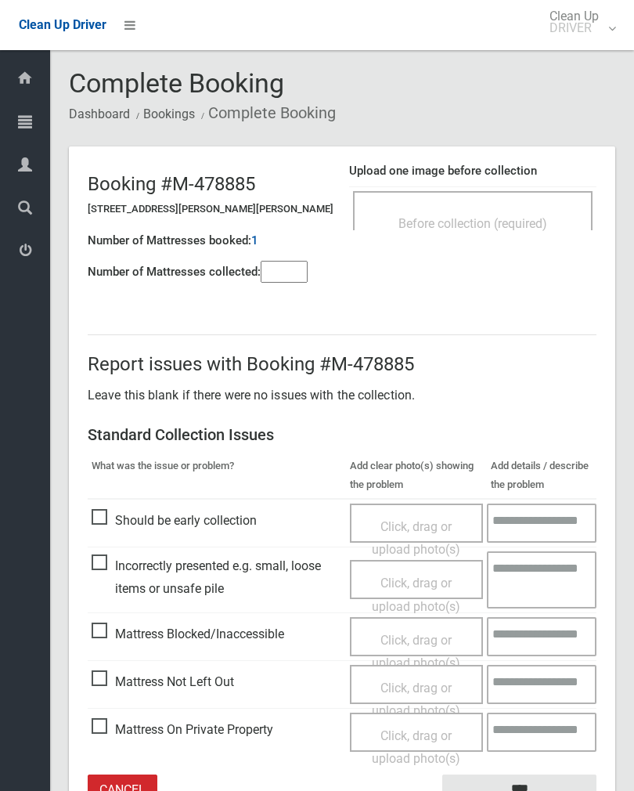
click at [492, 182] on div "Upload one image before collection Before collection (required)" at bounding box center [472, 204] width 247 height 99
click at [528, 218] on span "Before collection (required)" at bounding box center [472, 223] width 149 height 15
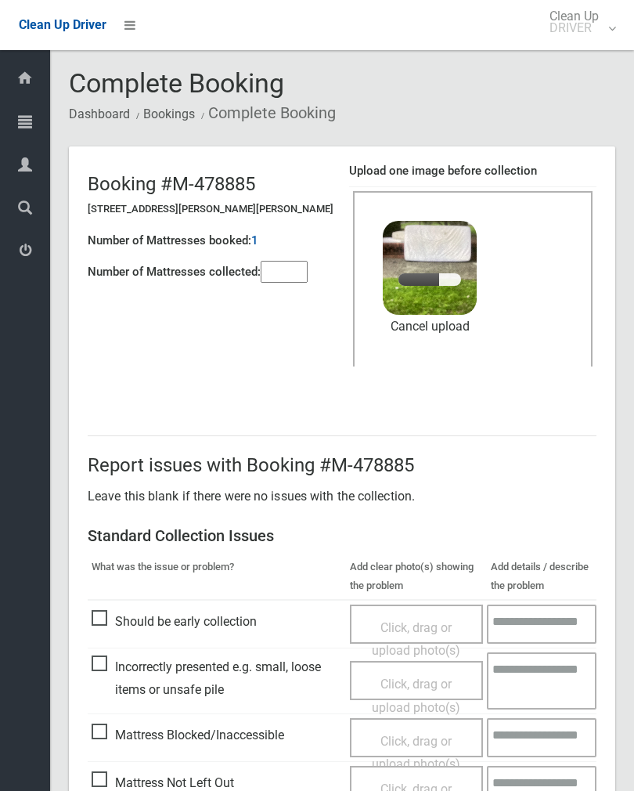
click at [304, 270] on input"] "number" at bounding box center [284, 272] width 47 height 22
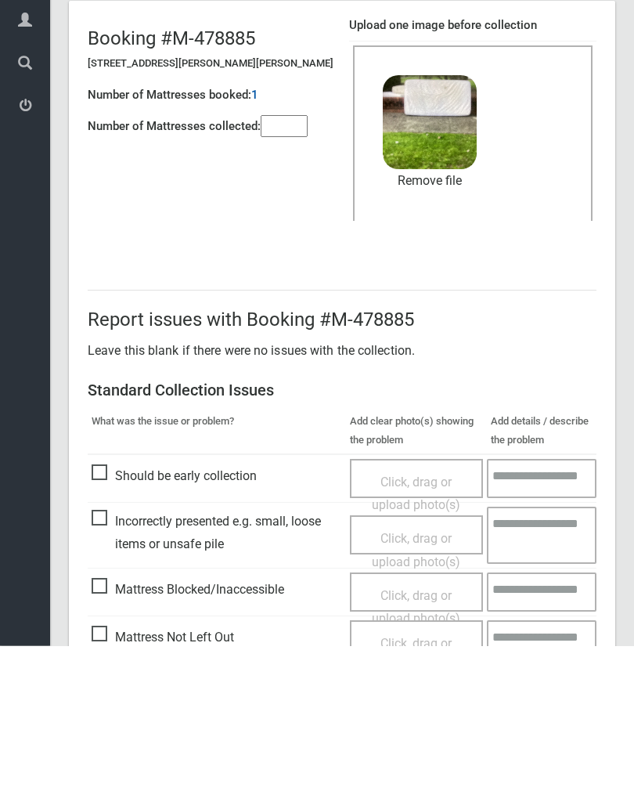
scroll to position [189, 0]
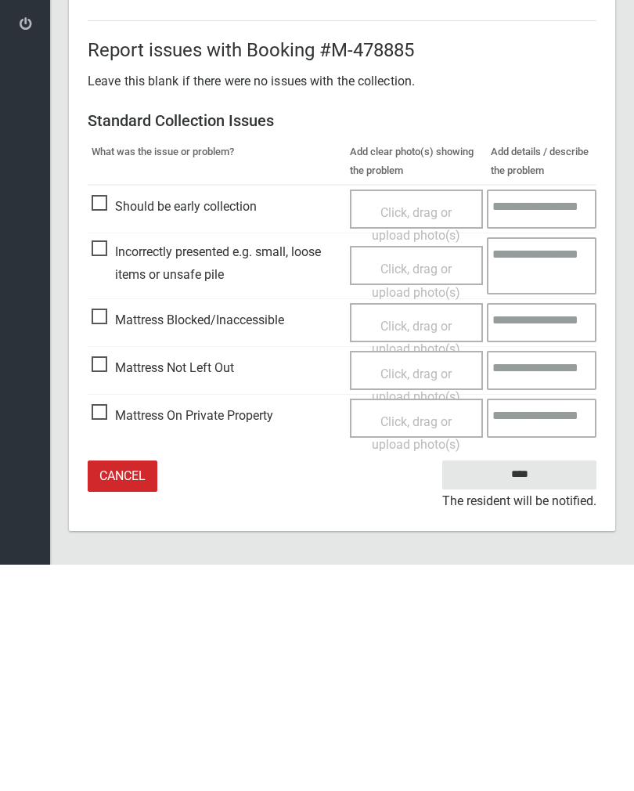
type input"] "*"
click at [528, 686] on input "****" at bounding box center [519, 700] width 154 height 29
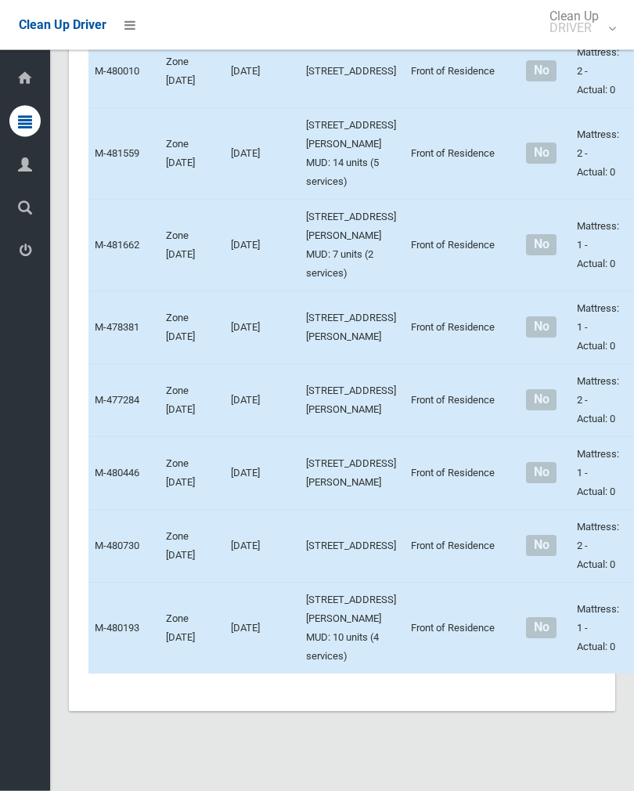
scroll to position [7386, 0]
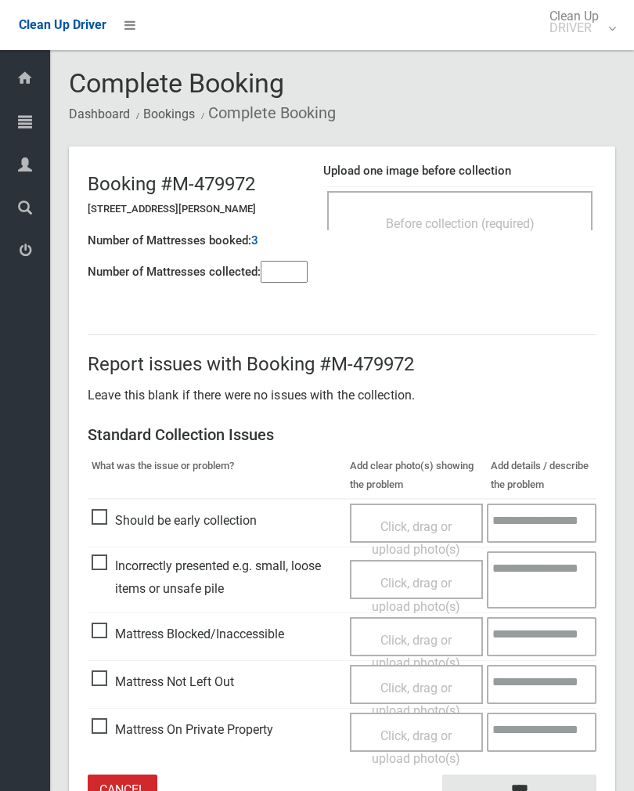
click at [528, 216] on span "Before collection (required)" at bounding box center [460, 223] width 149 height 15
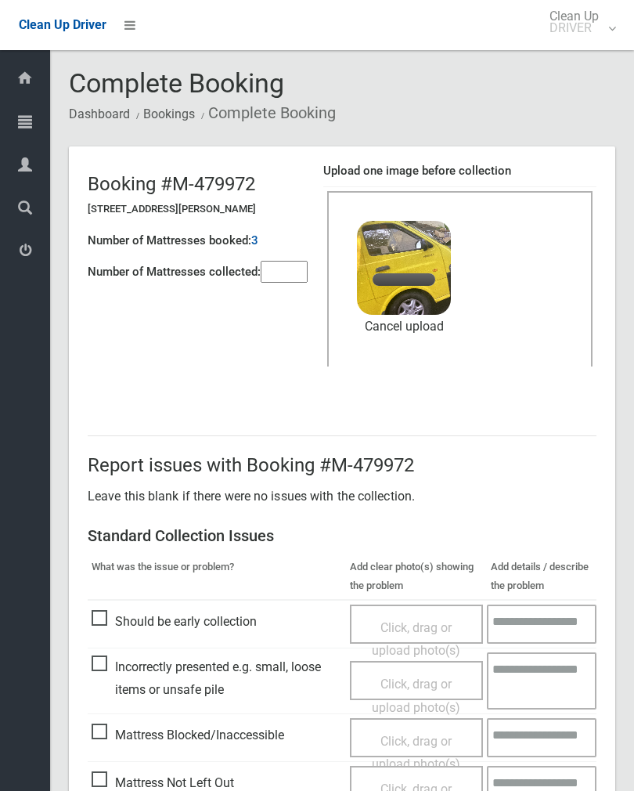
click at [279, 247] on div "Number of Mattresses booked: 3" at bounding box center [198, 241] width 220 height 32
click at [286, 276] on input"] "number" at bounding box center [284, 272] width 47 height 22
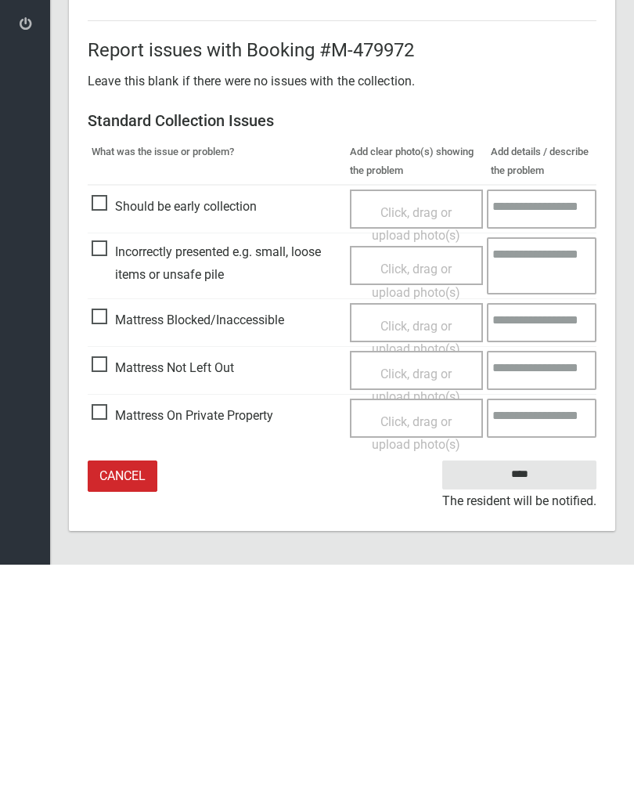
type input"] "*"
click at [546, 686] on input "****" at bounding box center [519, 700] width 154 height 29
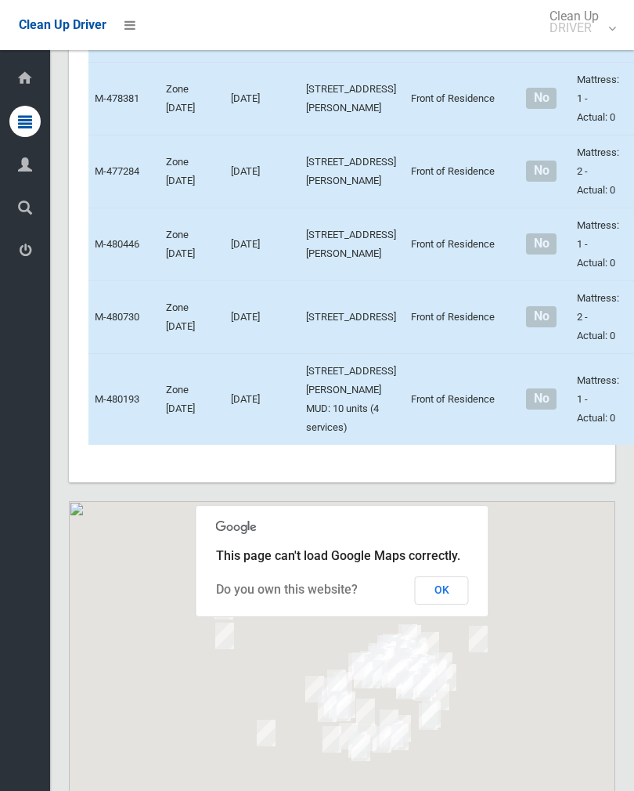
scroll to position [7612, 0]
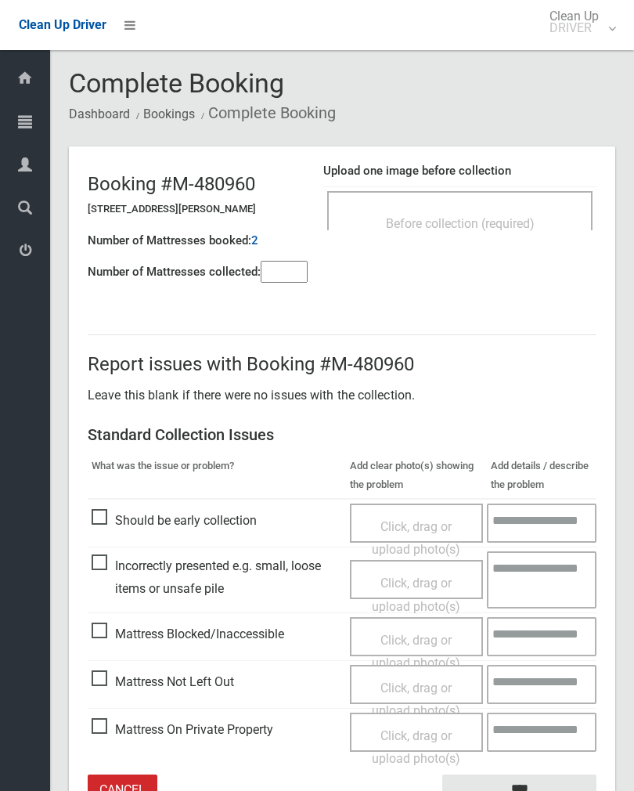
click at [286, 263] on input"] "number" at bounding box center [284, 272] width 47 height 22
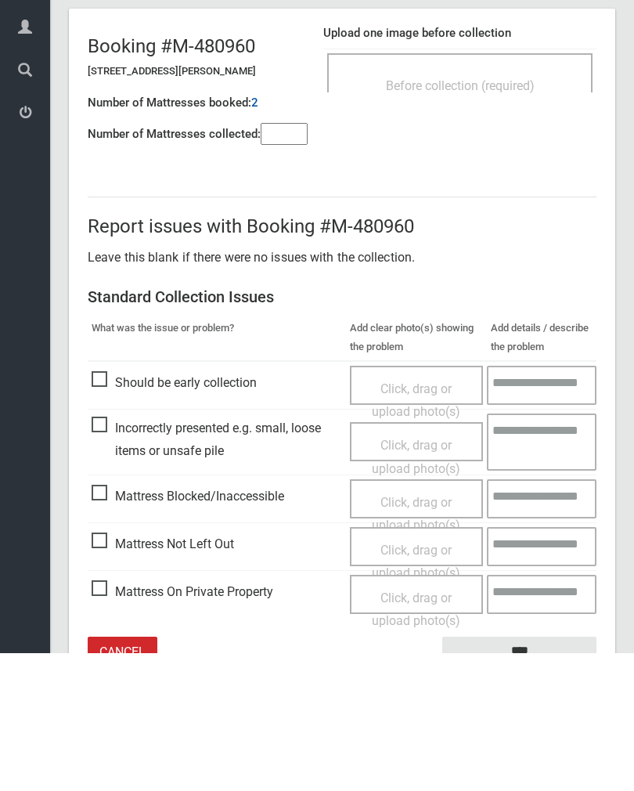
scroll to position [87, 0]
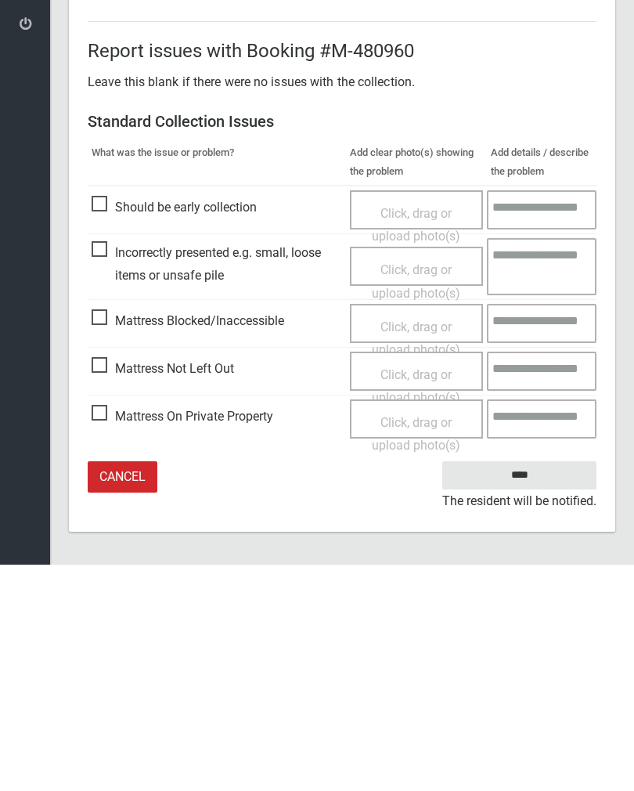
type input"] "*"
click at [103, 583] on span "Mattress Not Left Out" at bounding box center [163, 594] width 142 height 23
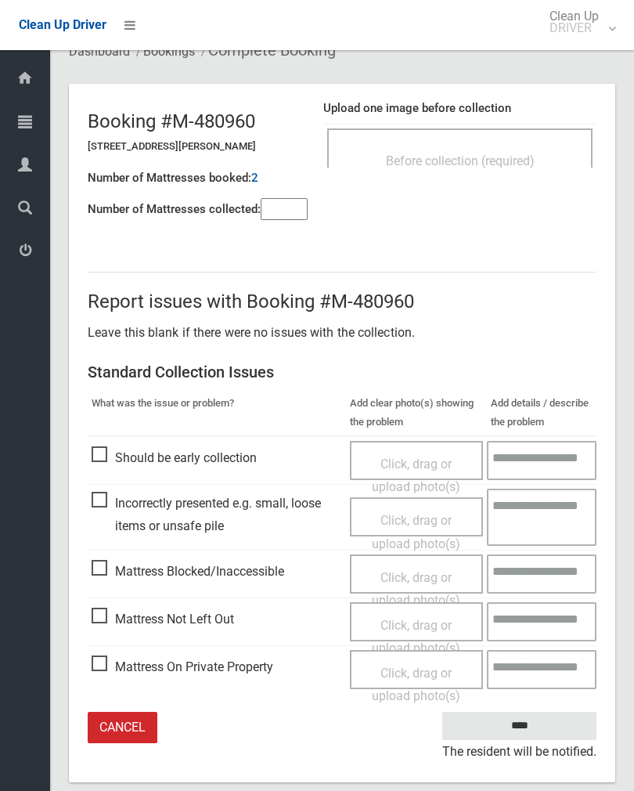
click at [420, 631] on div "Click, drag or upload photo(s)" at bounding box center [417, 637] width 110 height 46
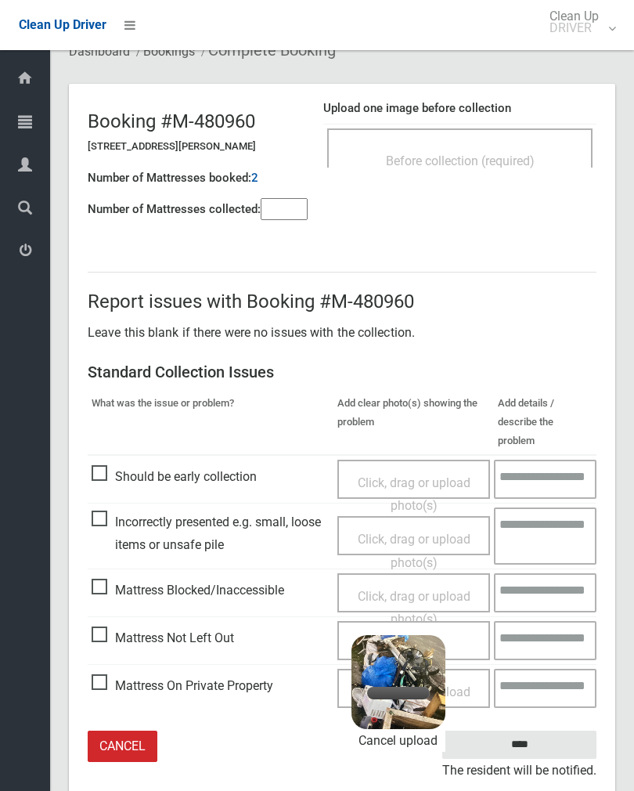
click at [424, 729] on link "Cancel upload" at bounding box center [398, 740] width 94 height 23
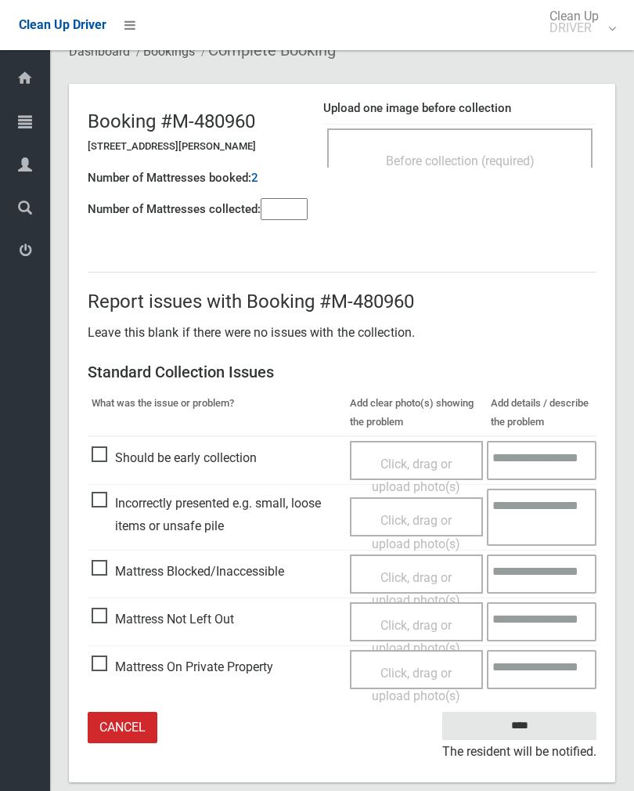
scroll to position [87, 0]
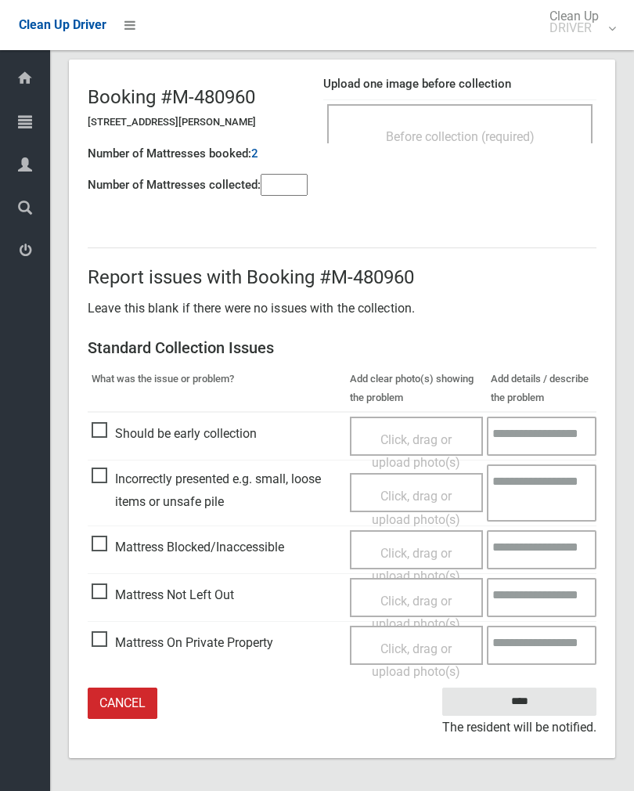
click at [114, 593] on span "Mattress Not Left Out" at bounding box center [163, 594] width 142 height 23
click at [416, 599] on span "Click, drag or upload photo(s)" at bounding box center [416, 612] width 88 height 38
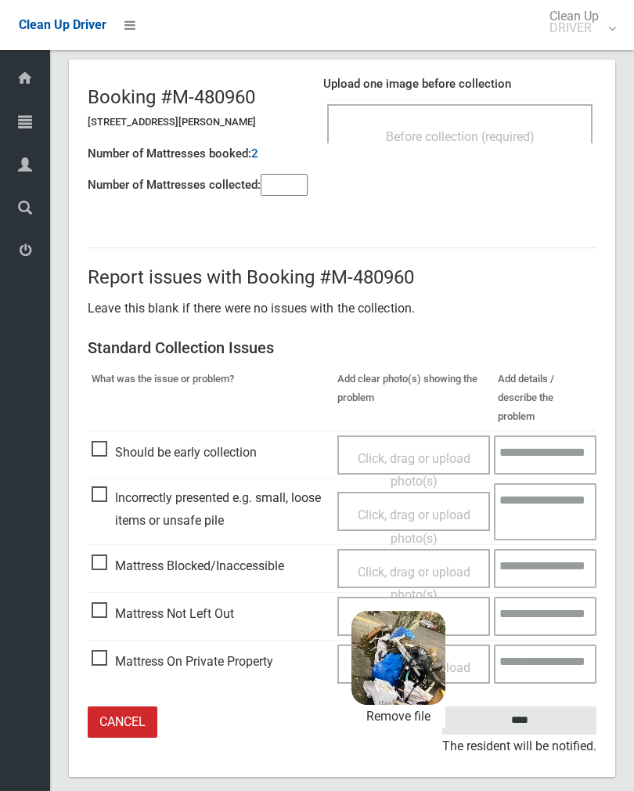
click at [551, 706] on input "****" at bounding box center [519, 720] width 154 height 29
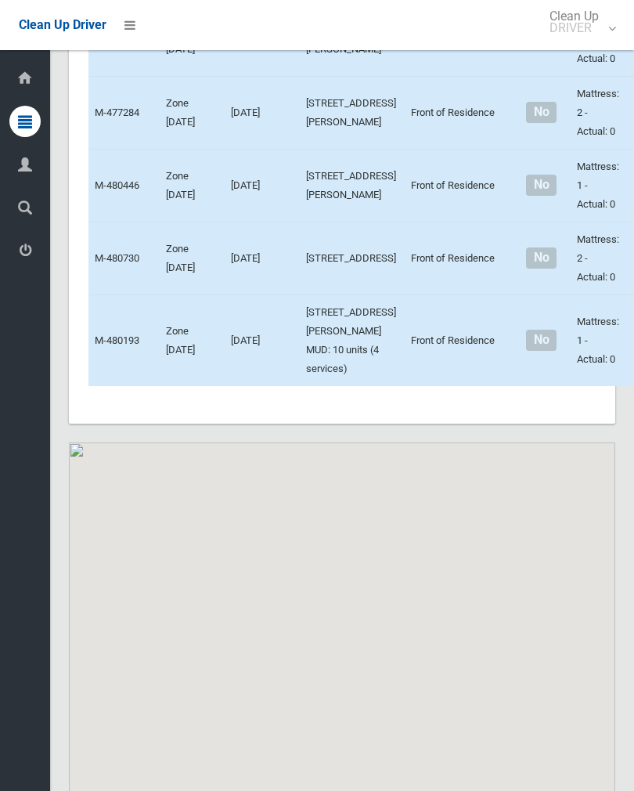
scroll to position [7726, 0]
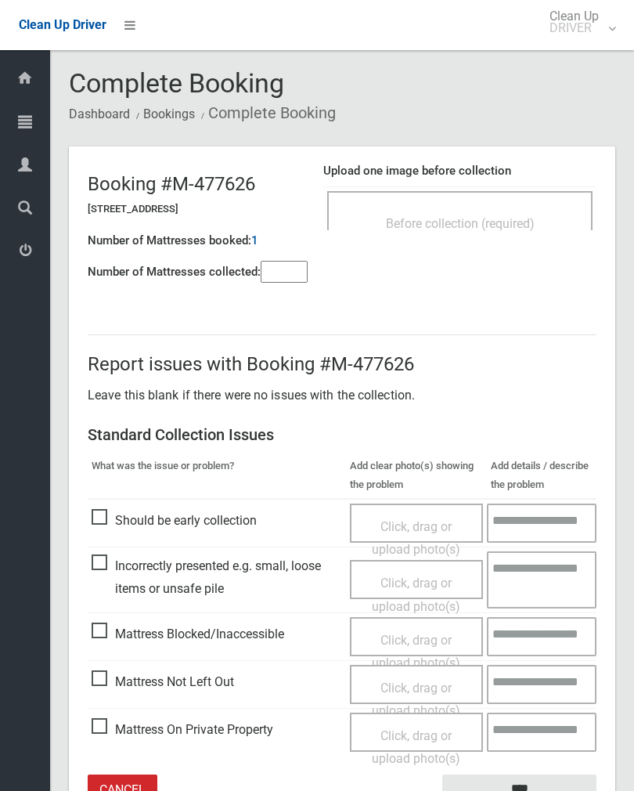
click at [496, 234] on div "Before collection (required)" at bounding box center [459, 222] width 231 height 29
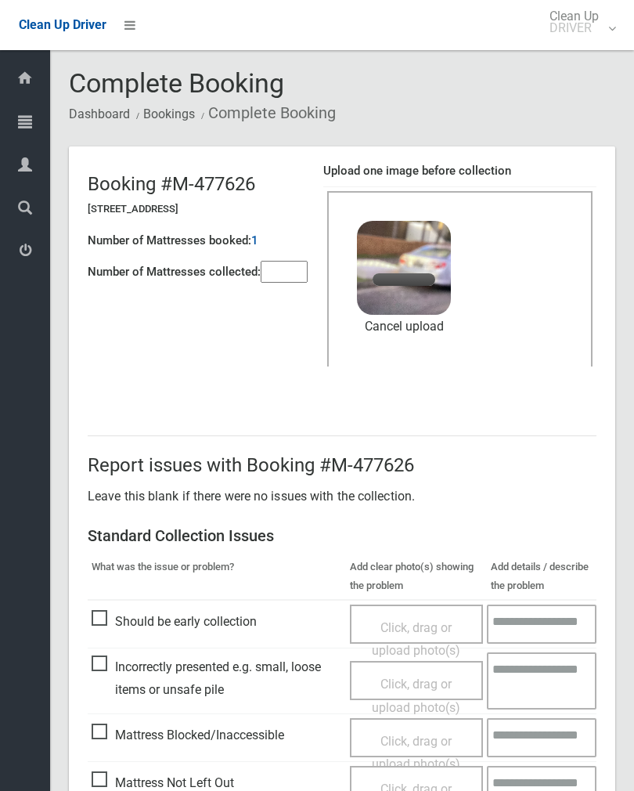
click at [293, 268] on input"] "number" at bounding box center [284, 272] width 47 height 22
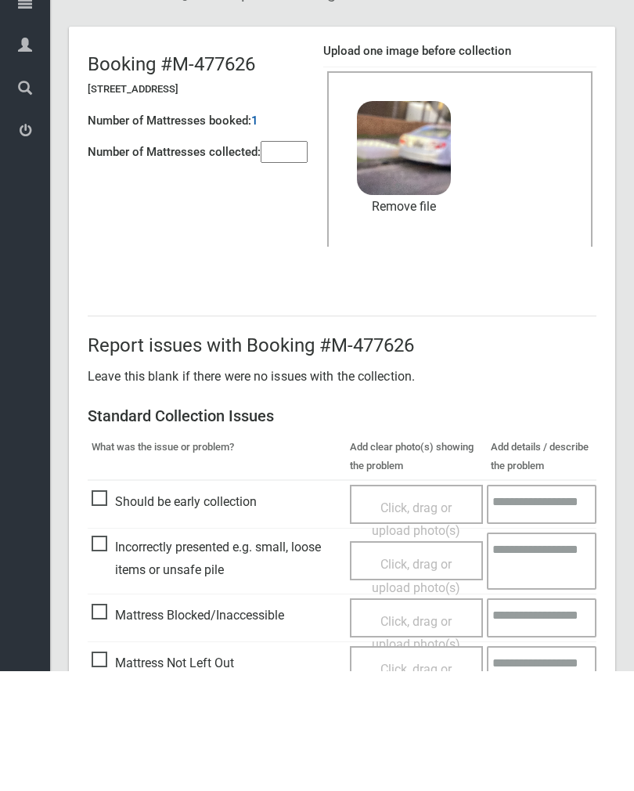
scroll to position [189, 0]
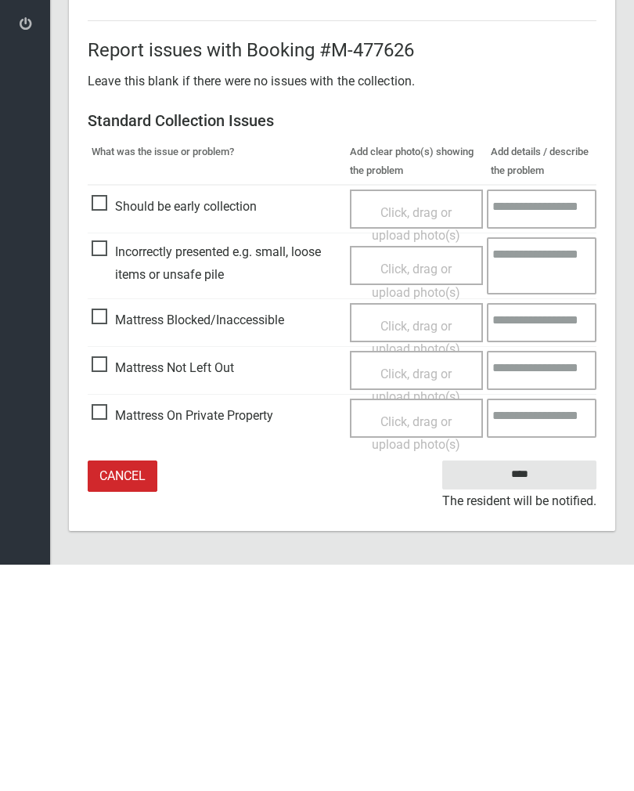
type input"] "*"
click at [541, 686] on input "****" at bounding box center [519, 700] width 154 height 29
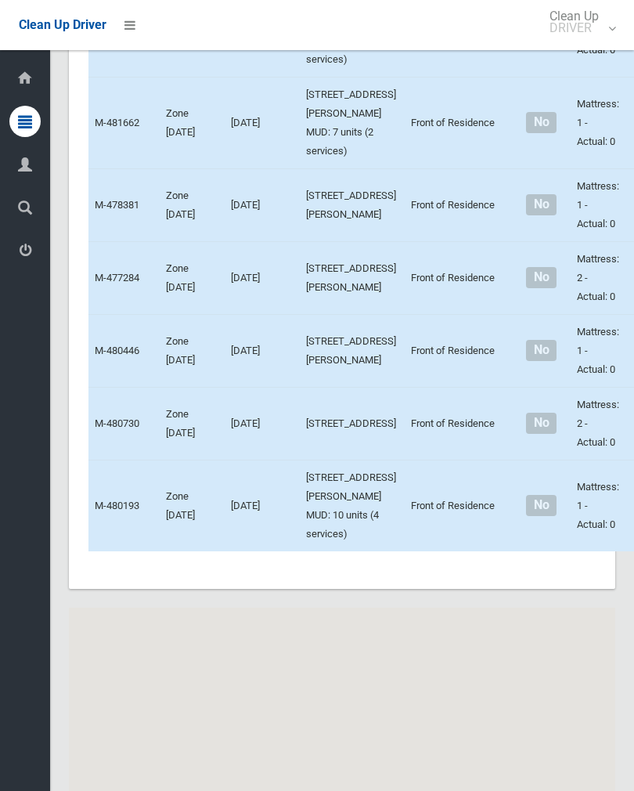
scroll to position [7607, 0]
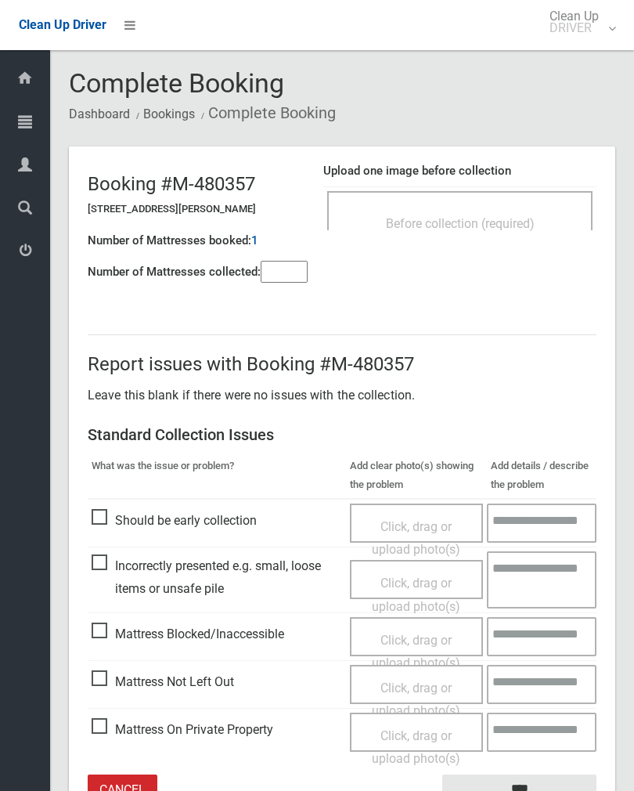
click at [548, 208] on div "Before collection (required)" at bounding box center [459, 222] width 231 height 29
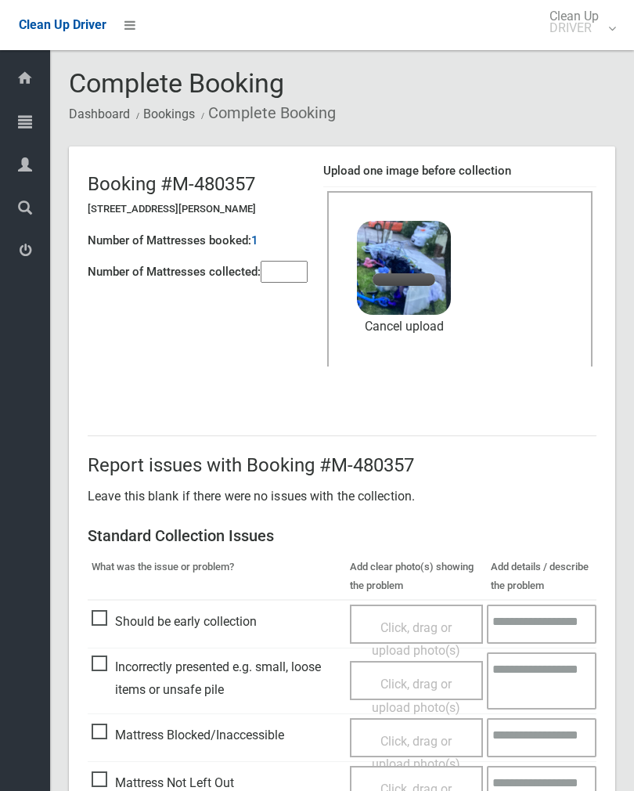
click at [287, 283] on input"] "number" at bounding box center [284, 272] width 47 height 22
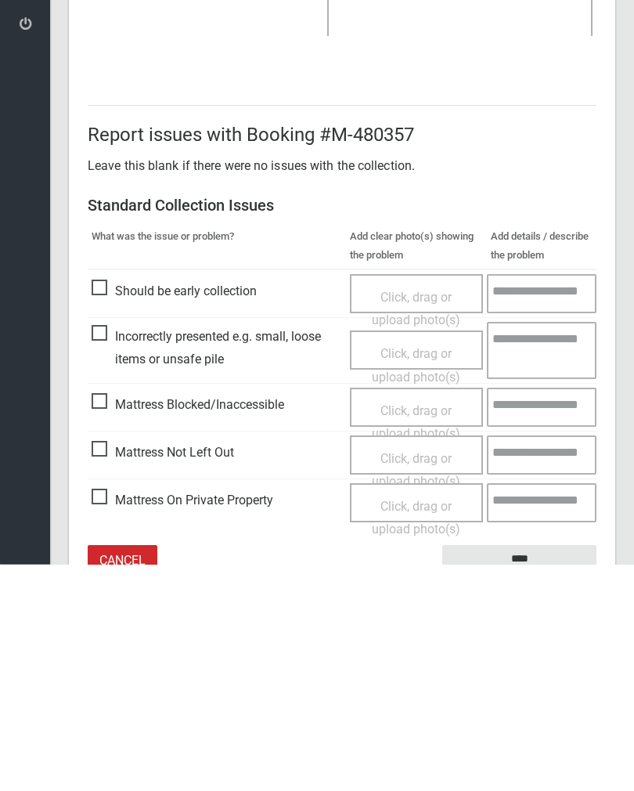
scroll to position [189, 0]
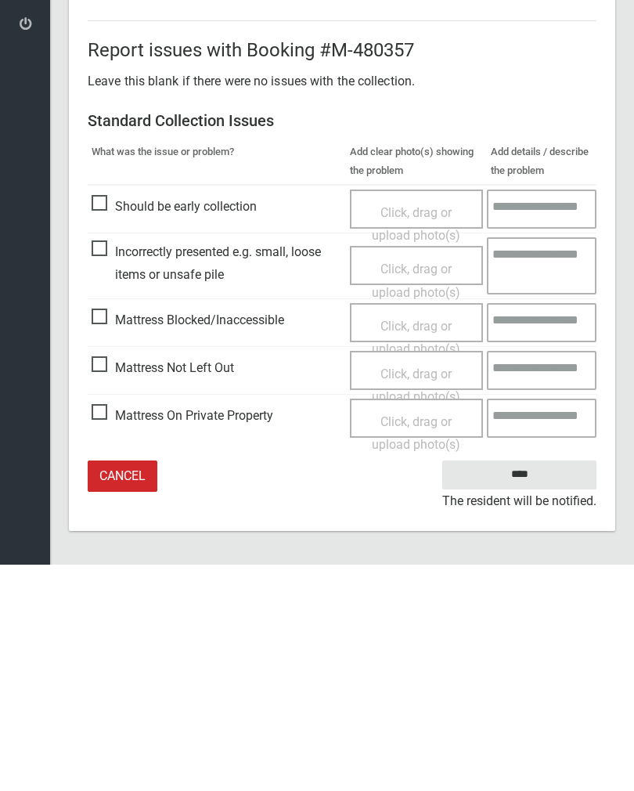
type input"] "*"
click at [542, 686] on input "****" at bounding box center [519, 700] width 154 height 29
